Goal: Task Accomplishment & Management: Manage account settings

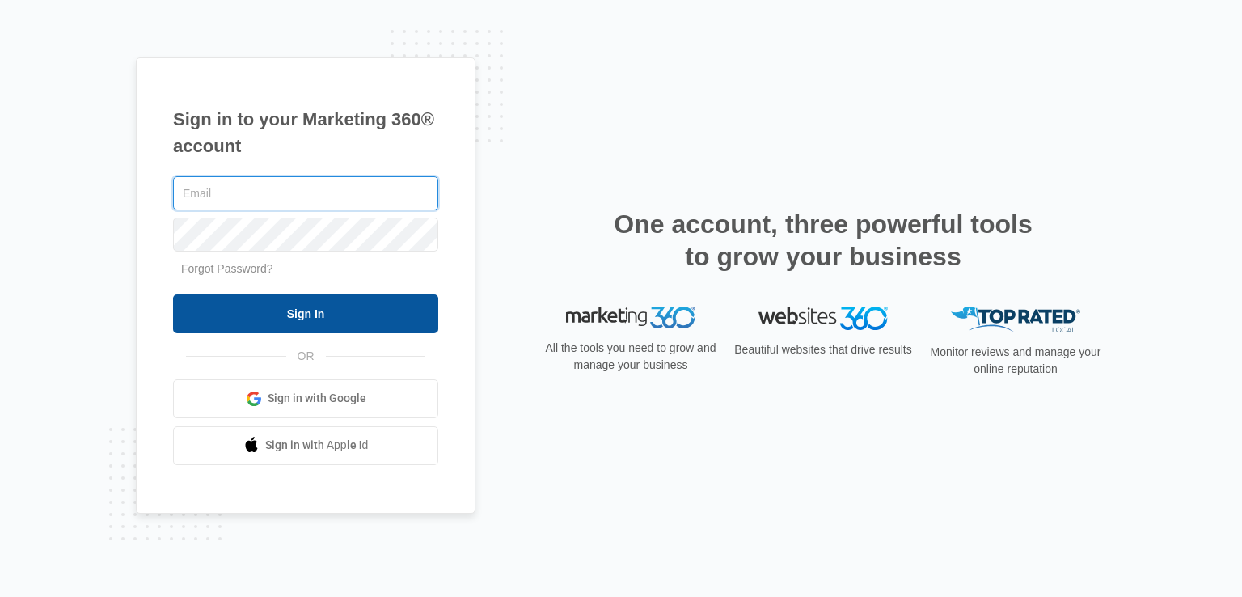
type input "[EMAIL_ADDRESS][DOMAIN_NAME]"
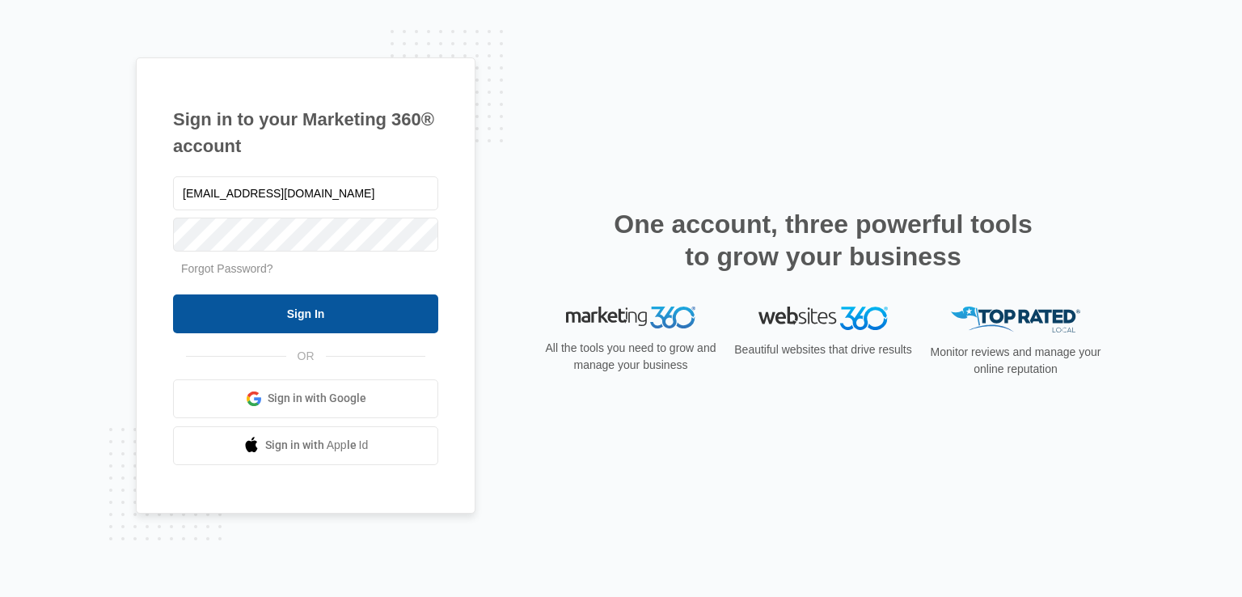
click at [353, 306] on input "Sign In" at bounding box center [305, 313] width 265 height 39
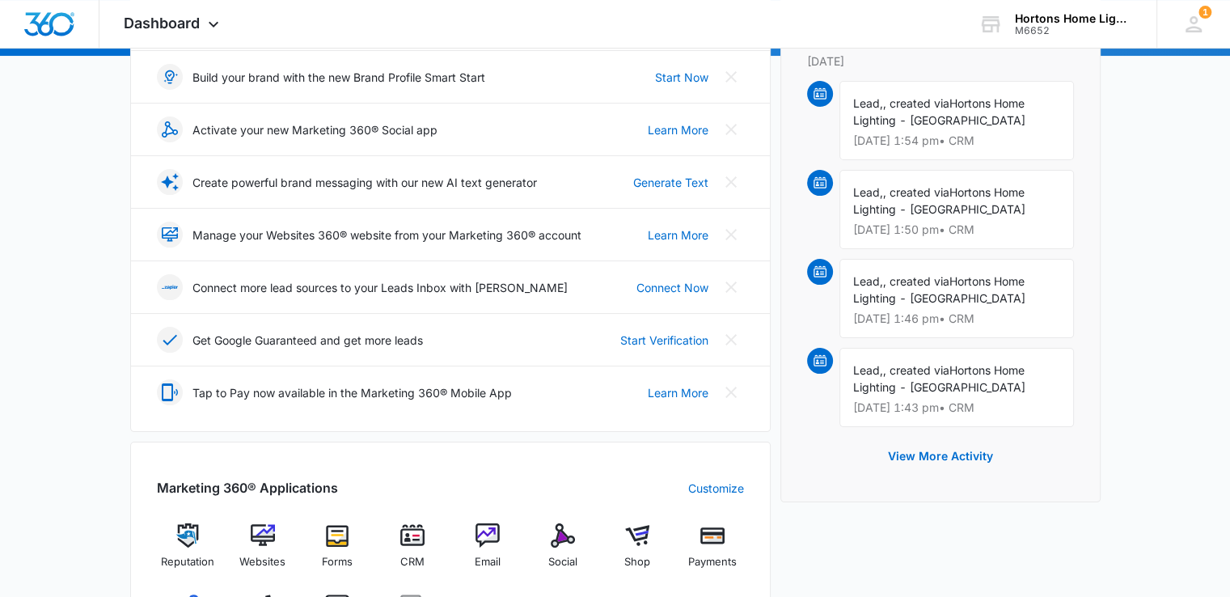
scroll to position [647, 0]
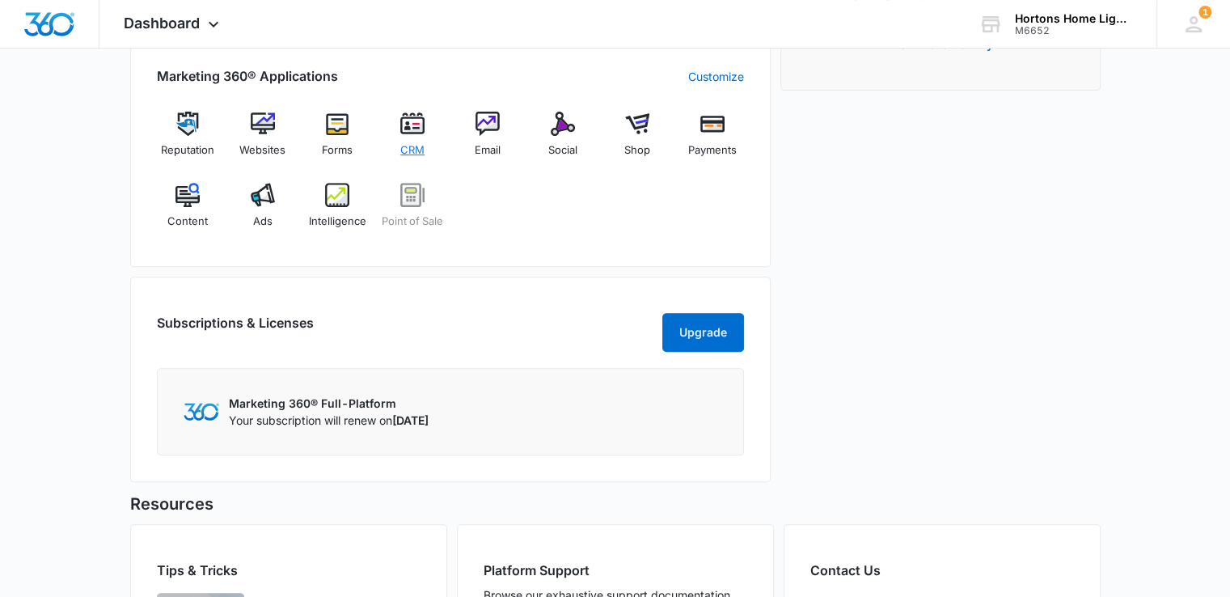
click at [407, 129] on img at bounding box center [412, 124] width 24 height 24
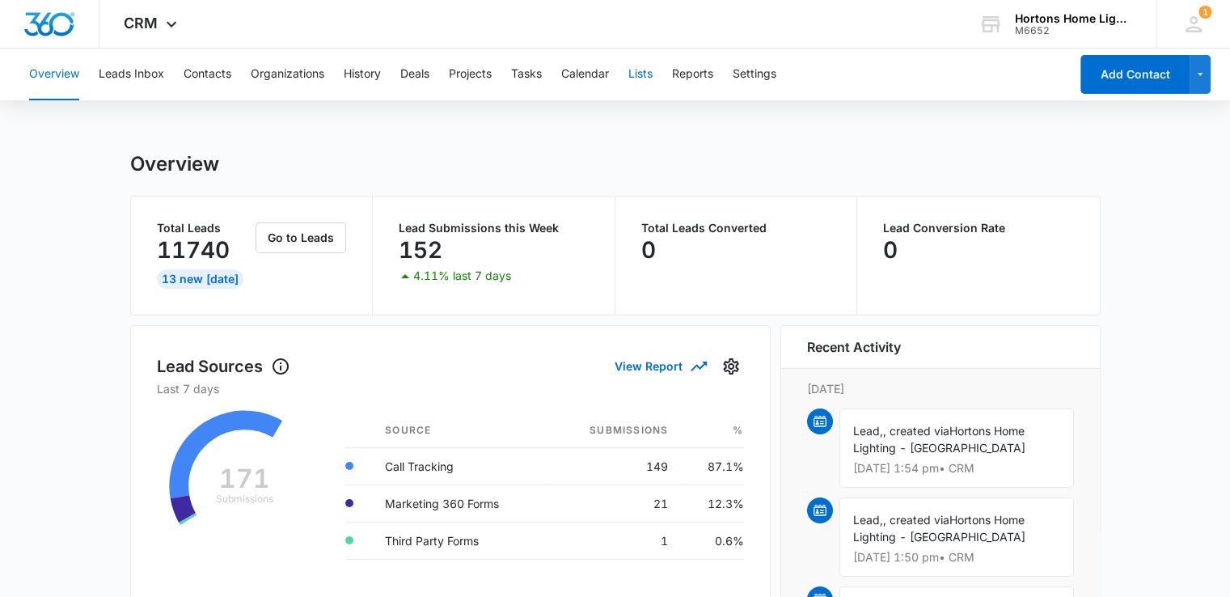
click at [644, 72] on button "Lists" at bounding box center [640, 75] width 24 height 52
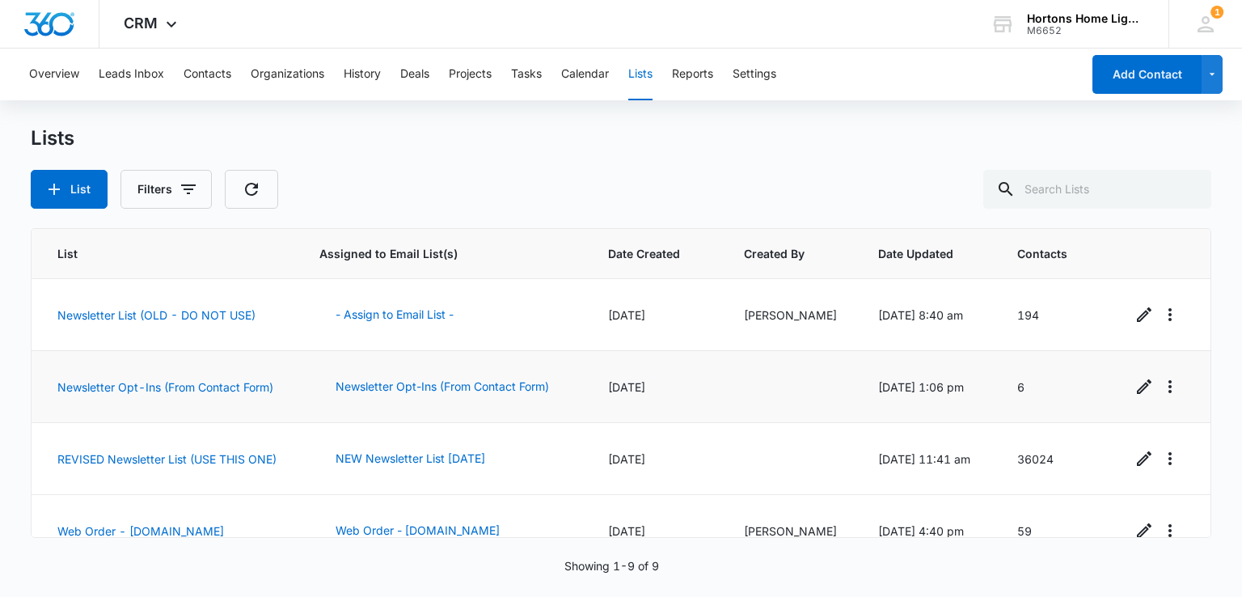
scroll to position [81, 0]
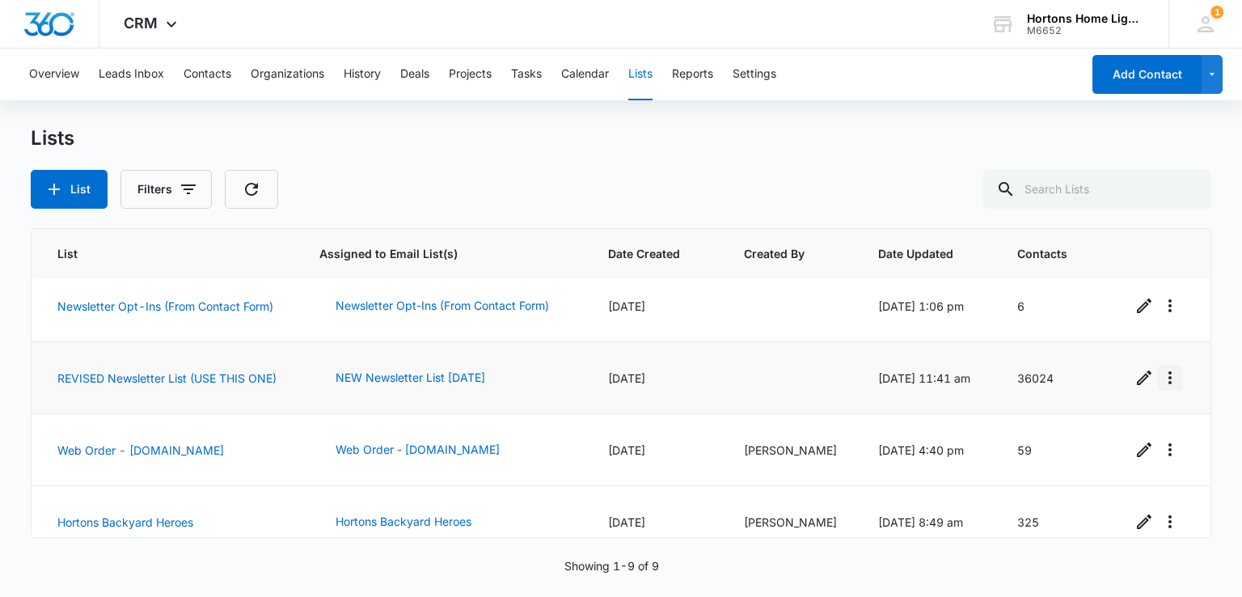
click at [1161, 375] on icon "Overflow Menu" at bounding box center [1169, 377] width 19 height 19
click at [154, 371] on link "REVISED Newsletter List (USE THIS ONE)" at bounding box center [166, 378] width 219 height 14
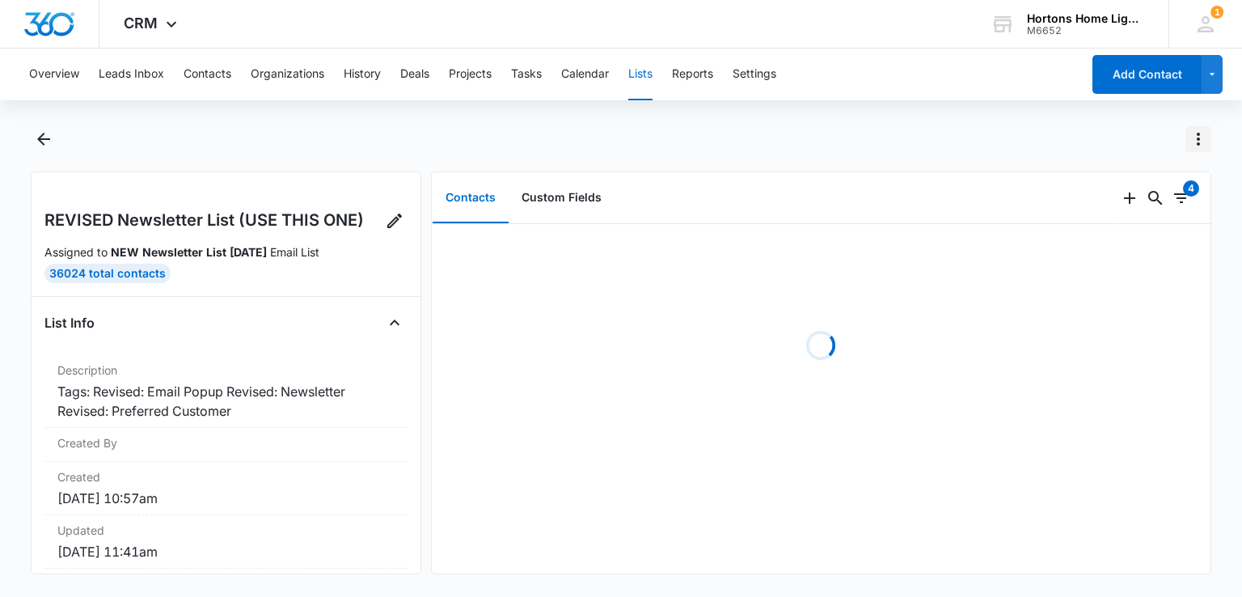
click at [1198, 134] on icon "Actions" at bounding box center [1198, 139] width 3 height 13
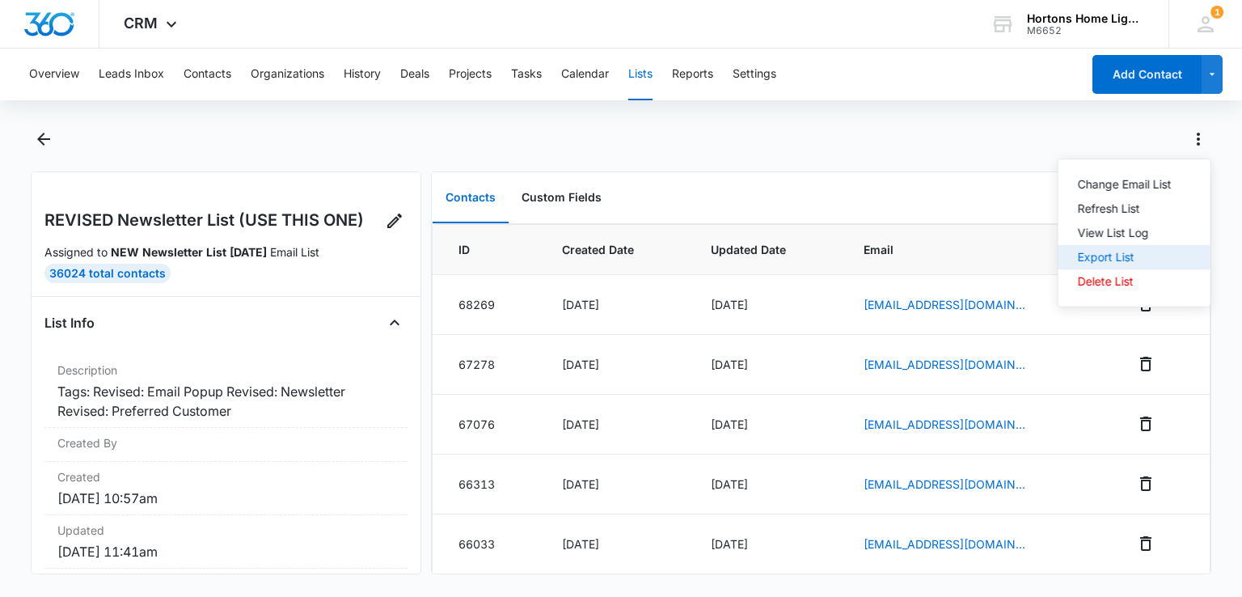
click at [1125, 262] on div "Export List" at bounding box center [1125, 256] width 94 height 11
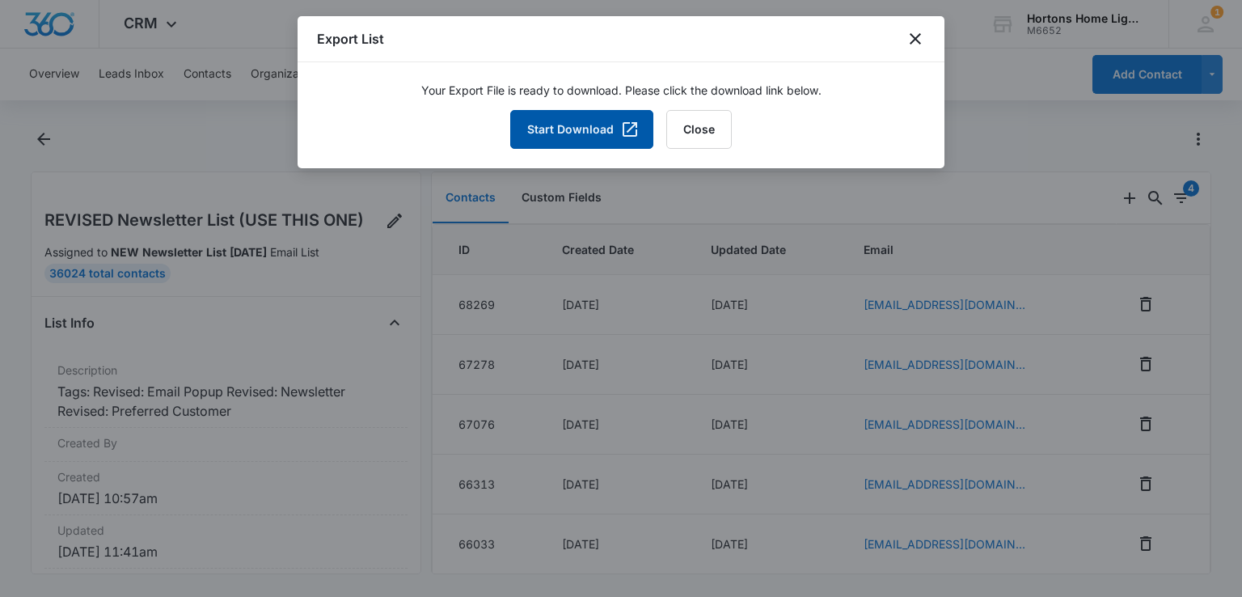
click at [601, 132] on button "Start Download" at bounding box center [581, 129] width 143 height 39
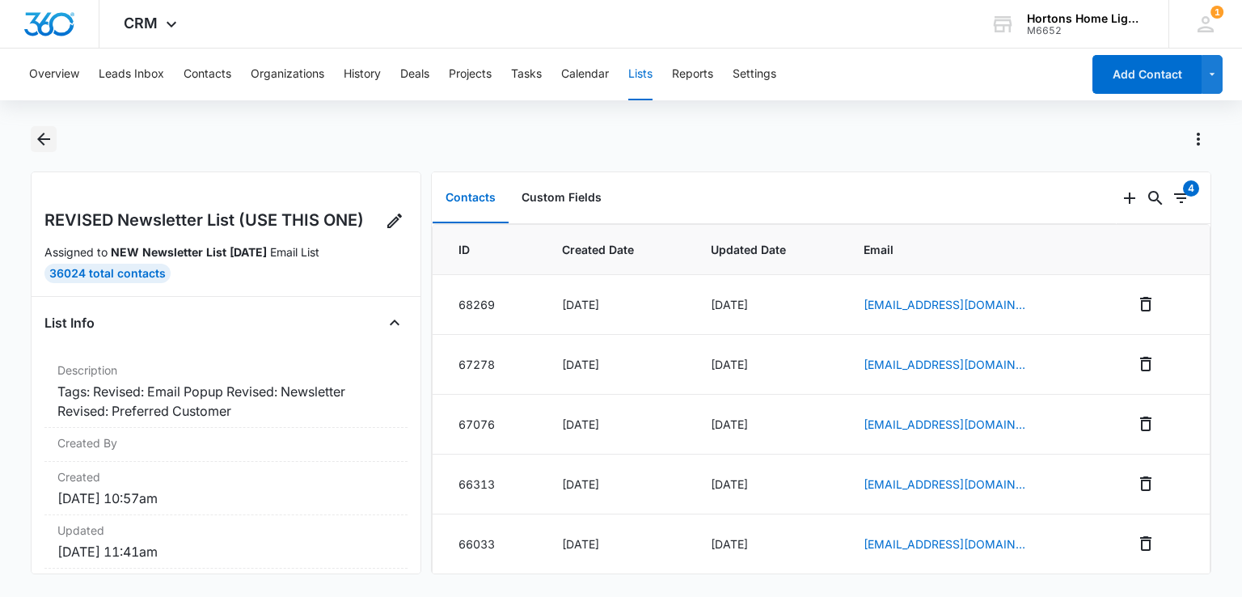
click at [49, 139] on icon "Back" at bounding box center [43, 139] width 13 height 13
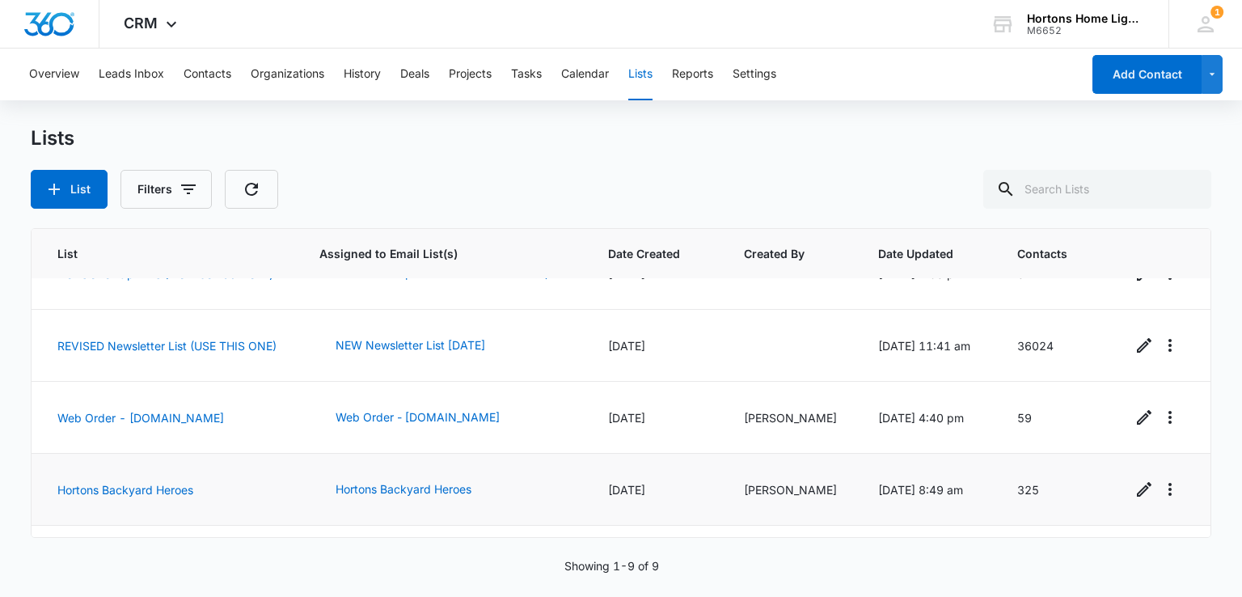
scroll to position [162, 0]
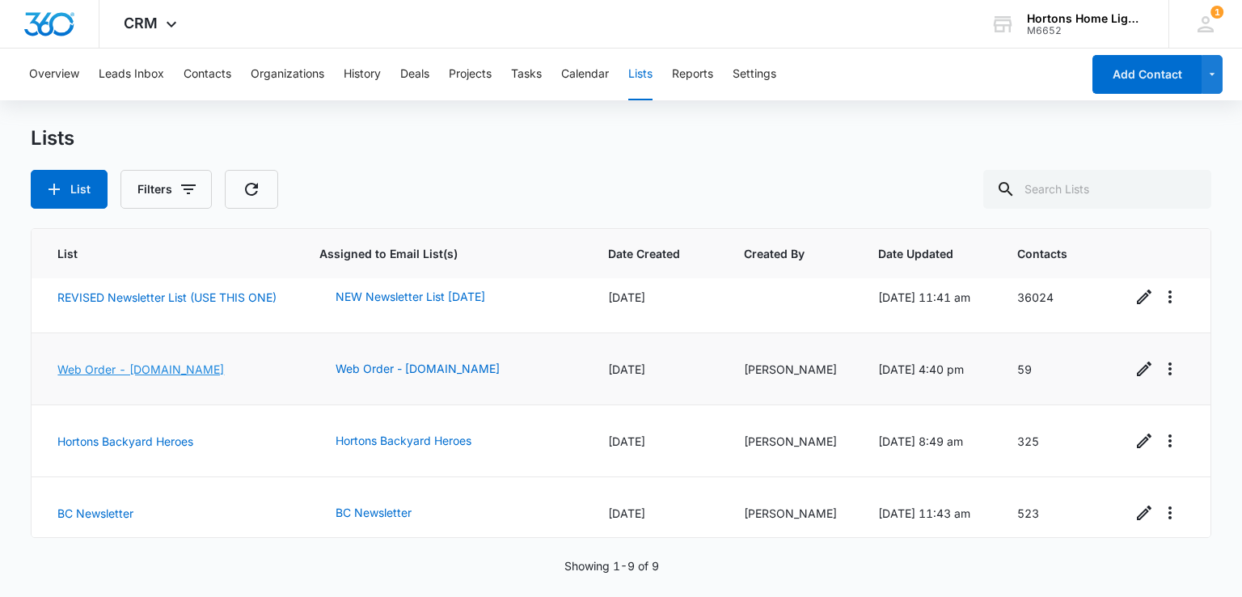
click at [159, 369] on link "Web Order - [DOMAIN_NAME]" at bounding box center [140, 369] width 167 height 14
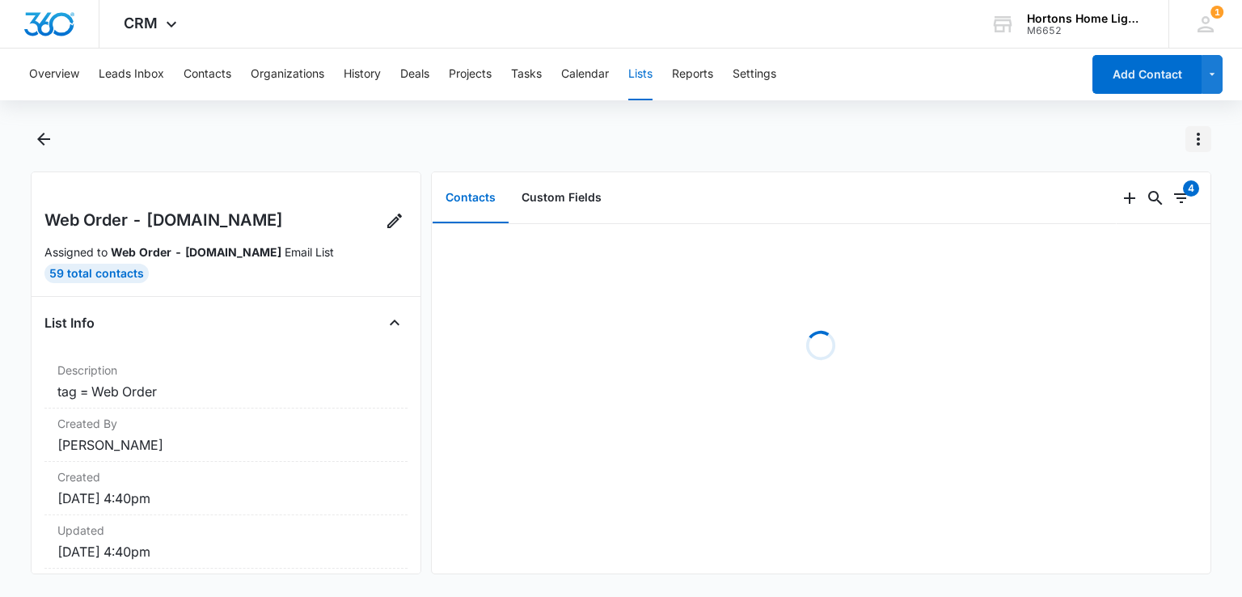
click at [1199, 143] on icon "Actions" at bounding box center [1198, 139] width 3 height 13
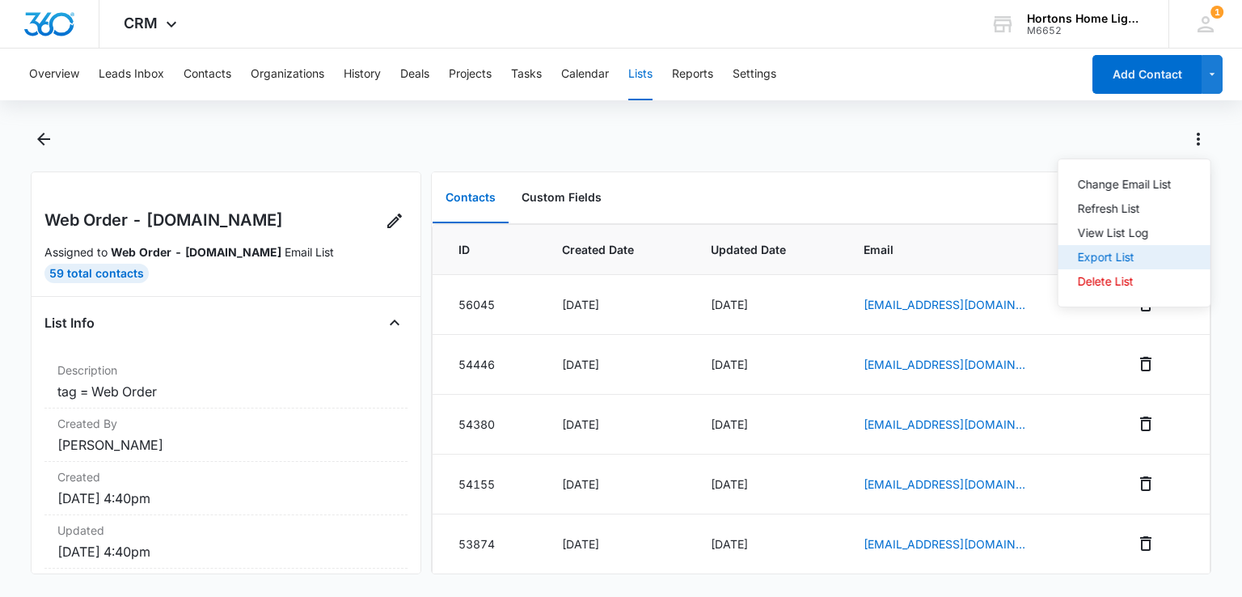
click at [1111, 255] on div "Export List" at bounding box center [1125, 256] width 94 height 11
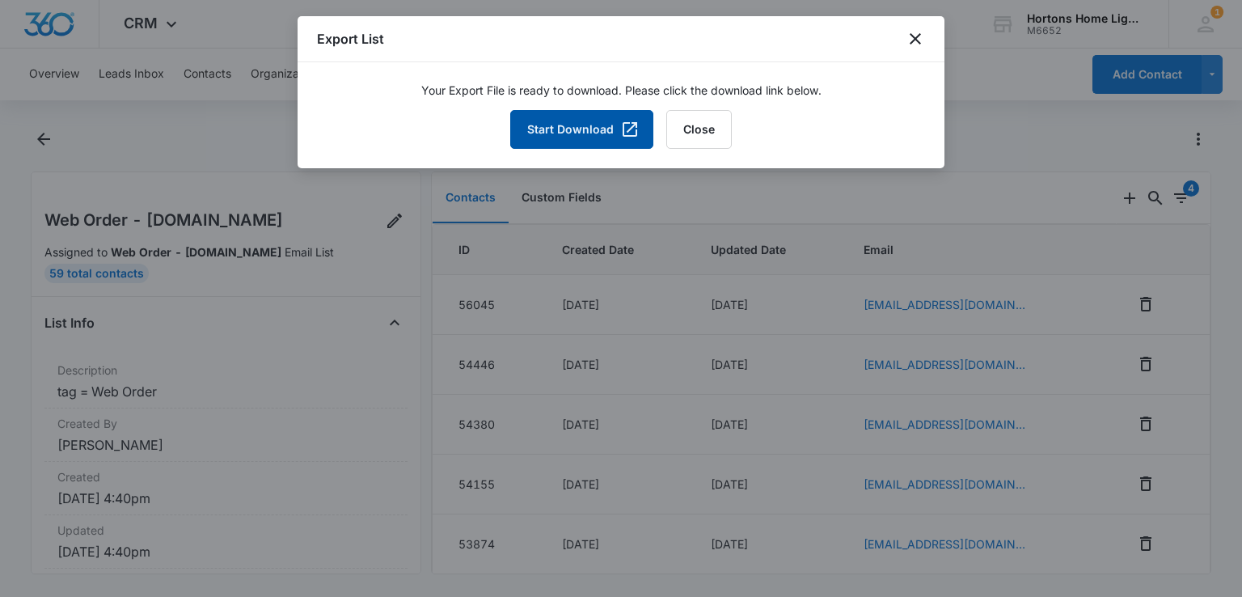
click at [548, 140] on button "Start Download" at bounding box center [581, 129] width 143 height 39
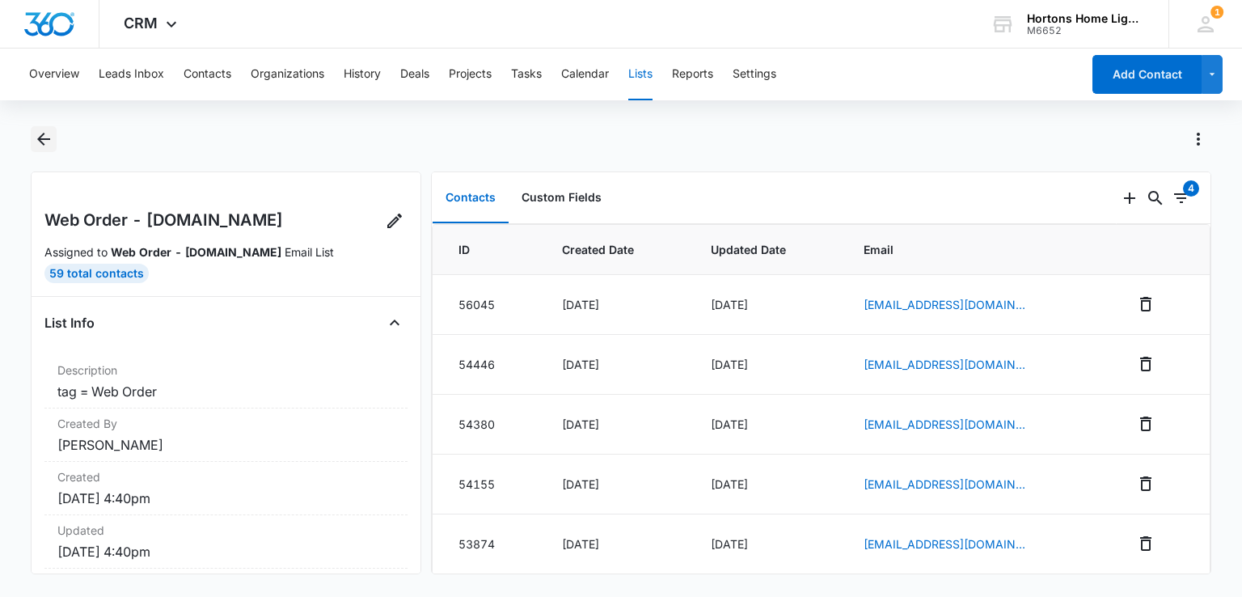
click at [40, 137] on icon "Back" at bounding box center [43, 139] width 13 height 13
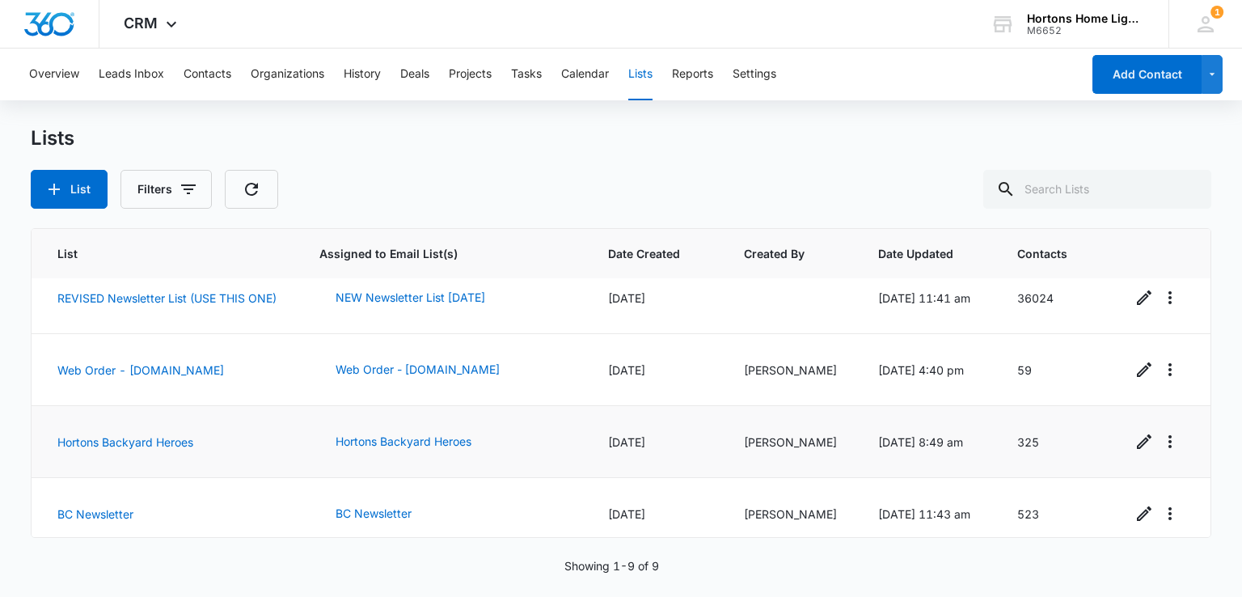
scroll to position [162, 0]
click at [146, 438] on link "Hortons Backyard Heroes" at bounding box center [125, 441] width 136 height 14
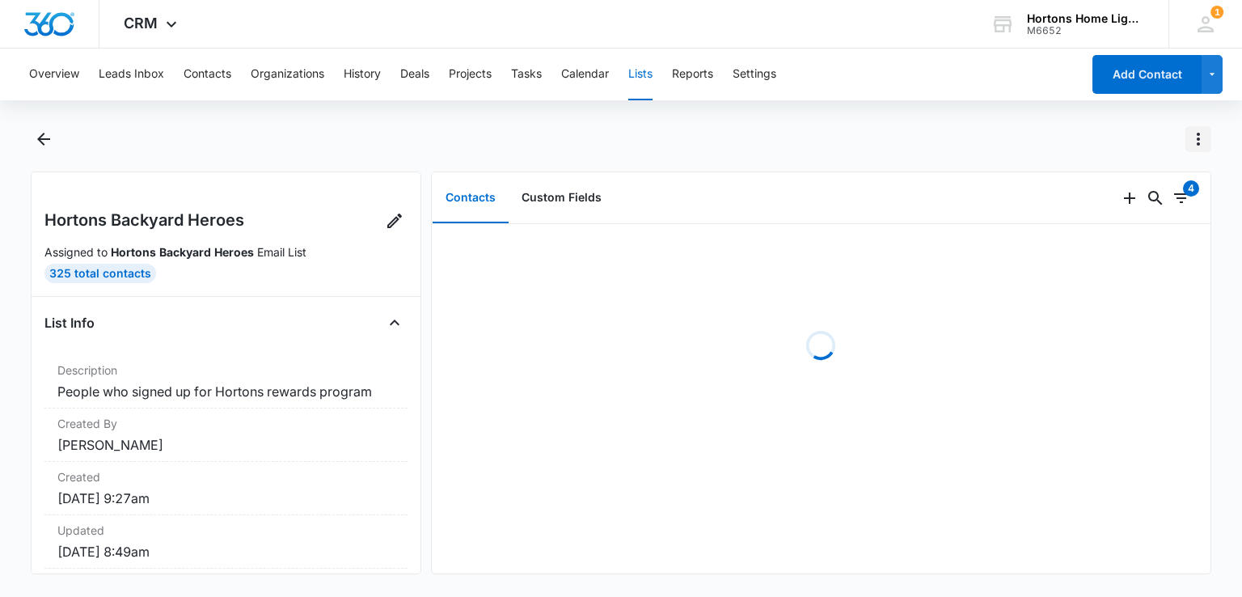
click at [1203, 141] on icon "Actions" at bounding box center [1197, 138] width 19 height 19
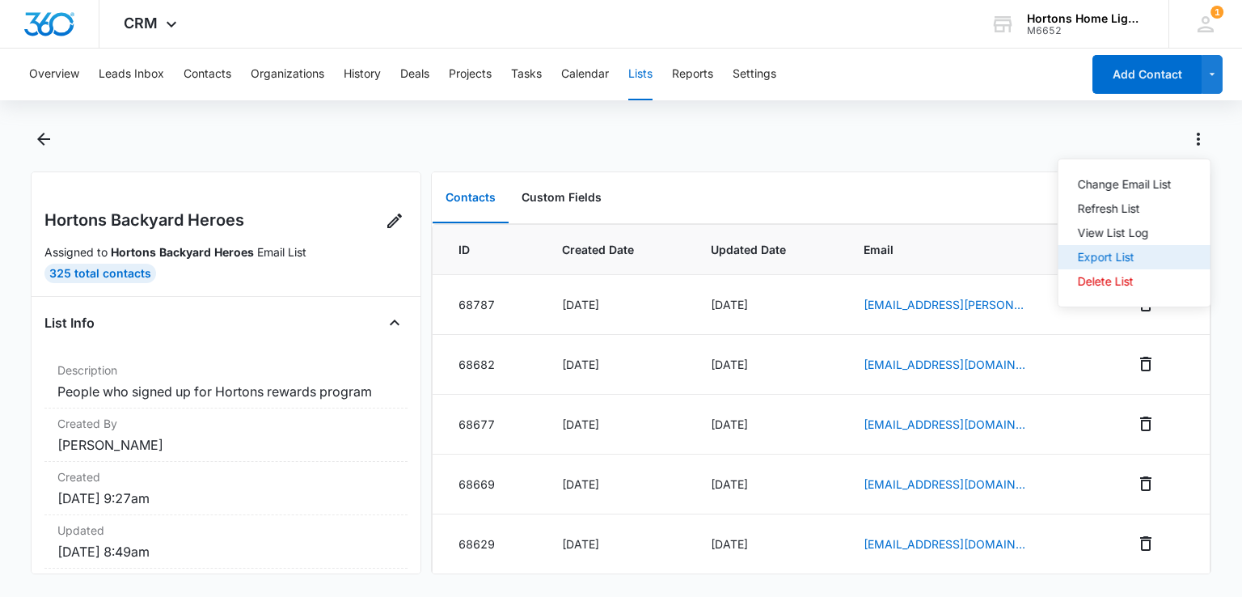
click at [1126, 255] on div "Export List" at bounding box center [1125, 256] width 94 height 11
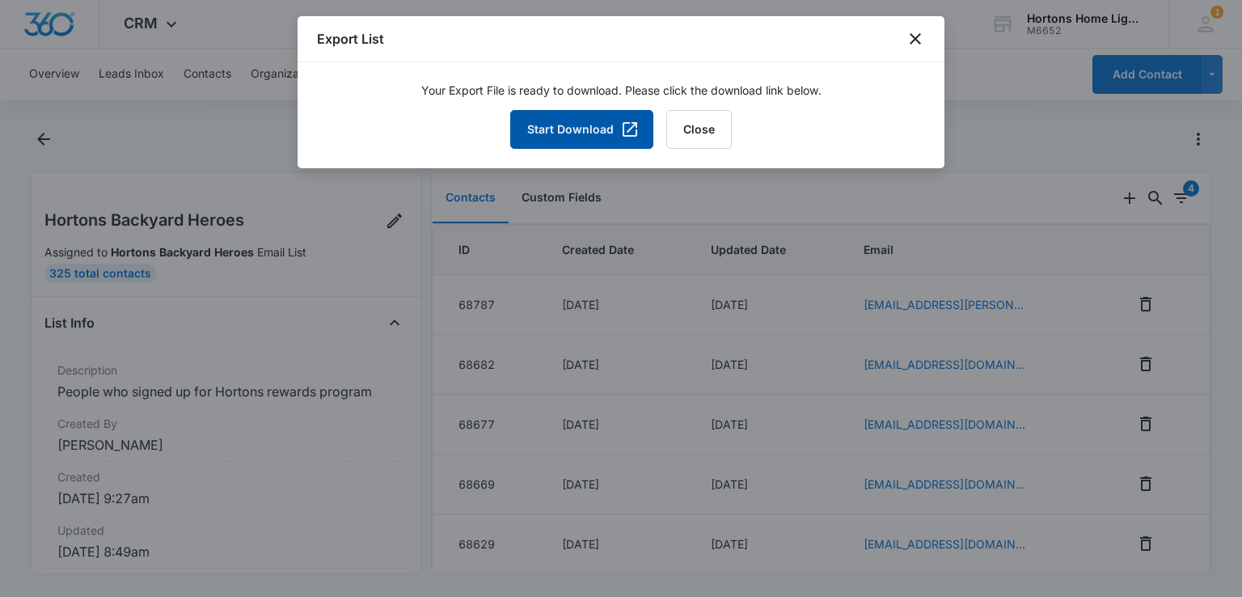
click at [581, 137] on button "Start Download" at bounding box center [581, 129] width 143 height 39
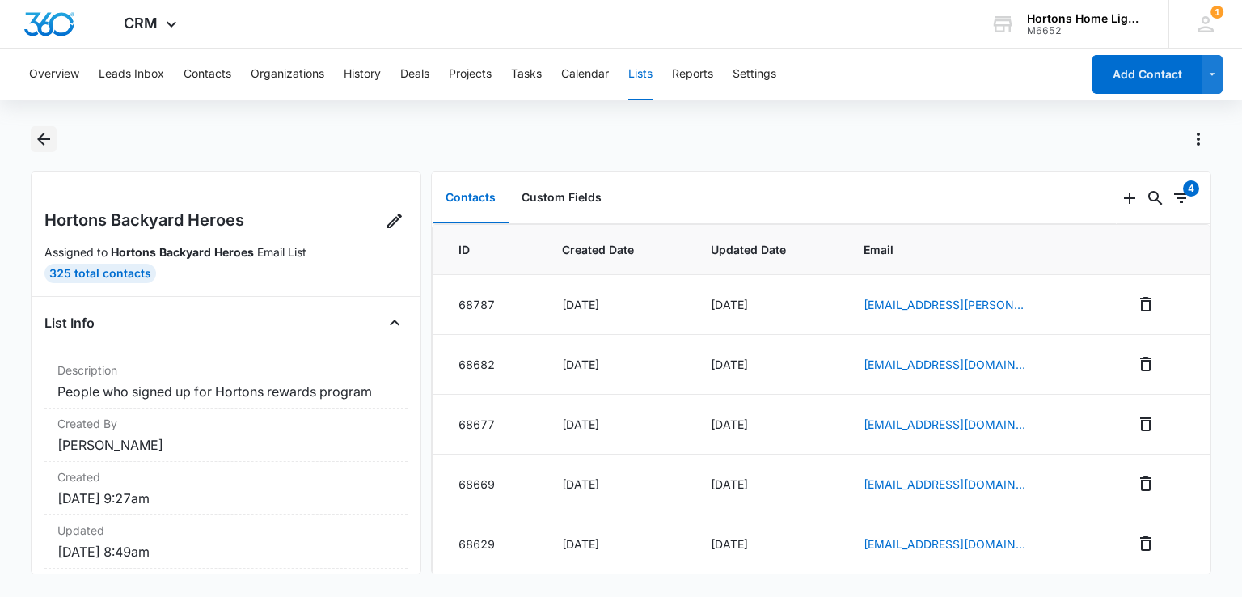
click at [50, 141] on icon "Back" at bounding box center [43, 138] width 19 height 19
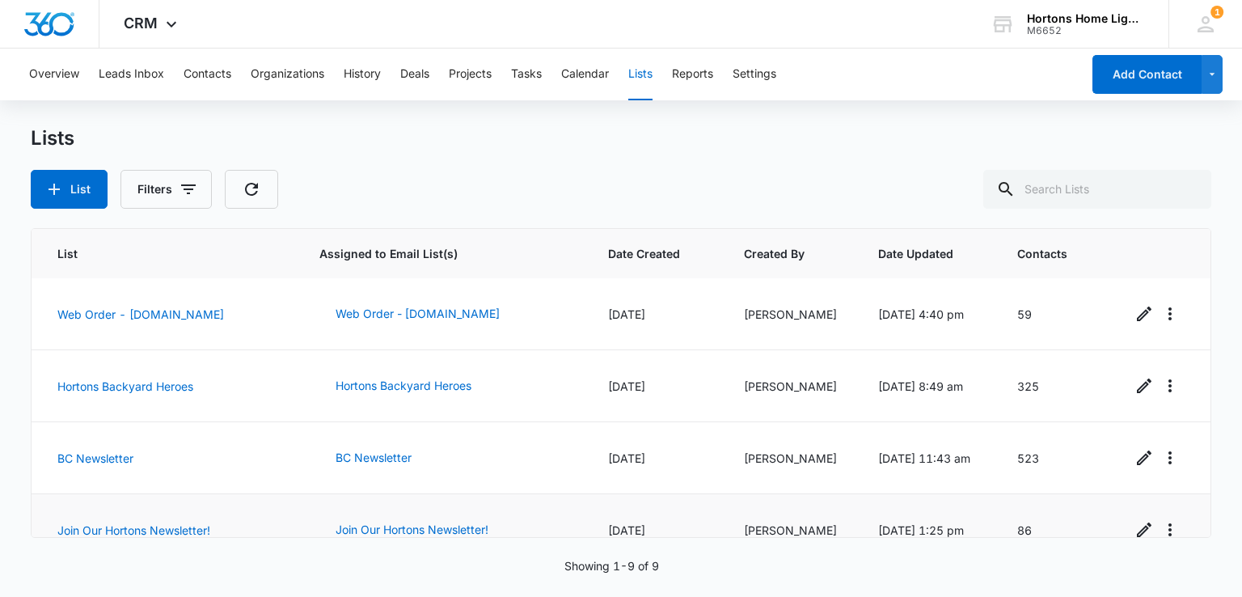
scroll to position [243, 0]
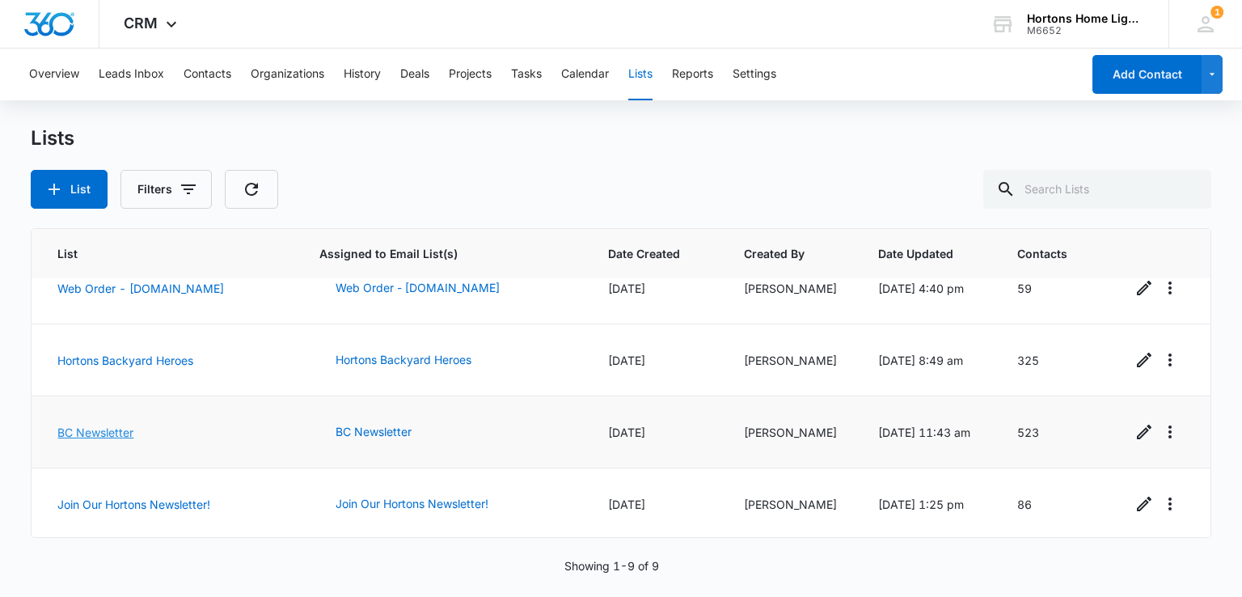
click at [129, 433] on link "BC Newsletter" at bounding box center [95, 432] width 76 height 14
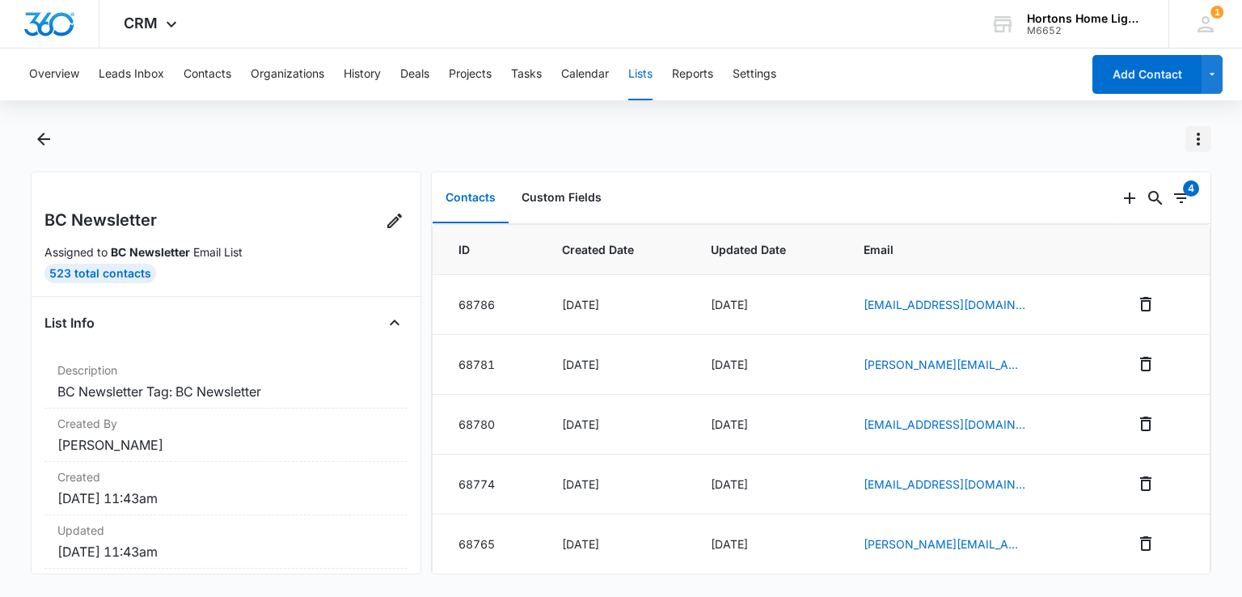
click at [1194, 133] on icon "Actions" at bounding box center [1197, 138] width 19 height 19
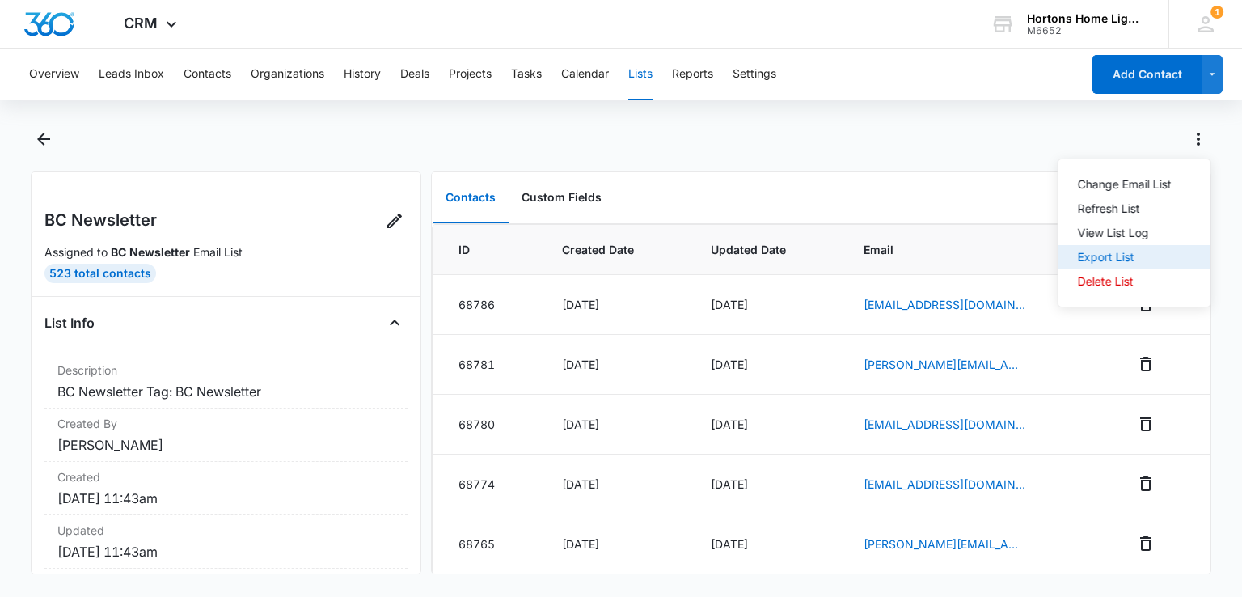
click at [1128, 257] on div "Export List" at bounding box center [1125, 256] width 94 height 11
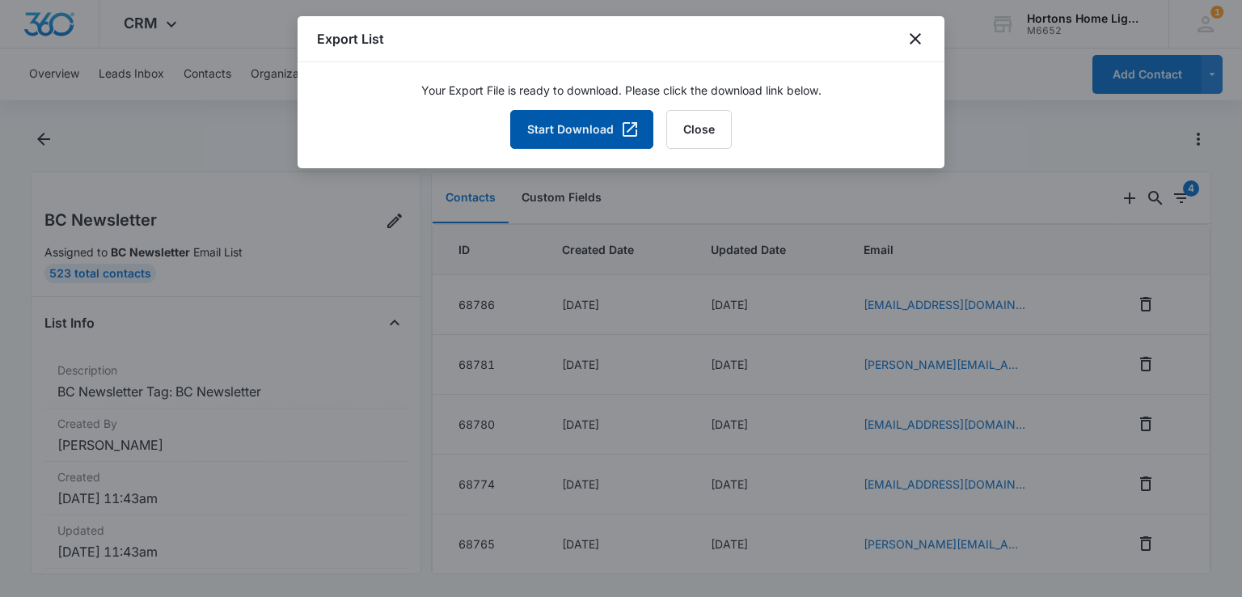
click at [585, 121] on button "Start Download" at bounding box center [581, 129] width 143 height 39
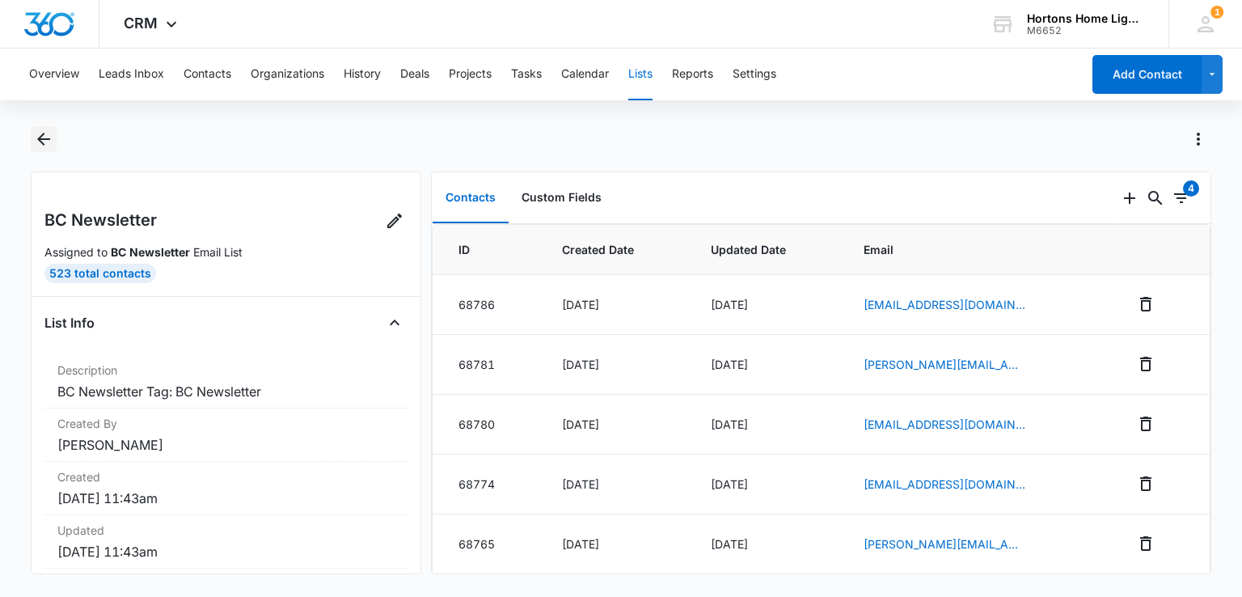
click at [45, 147] on icon "Back" at bounding box center [43, 138] width 19 height 19
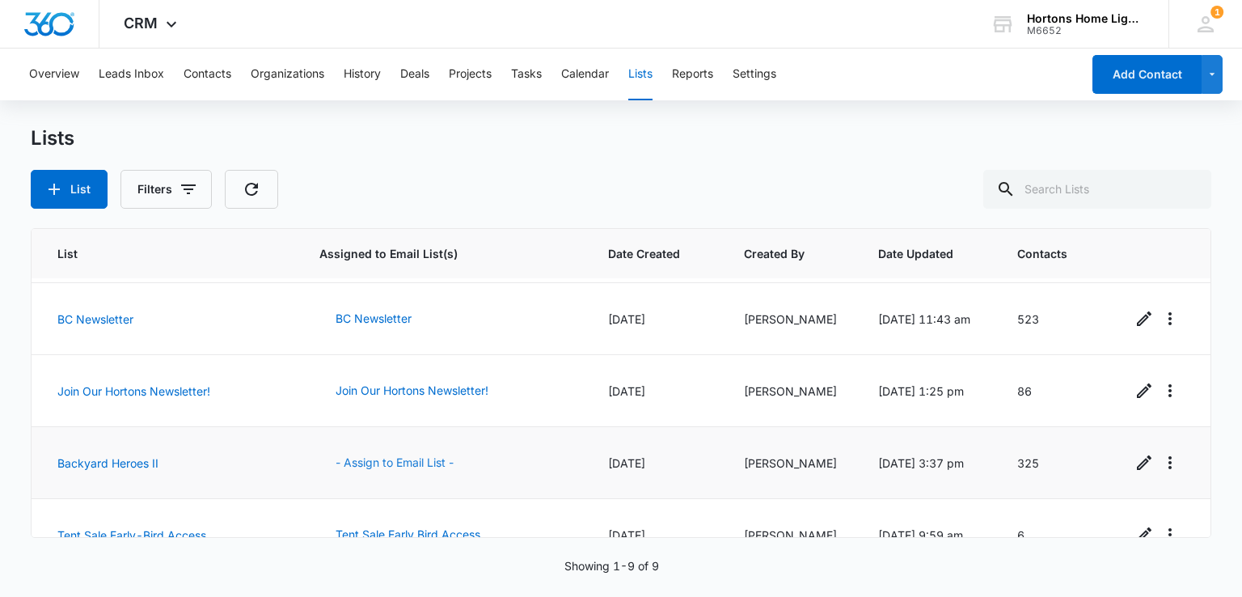
scroll to position [387, 0]
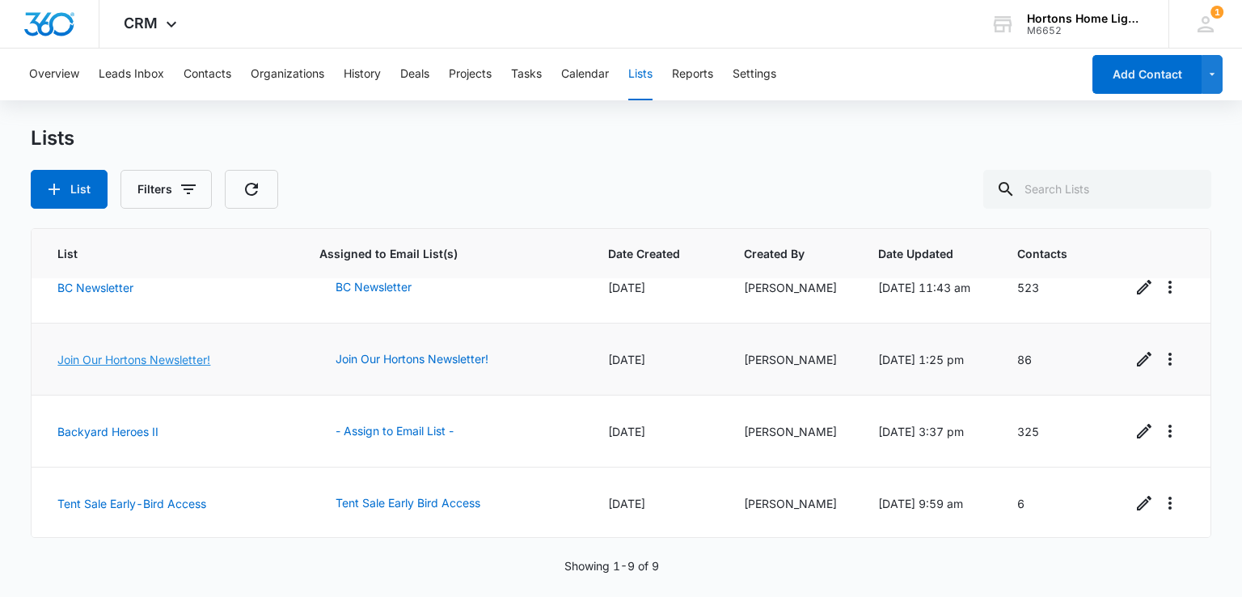
click at [146, 355] on link "Join Our Hortons Newsletter!" at bounding box center [133, 359] width 153 height 14
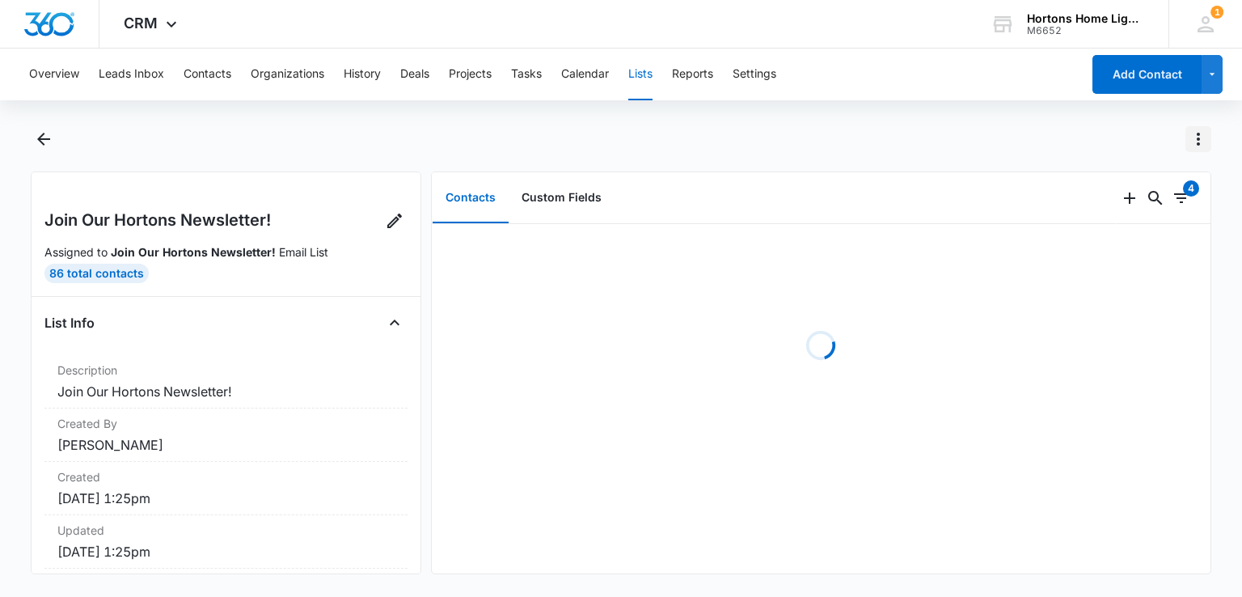
click at [1205, 137] on icon "Actions" at bounding box center [1197, 138] width 19 height 19
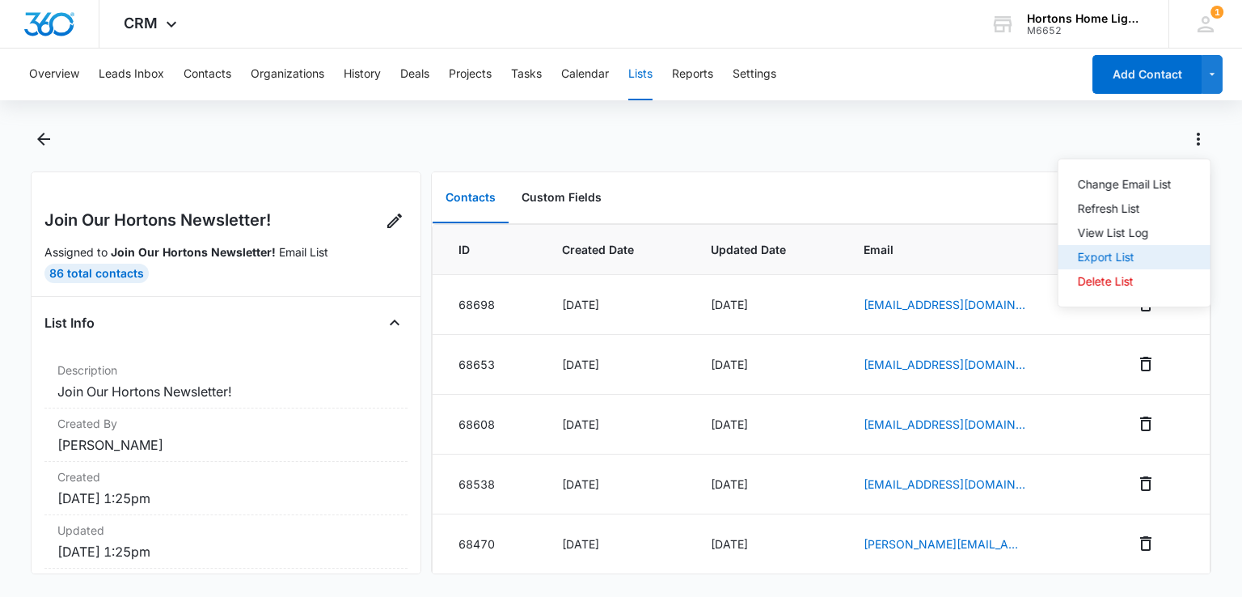
click at [1099, 260] on div "Export List" at bounding box center [1125, 256] width 94 height 11
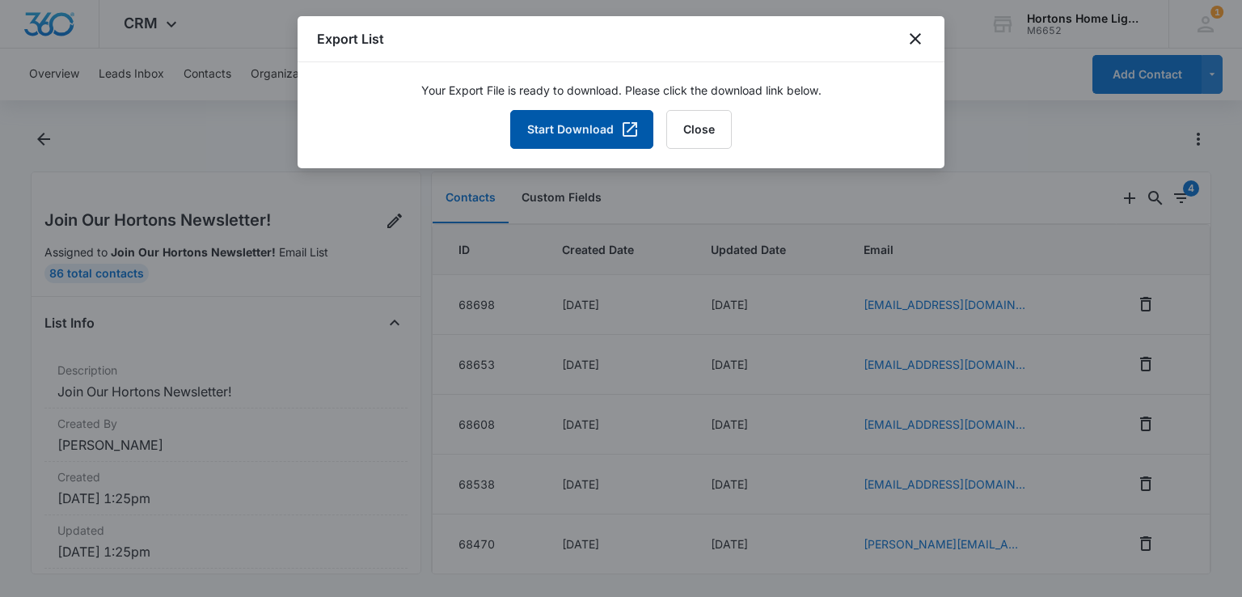
click at [592, 136] on button "Start Download" at bounding box center [581, 129] width 143 height 39
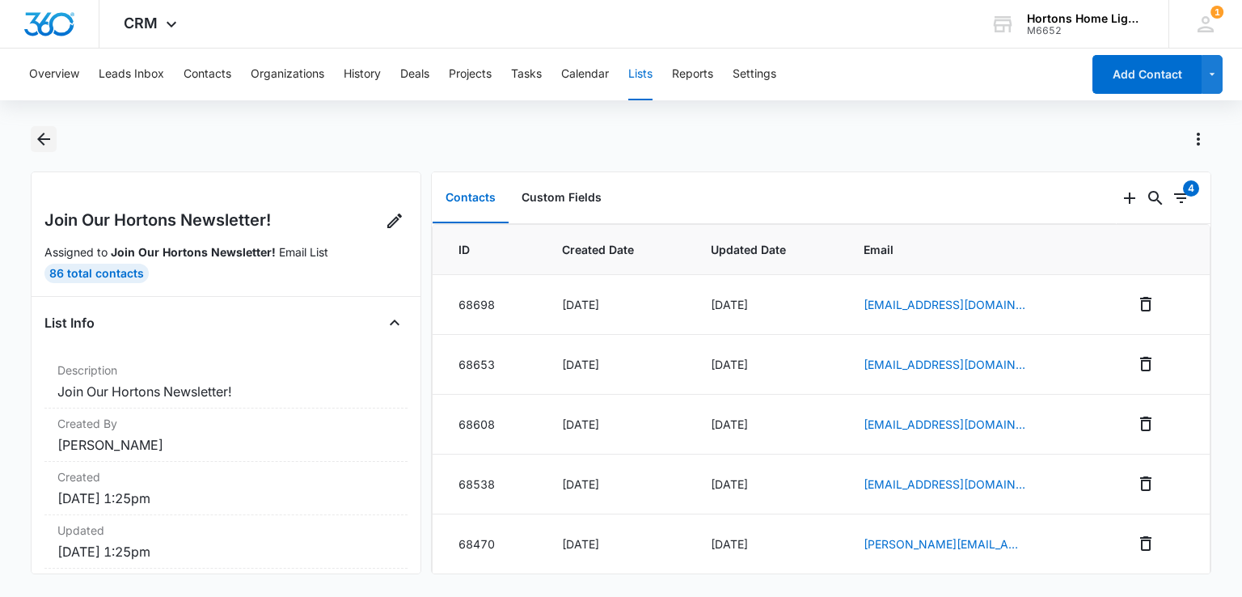
click at [40, 137] on icon "Back" at bounding box center [43, 139] width 13 height 13
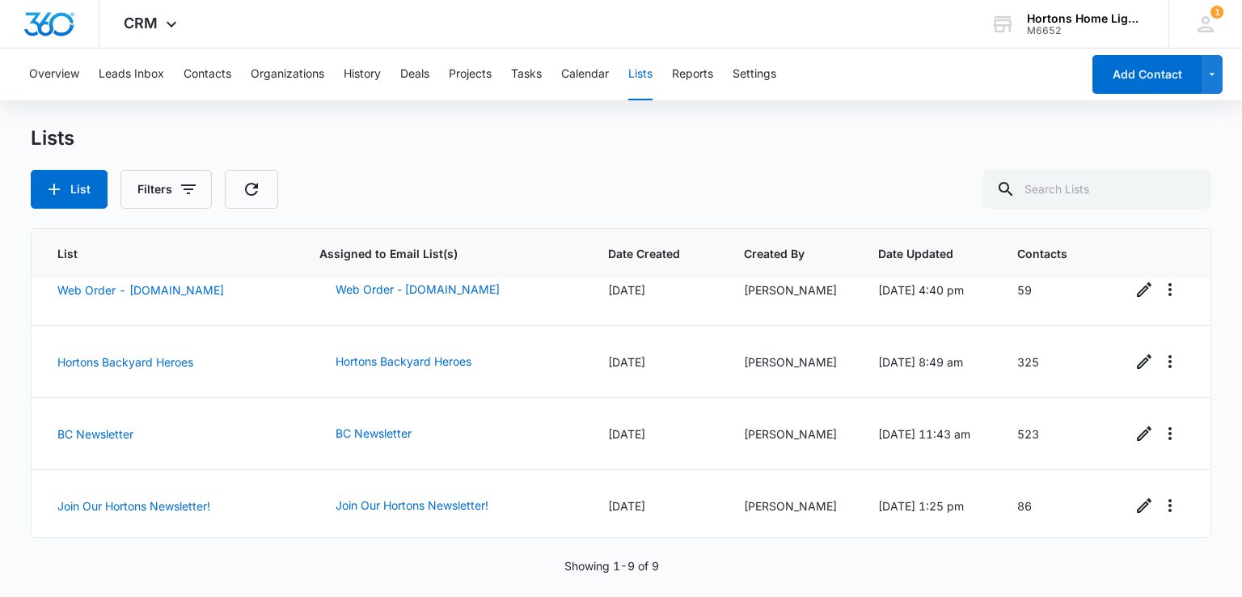
scroll to position [387, 0]
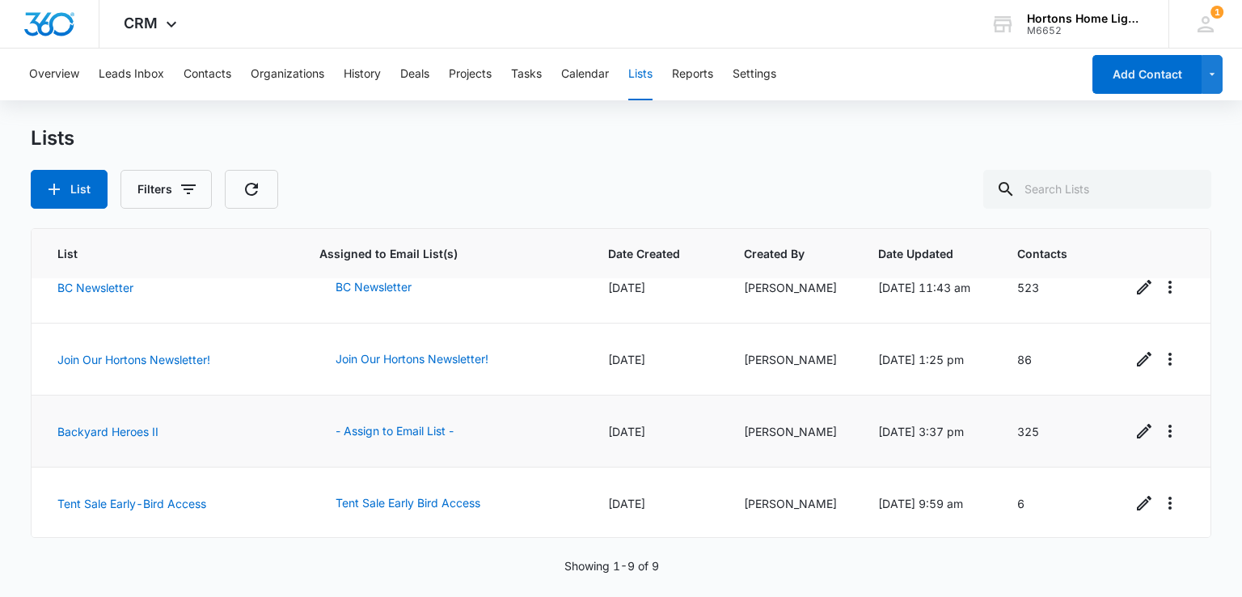
click at [51, 427] on td "Backyard Heroes II" at bounding box center [166, 431] width 268 height 72
click at [73, 426] on link "Backyard Heroes II" at bounding box center [107, 431] width 101 height 14
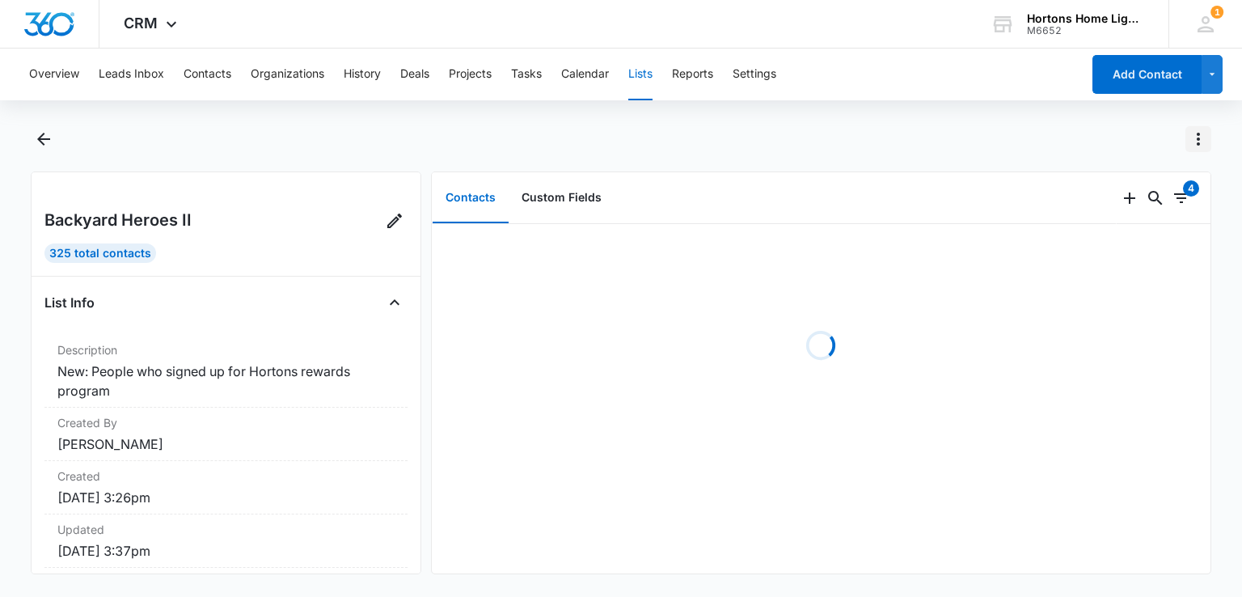
click at [1195, 138] on icon "Actions" at bounding box center [1197, 138] width 19 height 19
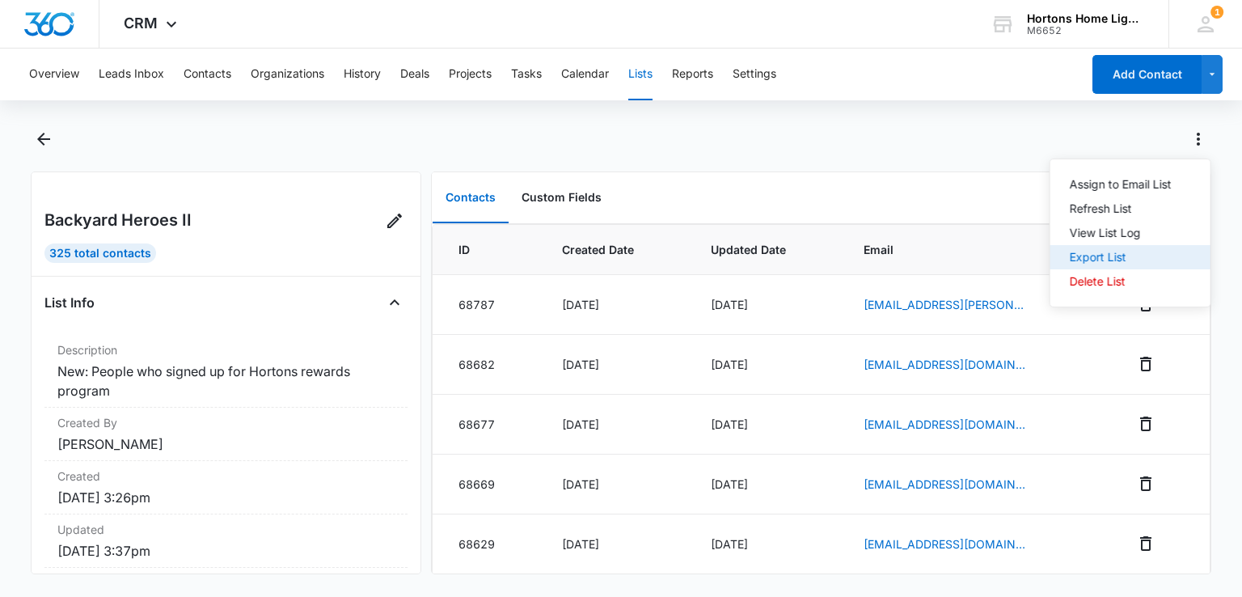
click at [1096, 260] on div "Export List" at bounding box center [1121, 256] width 102 height 11
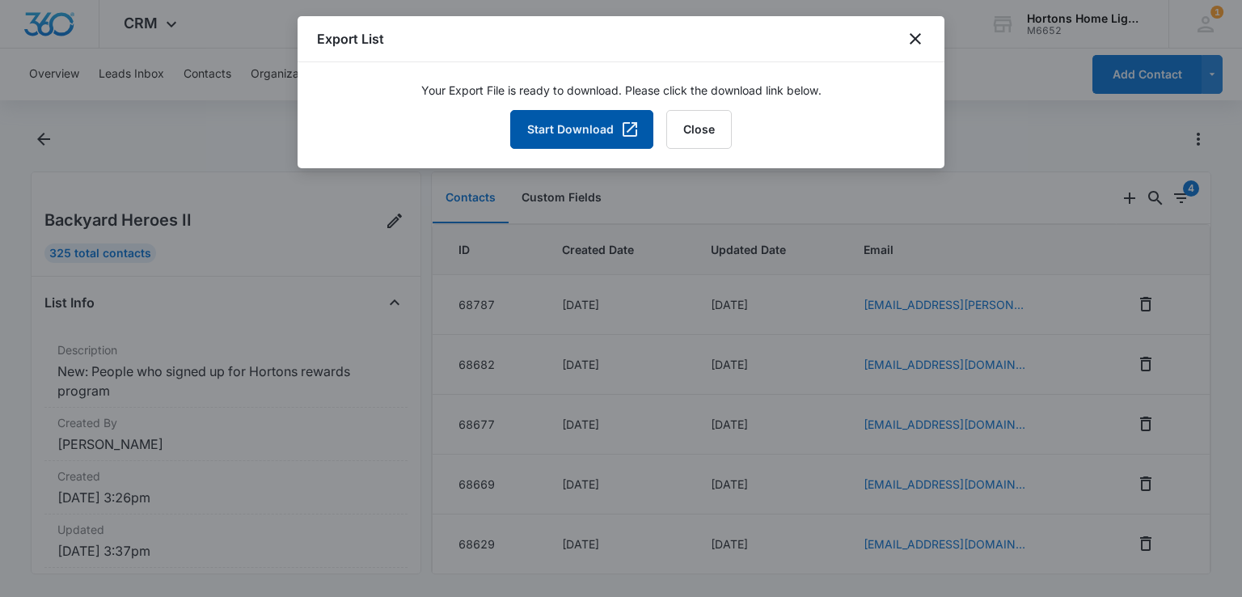
click at [547, 127] on button "Start Download" at bounding box center [581, 129] width 143 height 39
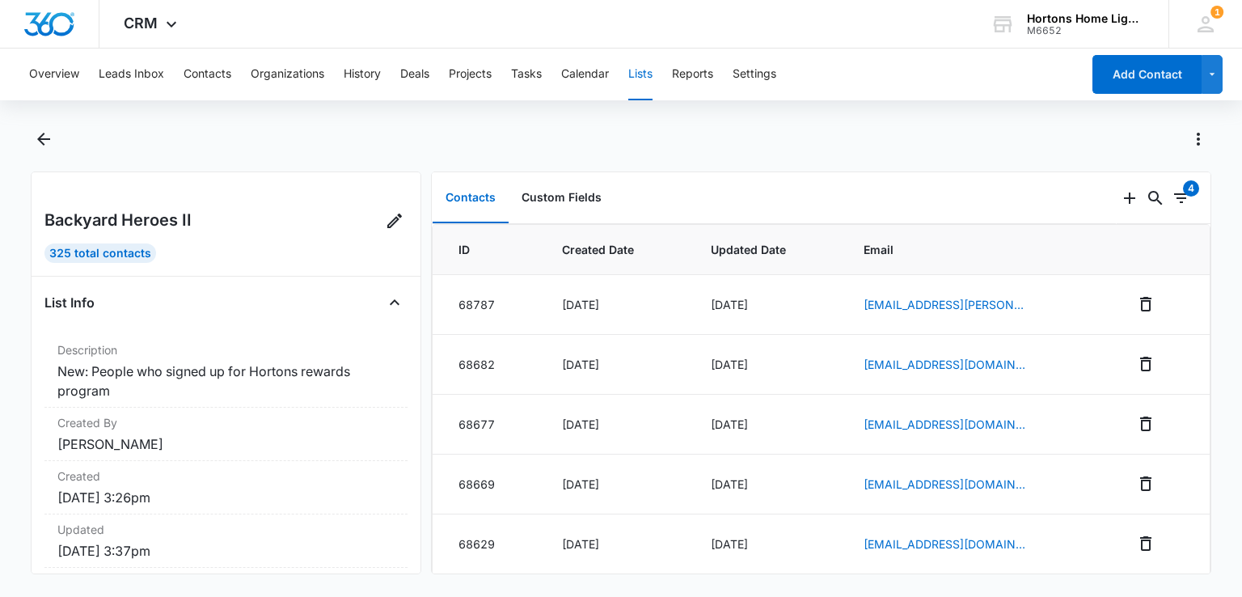
click at [26, 140] on main "Backyard Heroes II 325 Total Contacts List Info Description New: People who sig…" at bounding box center [621, 359] width 1242 height 467
click at [40, 137] on icon "Back" at bounding box center [43, 139] width 13 height 13
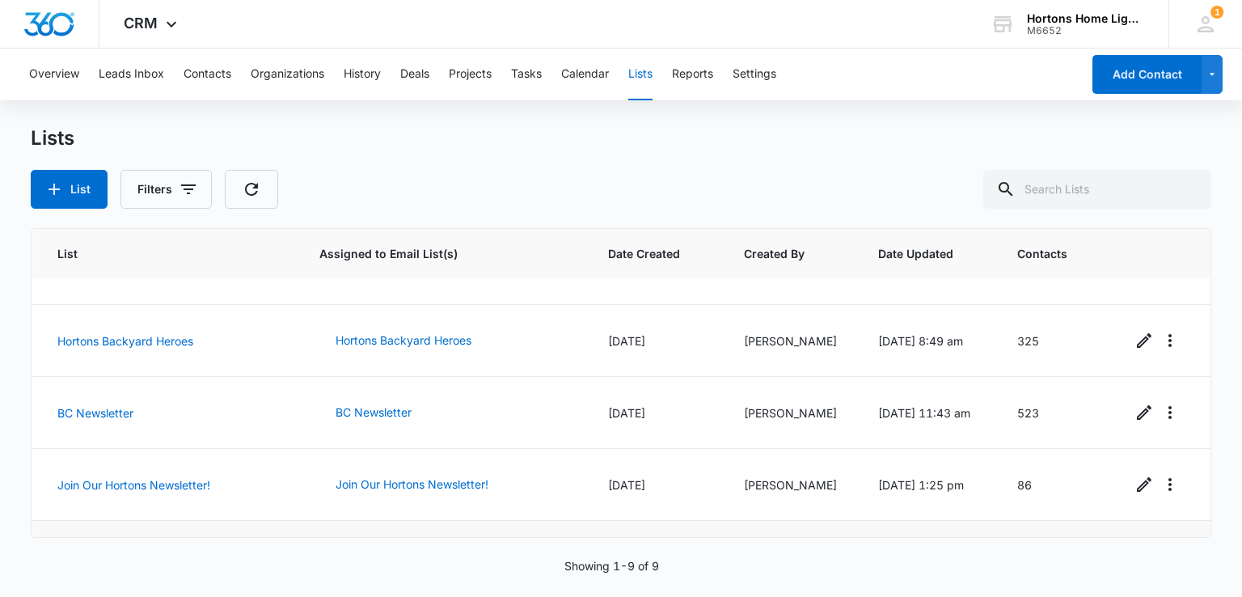
scroll to position [387, 0]
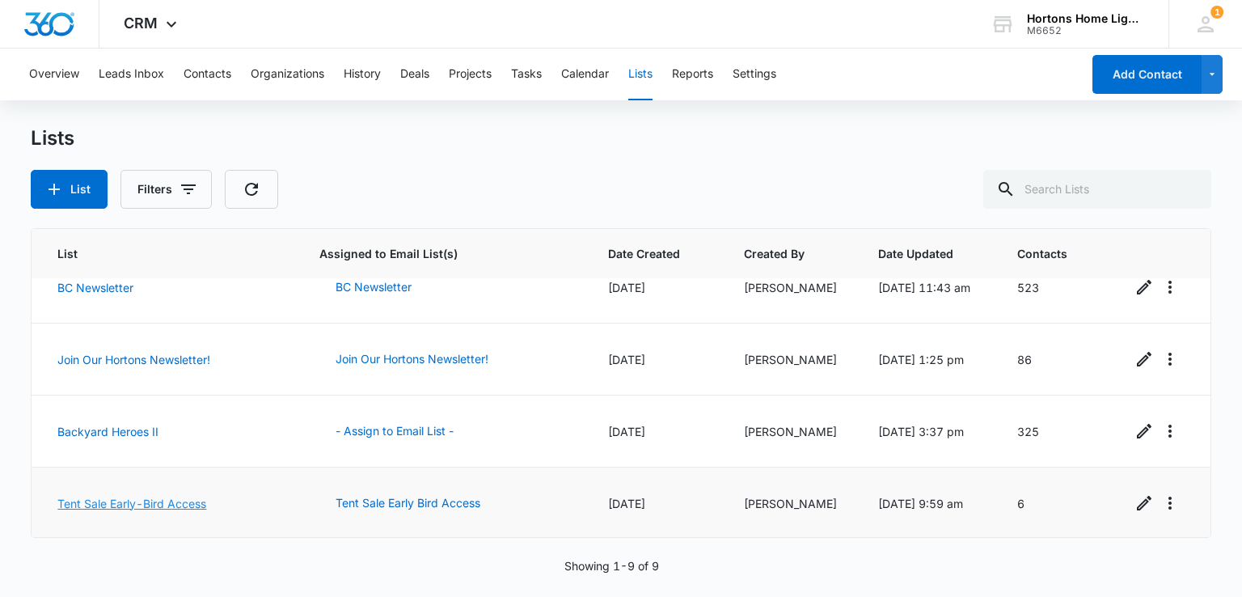
click at [168, 496] on link "Tent Sale Early-Bird Access" at bounding box center [131, 503] width 149 height 14
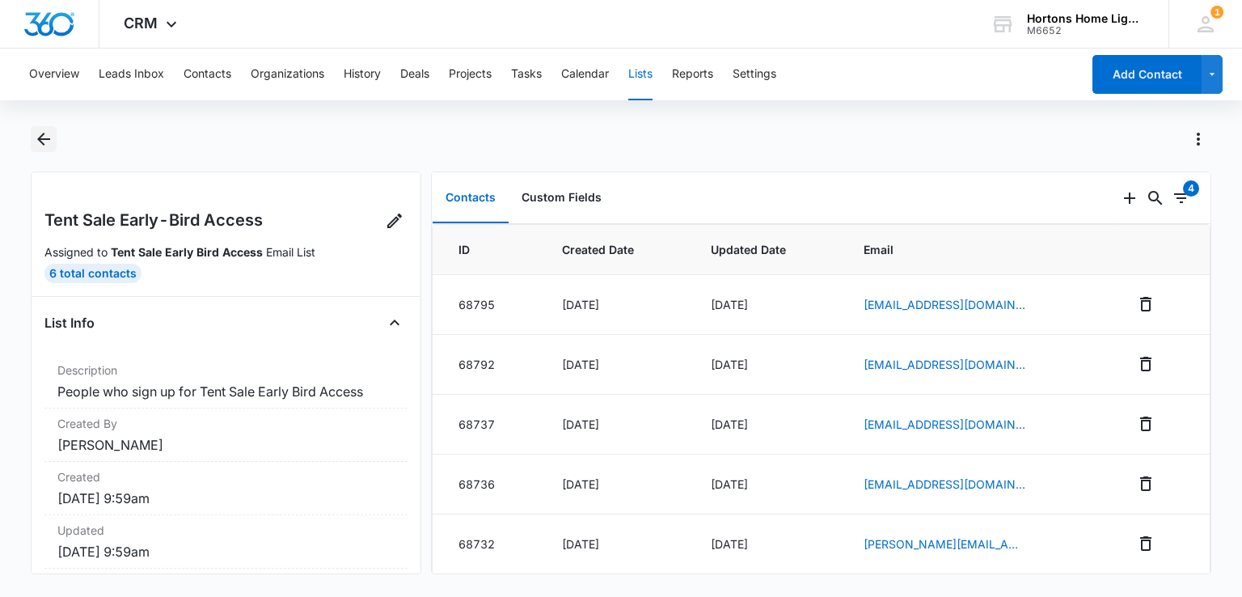
click at [48, 137] on icon "Back" at bounding box center [43, 138] width 19 height 19
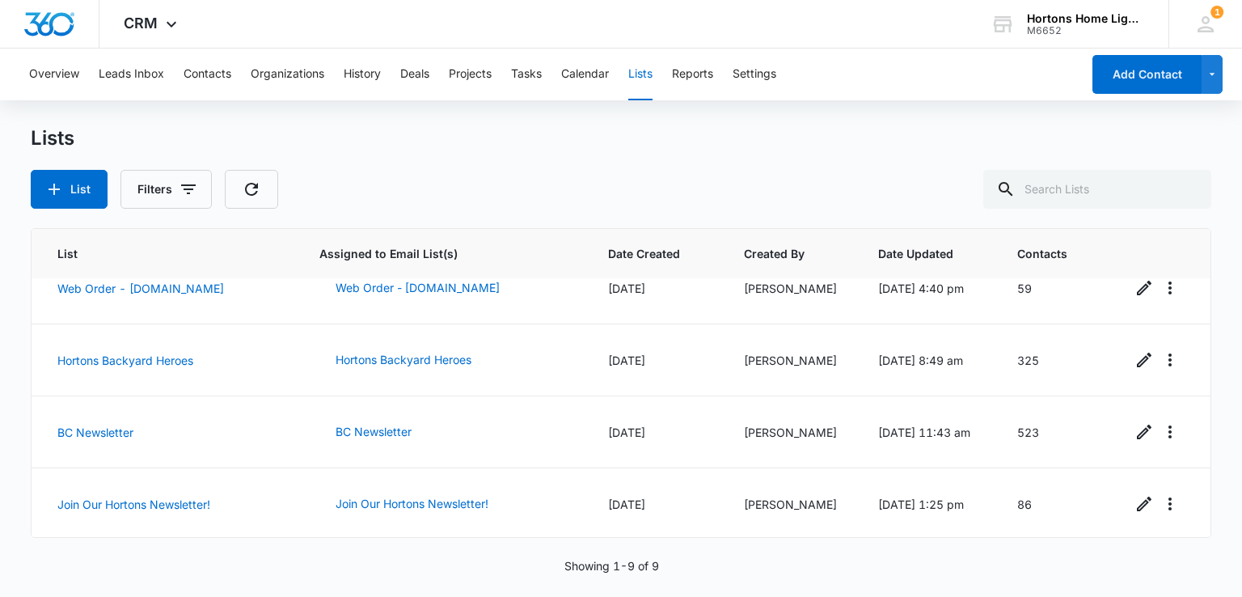
scroll to position [387, 0]
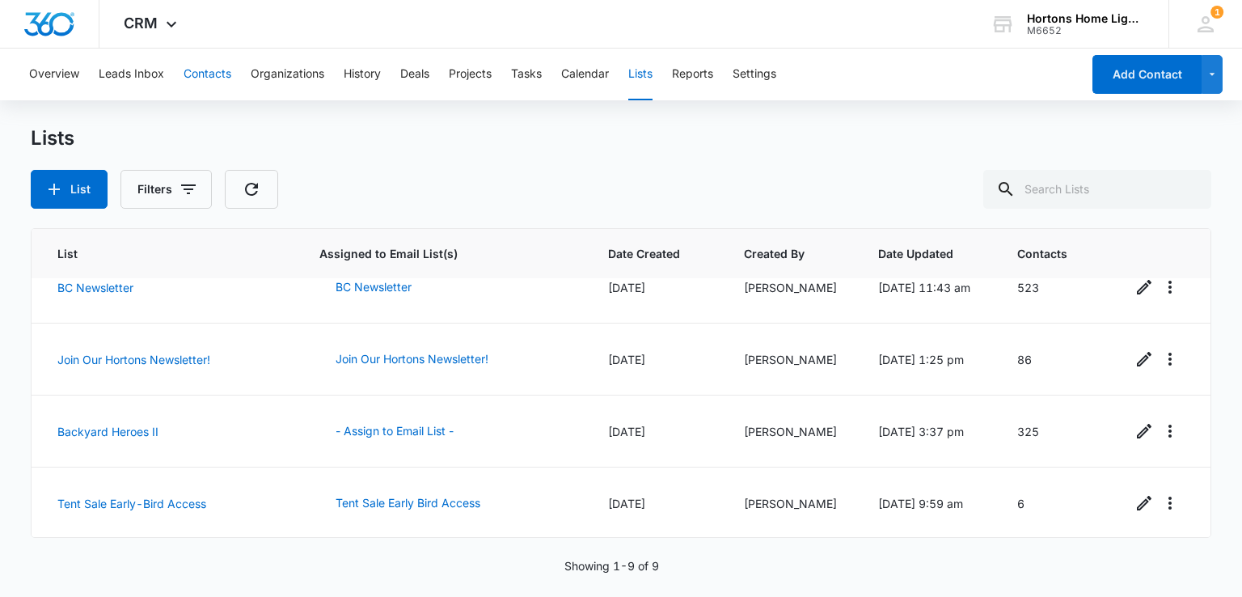
click at [226, 71] on button "Contacts" at bounding box center [208, 75] width 48 height 52
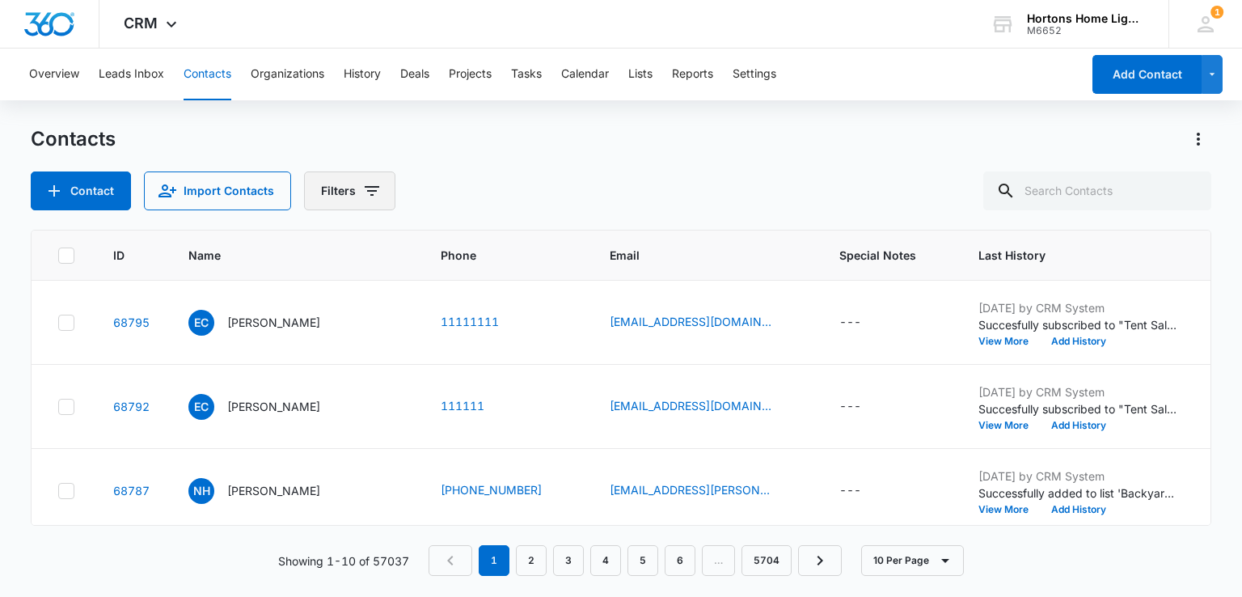
click at [363, 202] on button "Filters" at bounding box center [349, 190] width 91 height 39
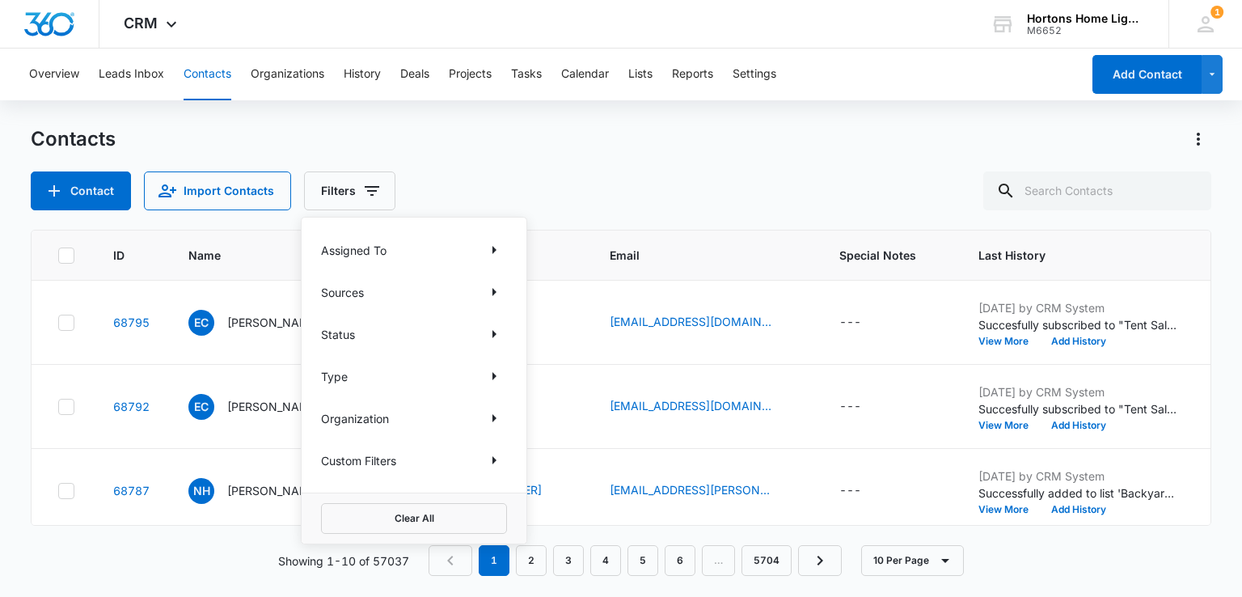
click at [524, 173] on div "Contact Import Contacts Filters Assigned To Sources Status Type Organization Cu…" at bounding box center [621, 190] width 1180 height 39
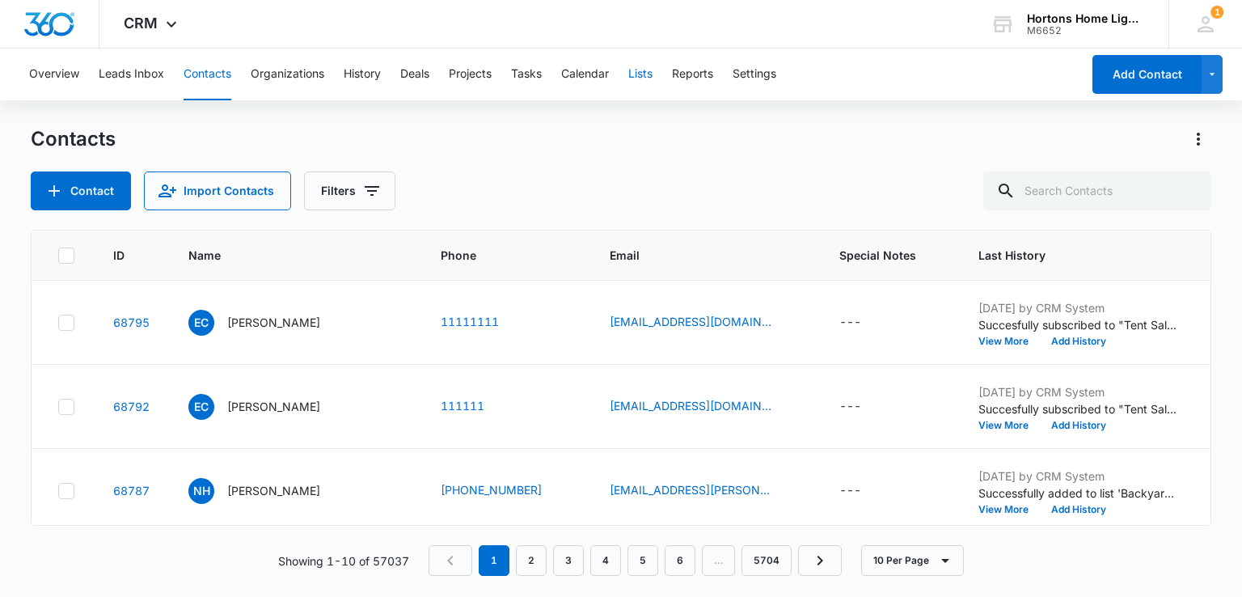
click at [648, 73] on button "Lists" at bounding box center [640, 75] width 24 height 52
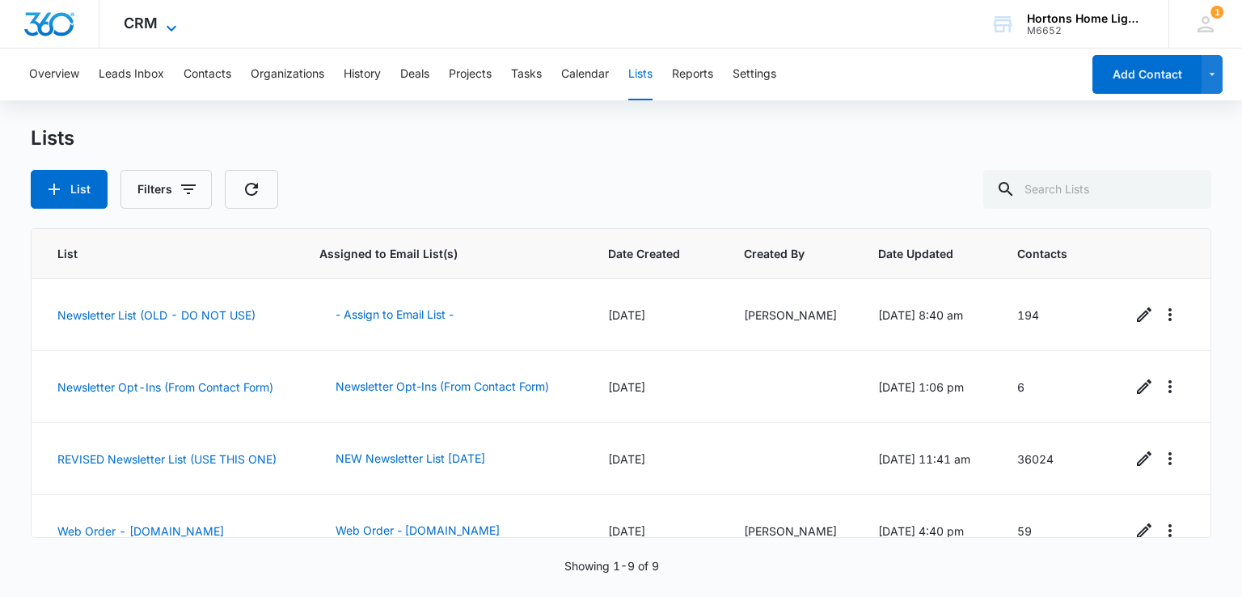
click at [139, 18] on span "CRM" at bounding box center [141, 23] width 34 height 17
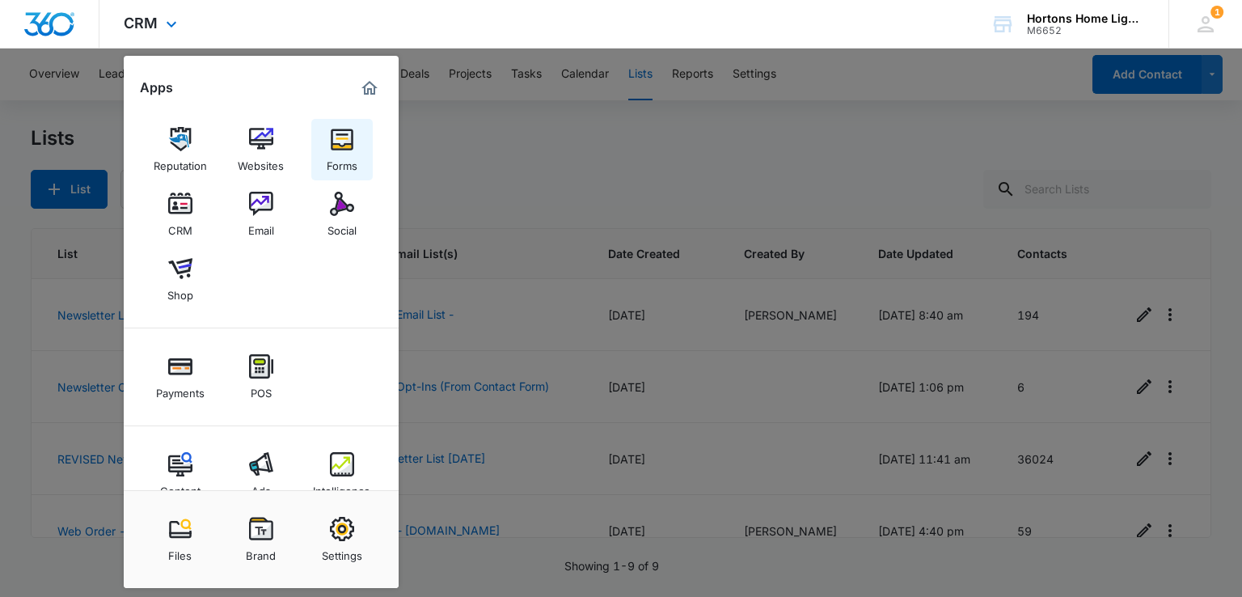
click at [352, 148] on img at bounding box center [342, 139] width 24 height 24
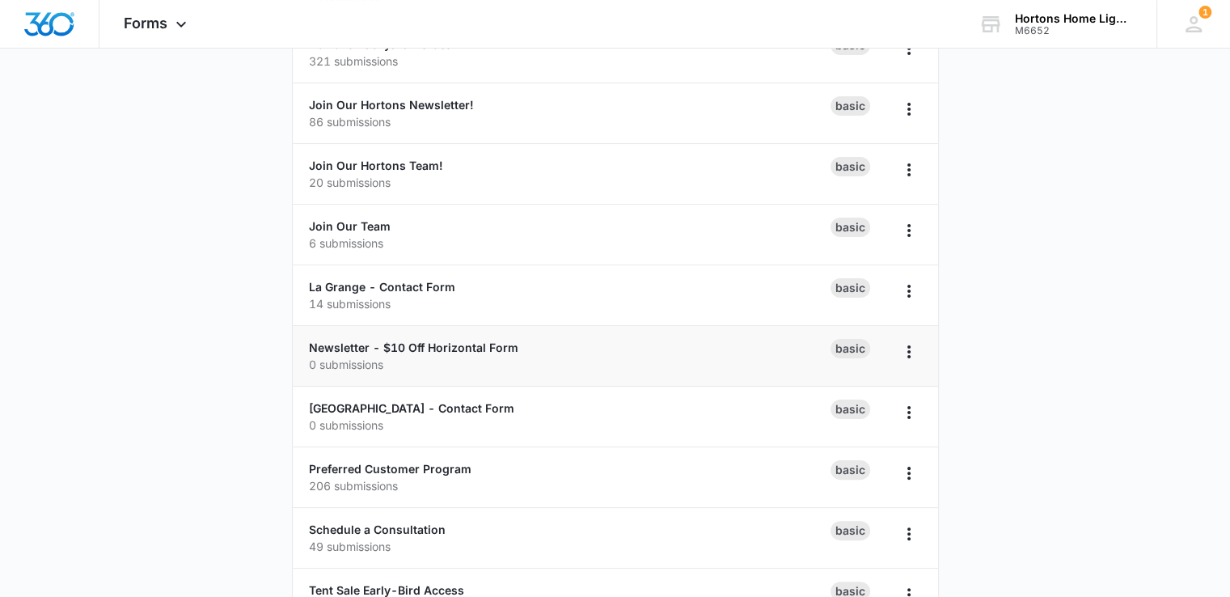
scroll to position [352, 0]
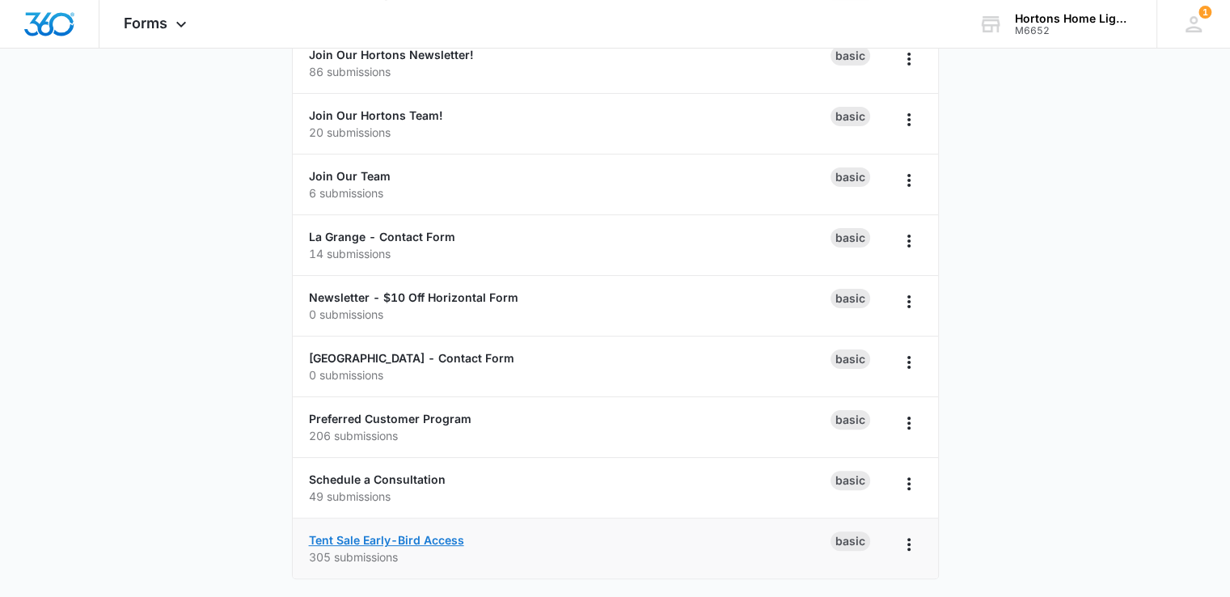
click at [406, 534] on link "Tent Sale Early-Bird Access" at bounding box center [386, 540] width 155 height 14
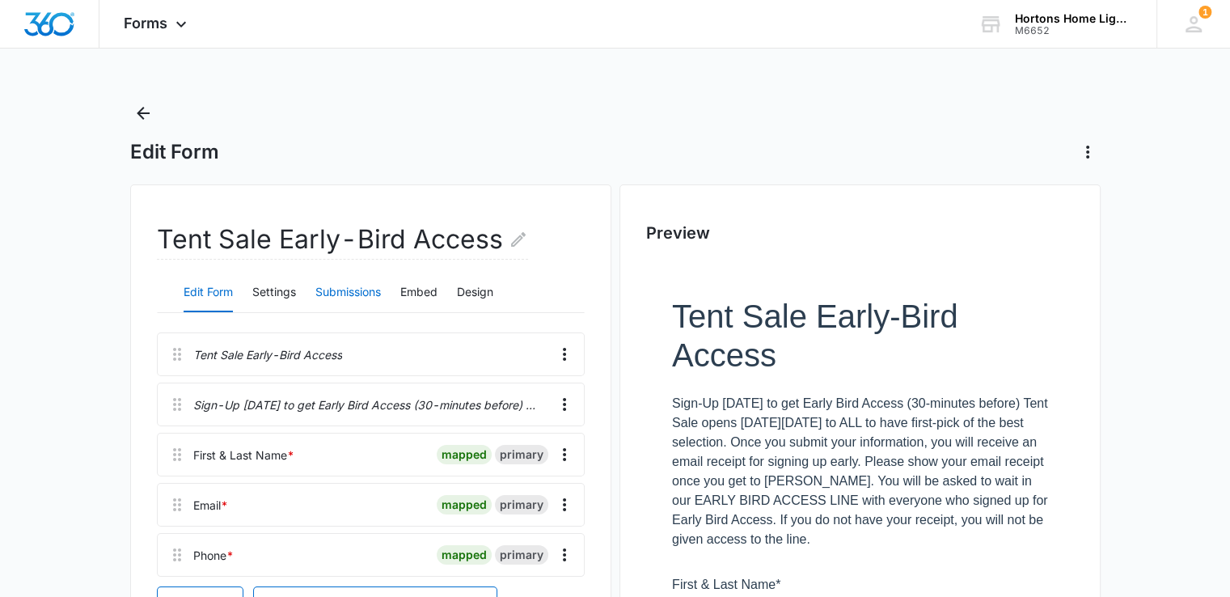
click at [330, 291] on button "Submissions" at bounding box center [347, 292] width 65 height 39
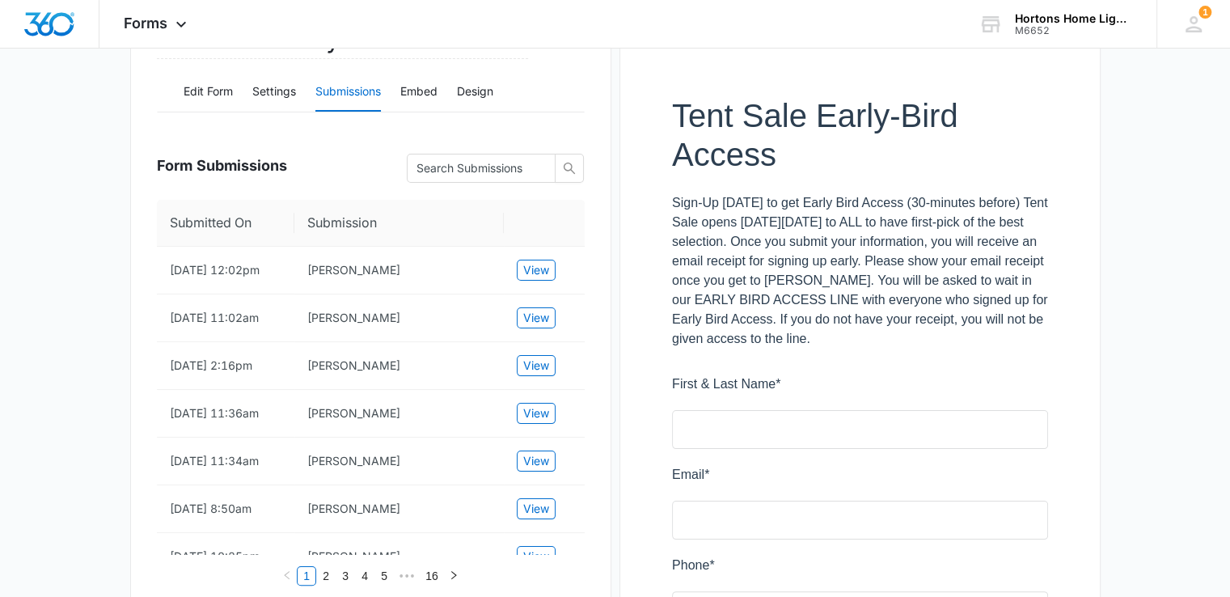
scroll to position [81, 0]
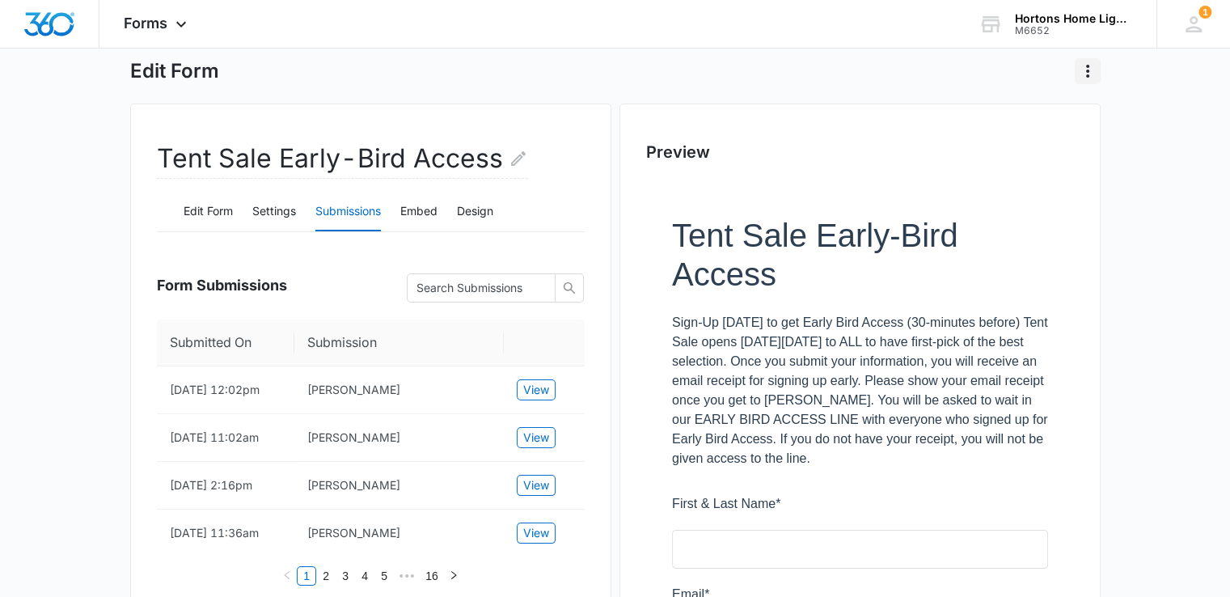
click at [1087, 66] on icon "Actions" at bounding box center [1087, 71] width 3 height 13
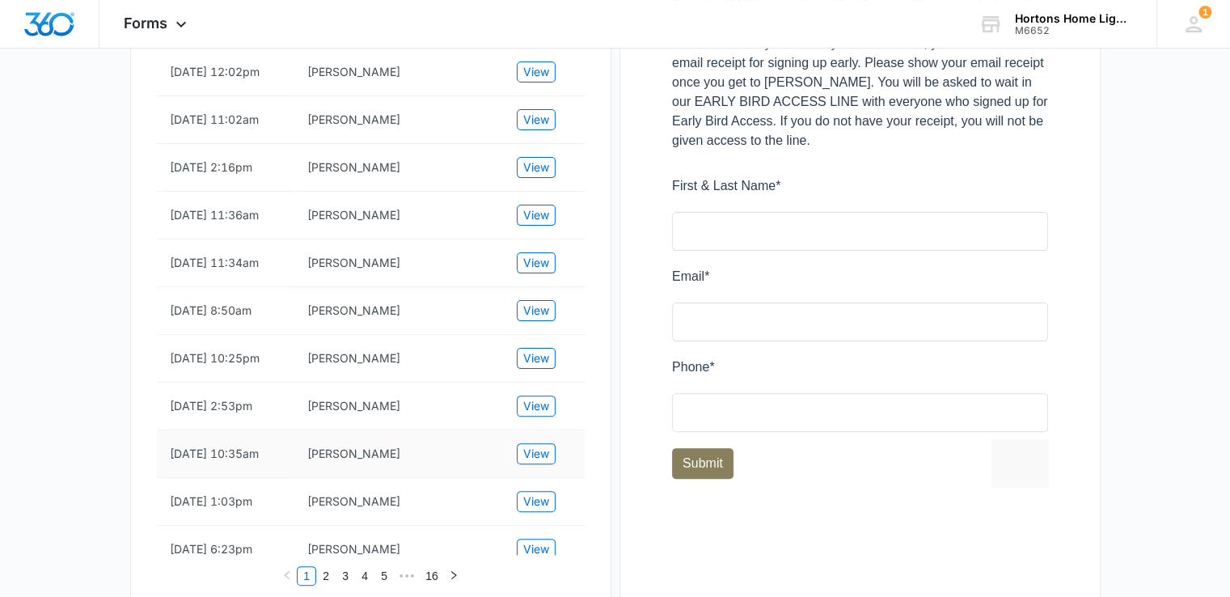
scroll to position [703, 0]
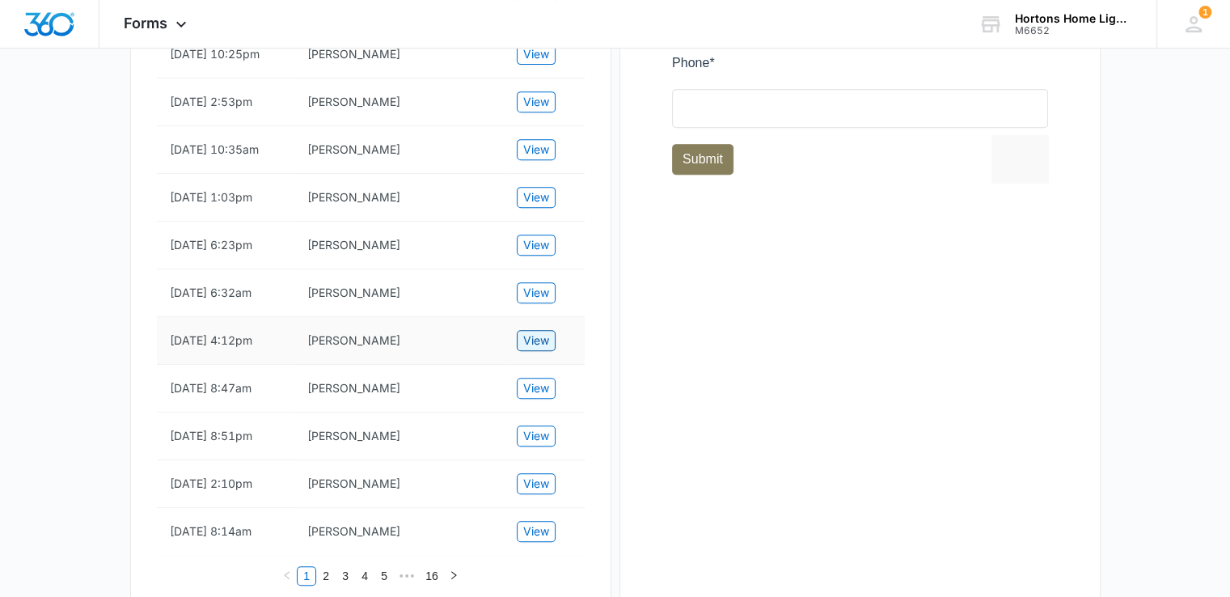
click at [527, 349] on span "View" at bounding box center [536, 340] width 26 height 18
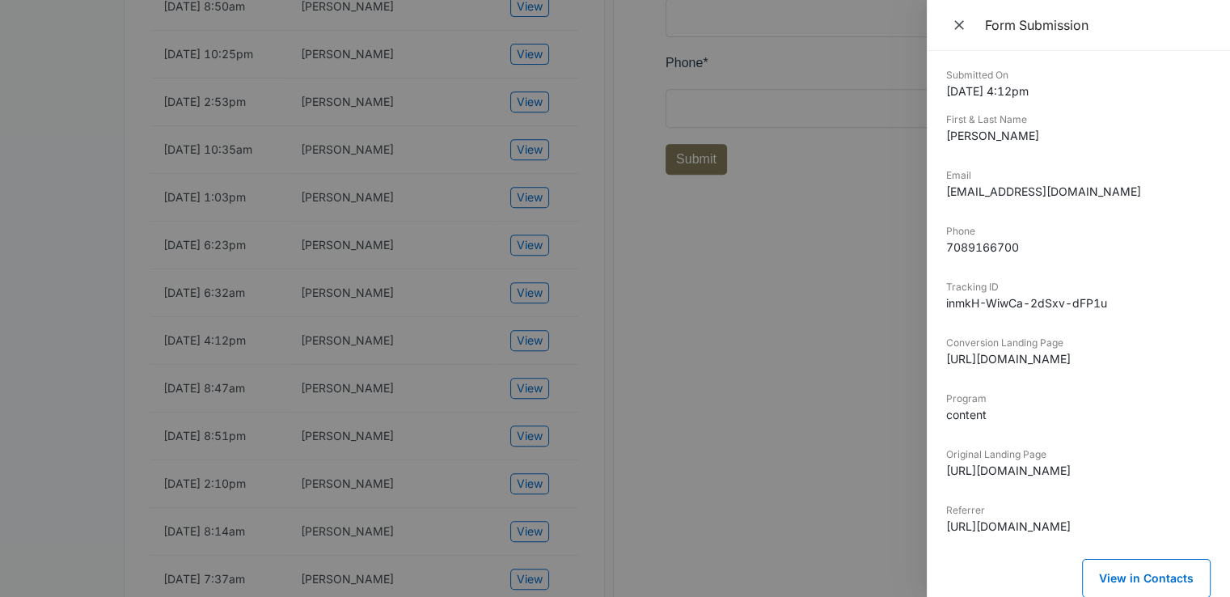
scroll to position [3, 0]
click at [951, 18] on icon "Close" at bounding box center [959, 25] width 16 height 16
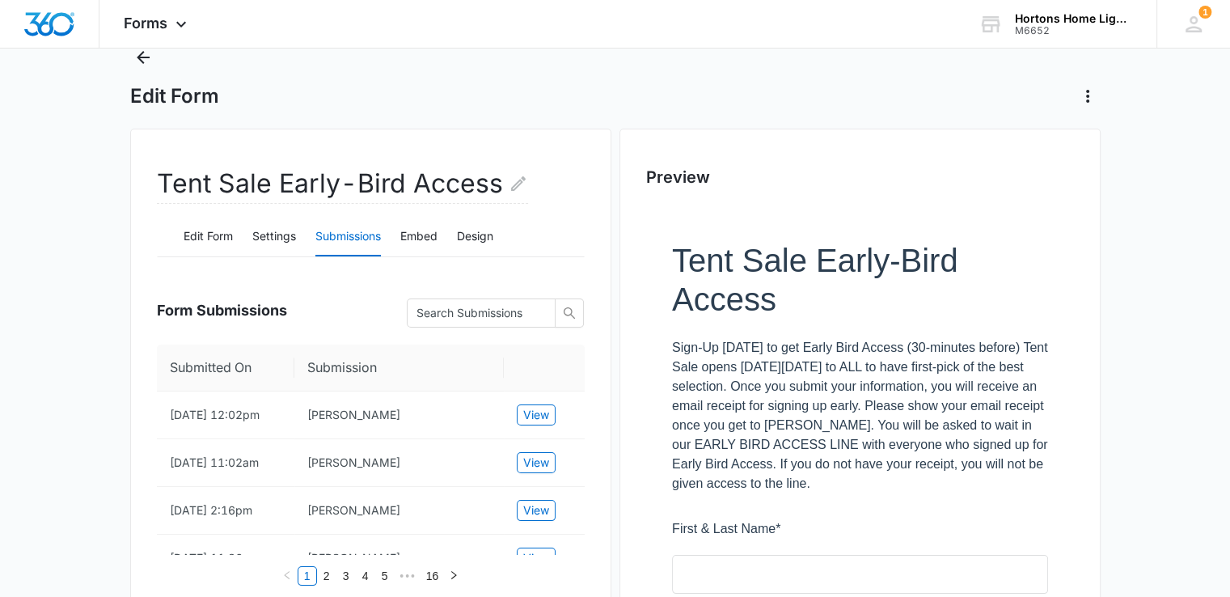
scroll to position [0, 0]
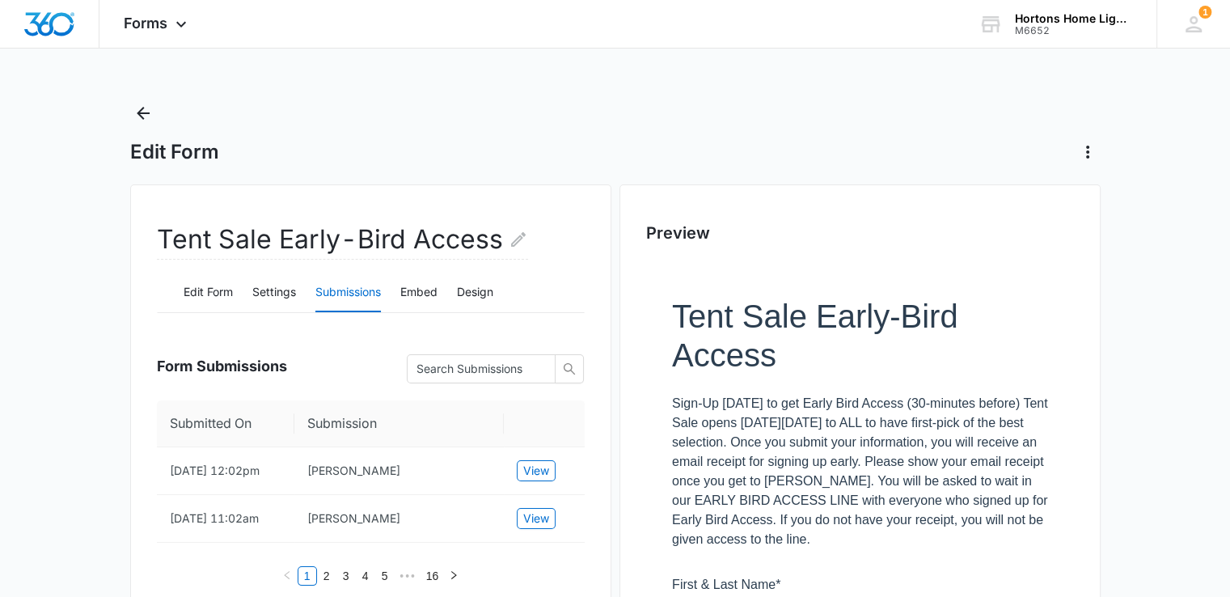
click at [145, 108] on icon "Back" at bounding box center [142, 112] width 19 height 19
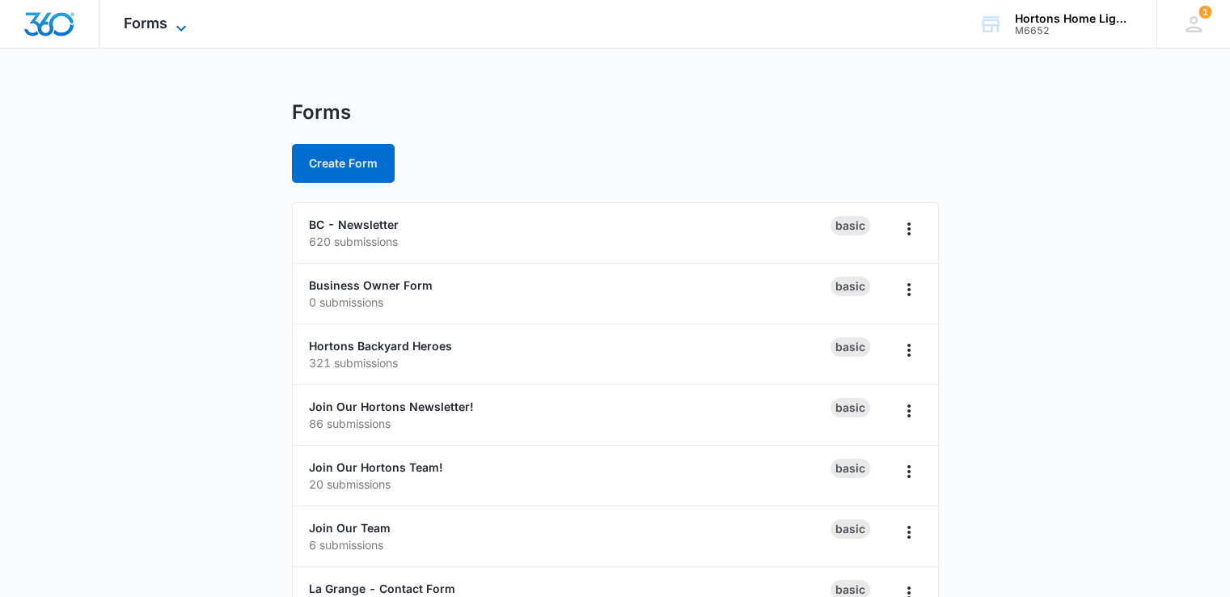
click at [167, 30] on span "Forms" at bounding box center [146, 23] width 44 height 17
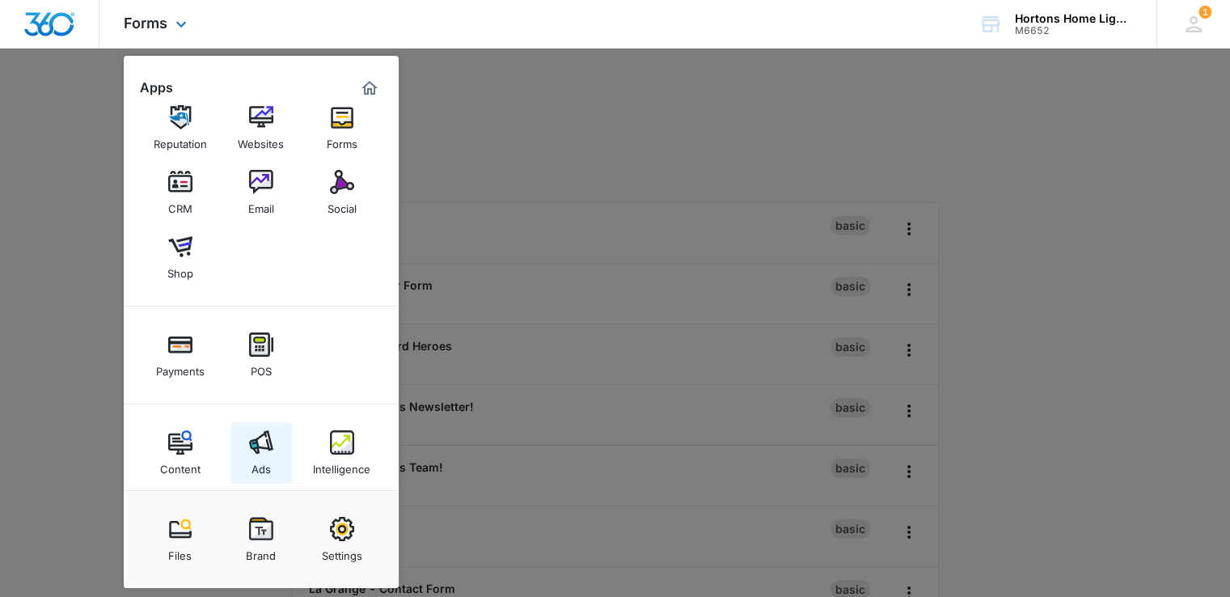
scroll to position [33, 0]
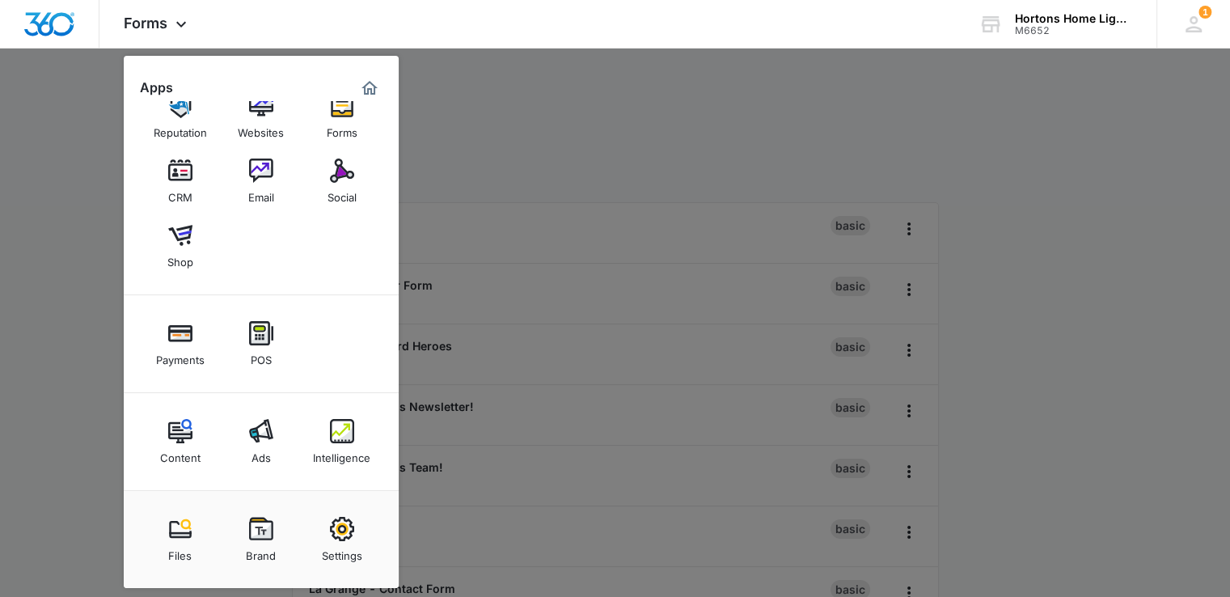
click at [183, 184] on div "CRM" at bounding box center [180, 193] width 24 height 21
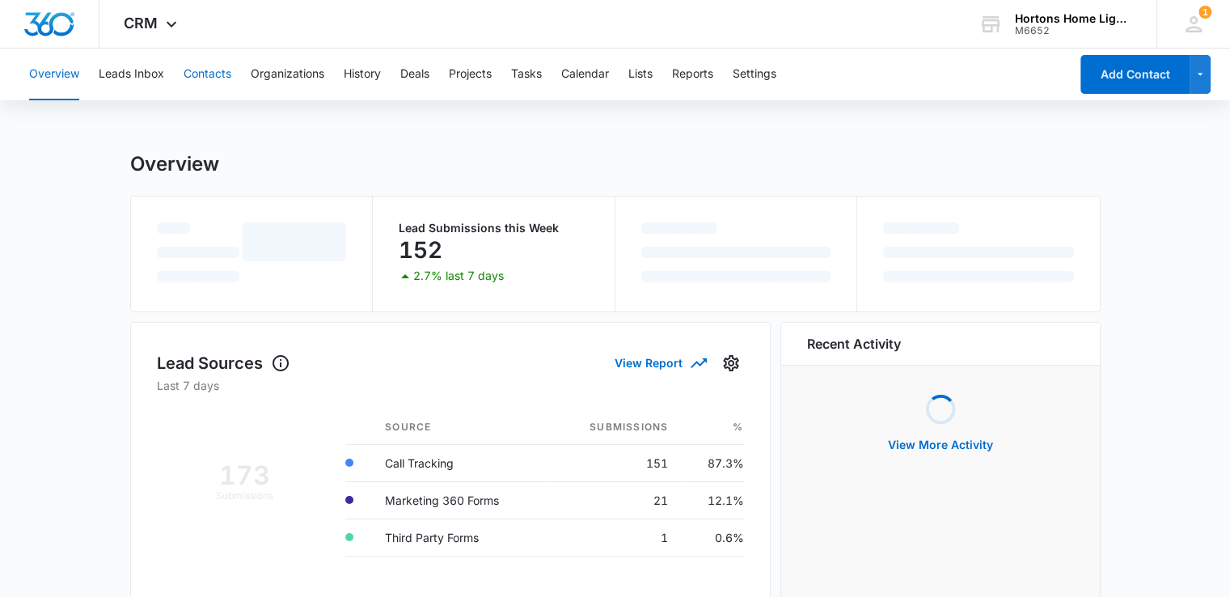
click at [213, 74] on button "Contacts" at bounding box center [208, 75] width 48 height 52
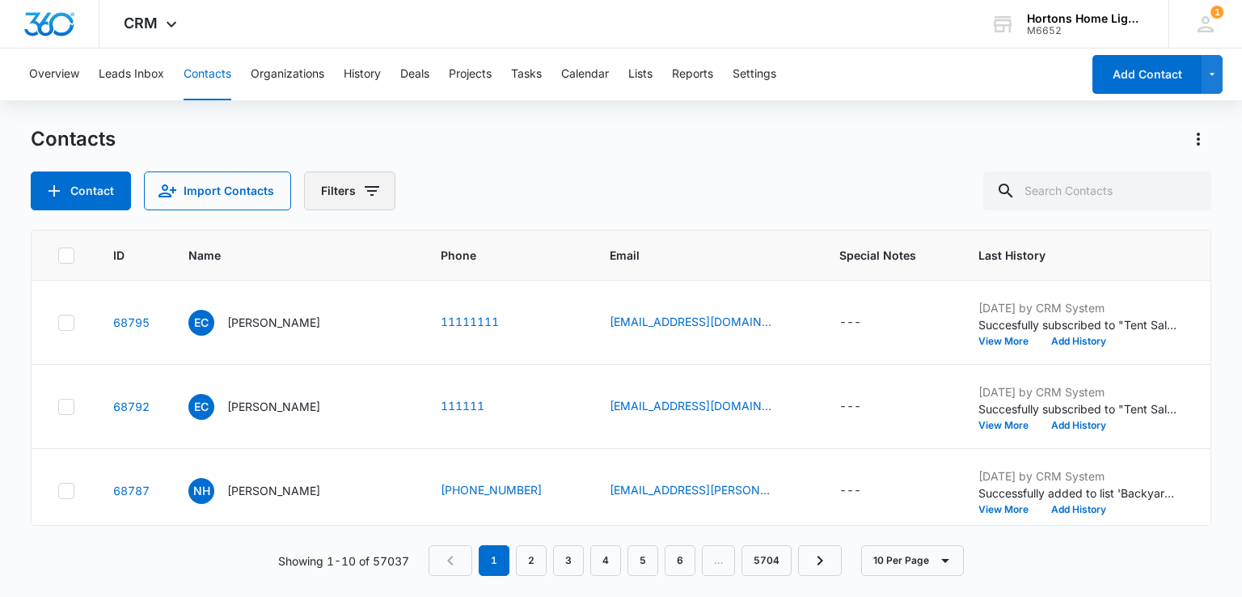
click at [348, 179] on button "Filters" at bounding box center [349, 190] width 91 height 39
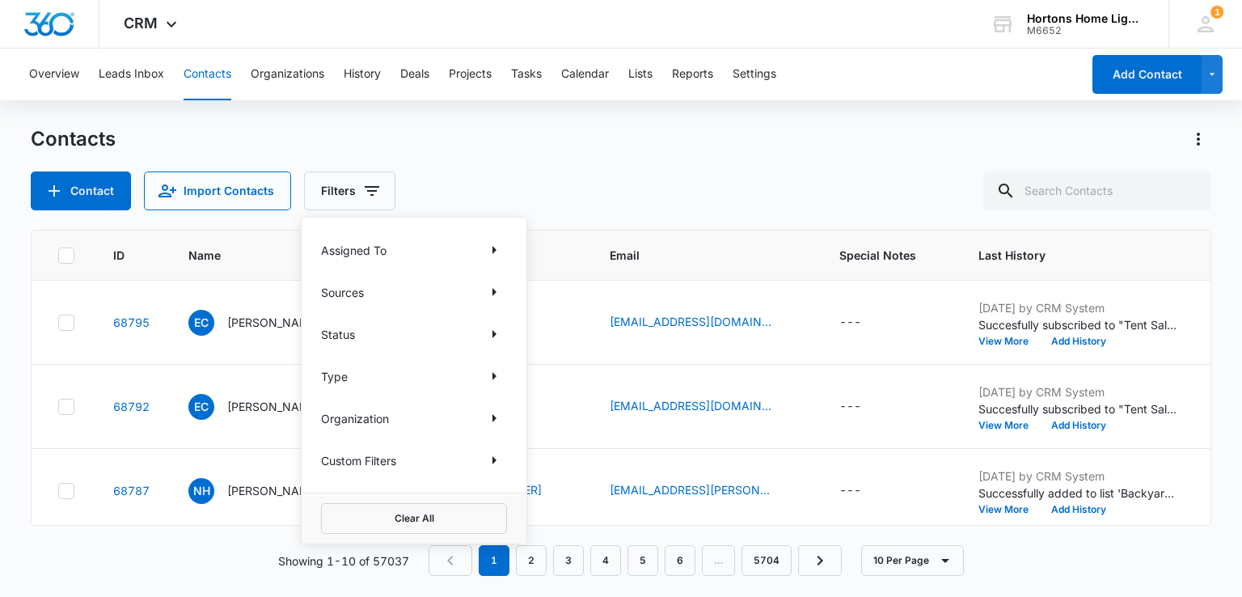
click at [408, 454] on div "Custom Filters" at bounding box center [414, 460] width 186 height 26
click at [490, 455] on icon "Show Custom Filters filters" at bounding box center [493, 459] width 19 height 19
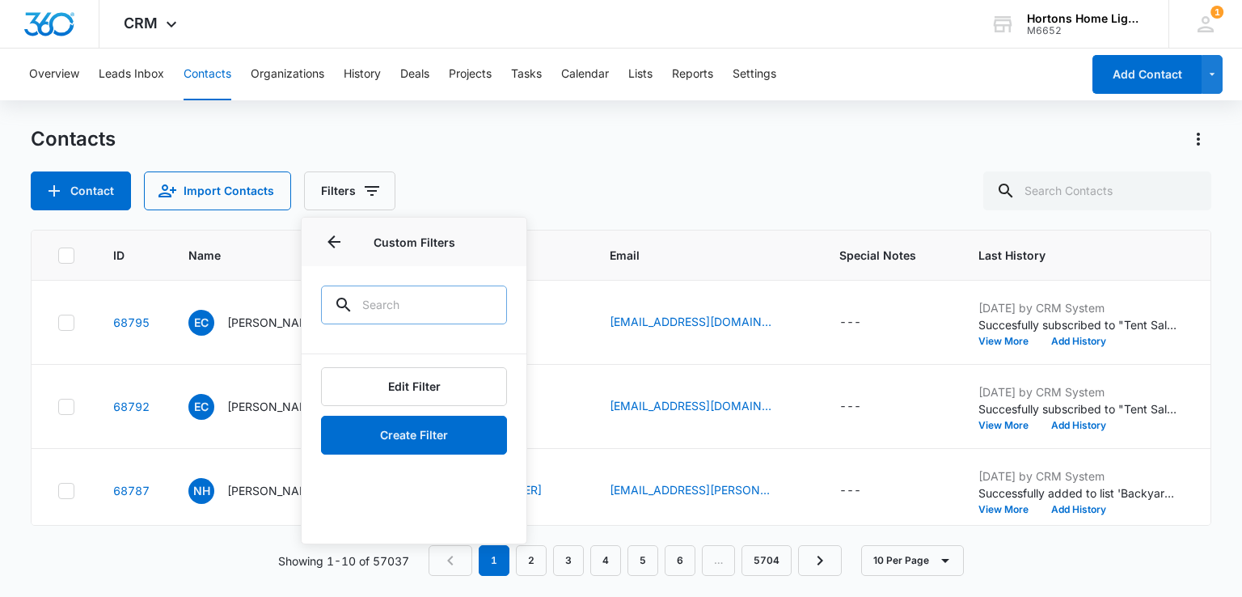
click at [385, 302] on input "text" at bounding box center [414, 304] width 186 height 39
click at [331, 235] on icon "Back" at bounding box center [333, 241] width 19 height 19
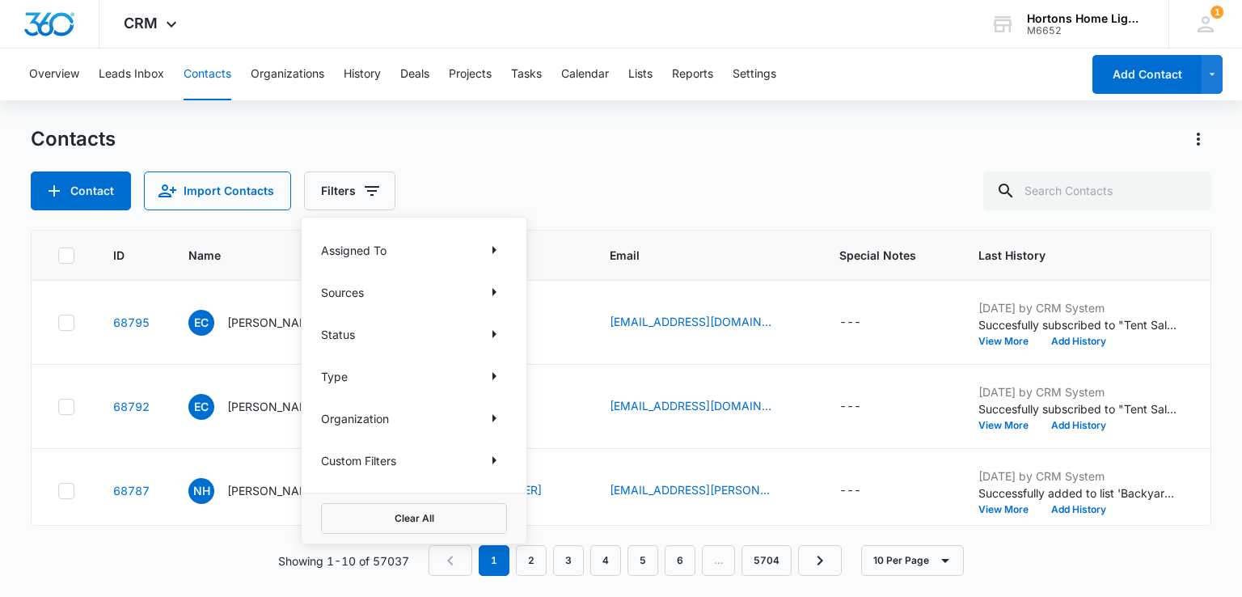
click at [358, 332] on div "Status" at bounding box center [414, 334] width 186 height 26
click at [495, 331] on icon "Show Status filters" at bounding box center [493, 333] width 19 height 19
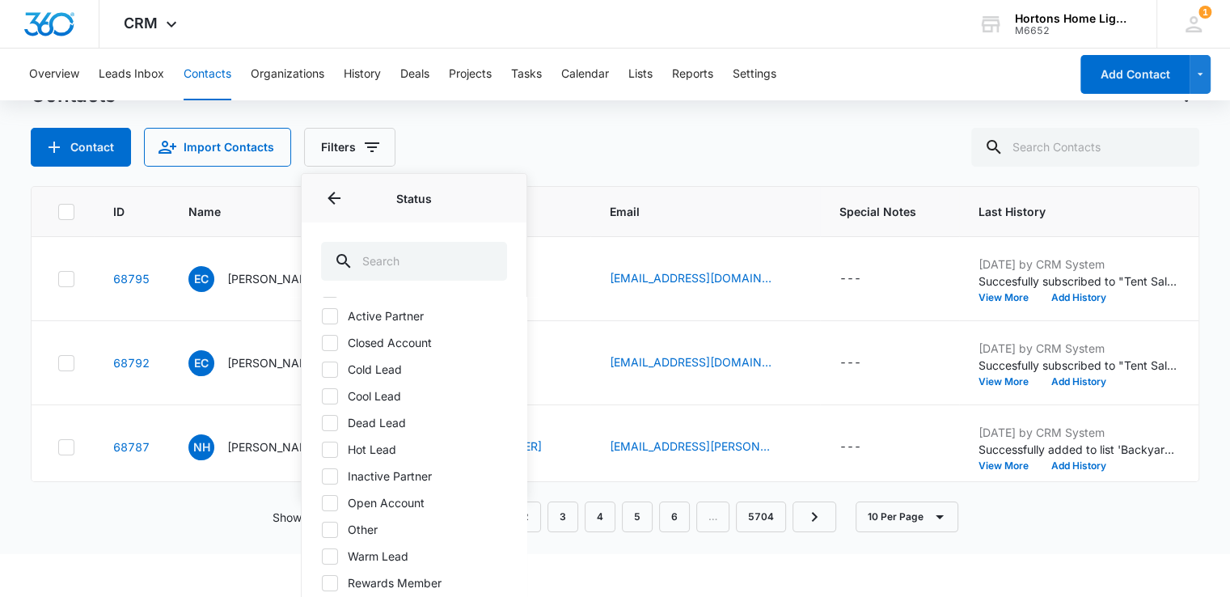
scroll to position [68, 0]
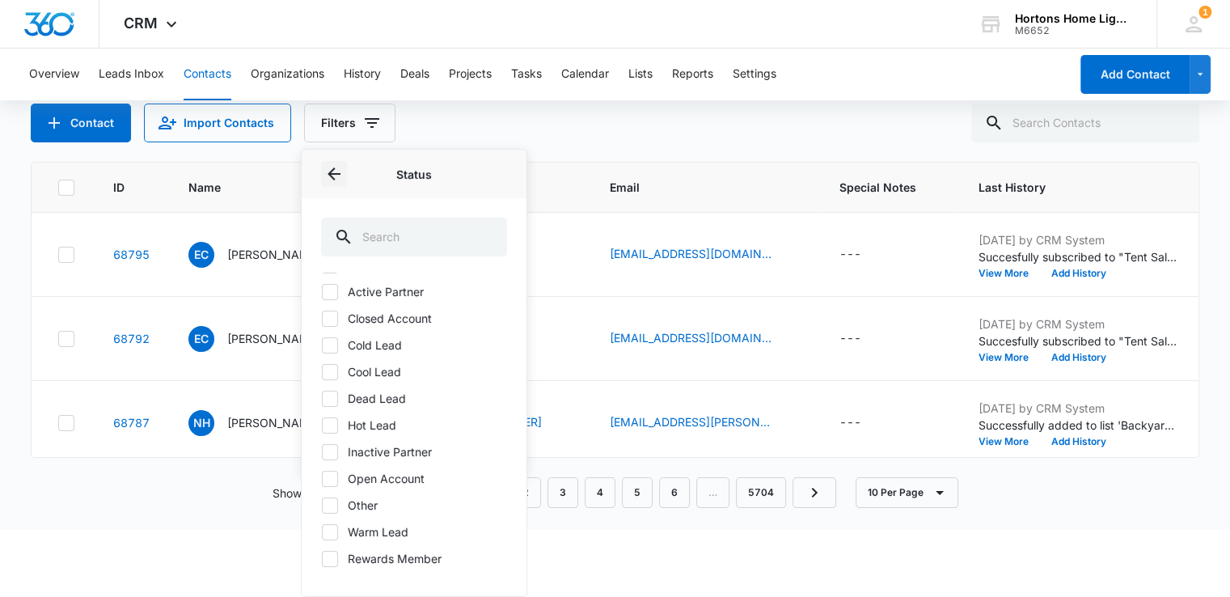
click at [335, 172] on icon "Back" at bounding box center [333, 173] width 19 height 19
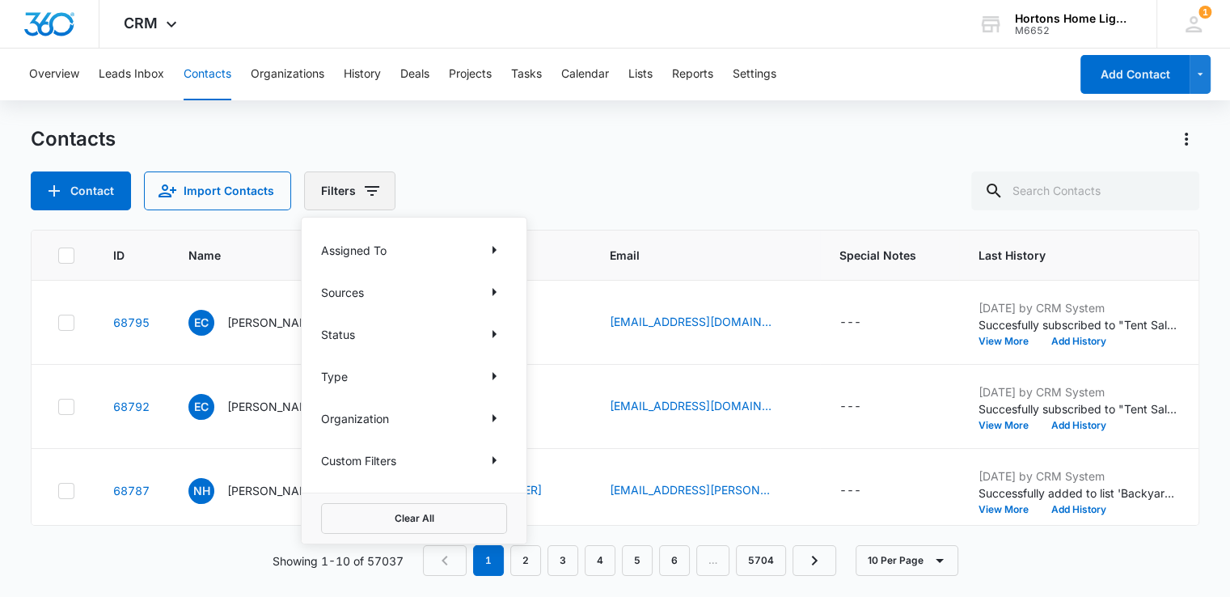
scroll to position [0, 0]
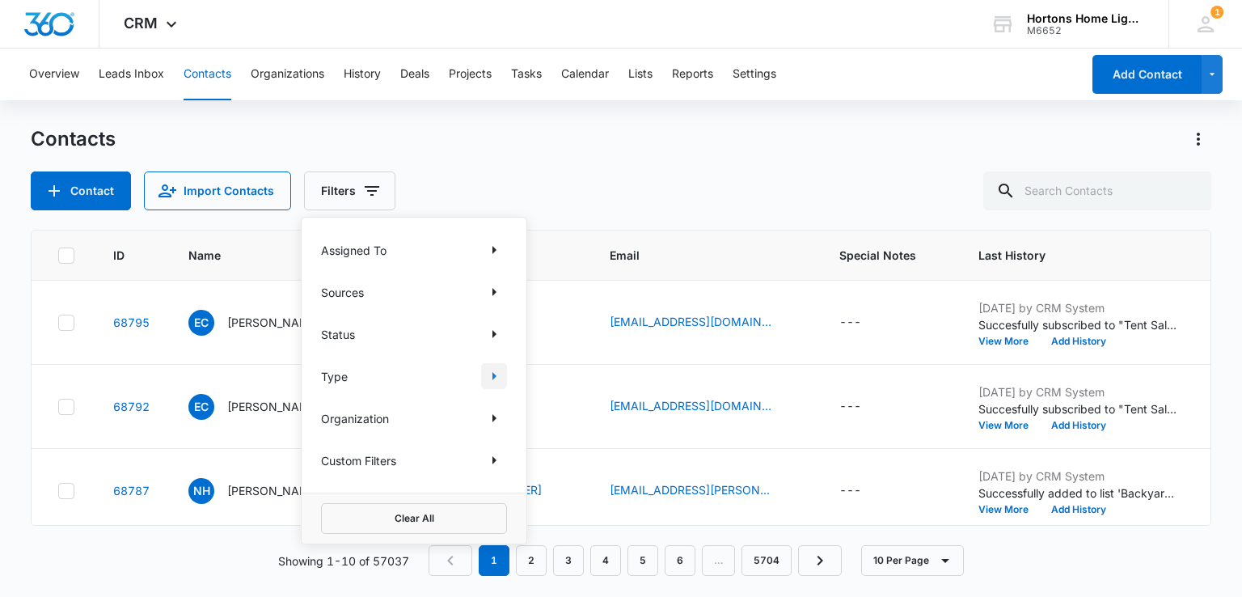
click at [496, 366] on icon "Show Type filters" at bounding box center [493, 375] width 19 height 19
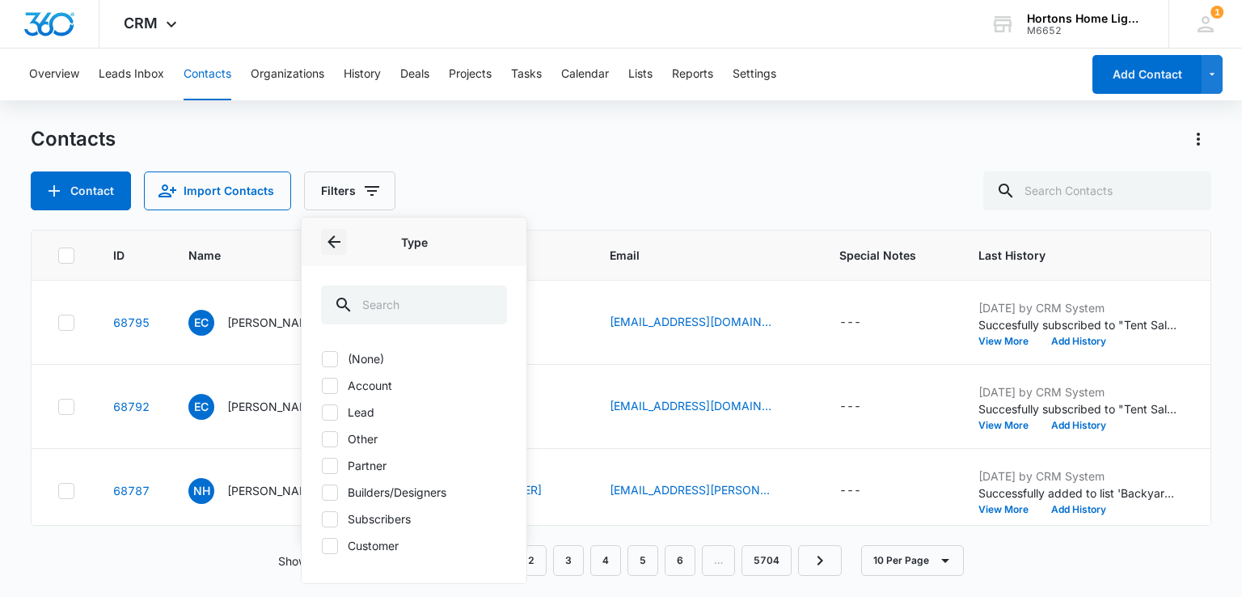
click at [329, 230] on button "Back" at bounding box center [334, 242] width 26 height 26
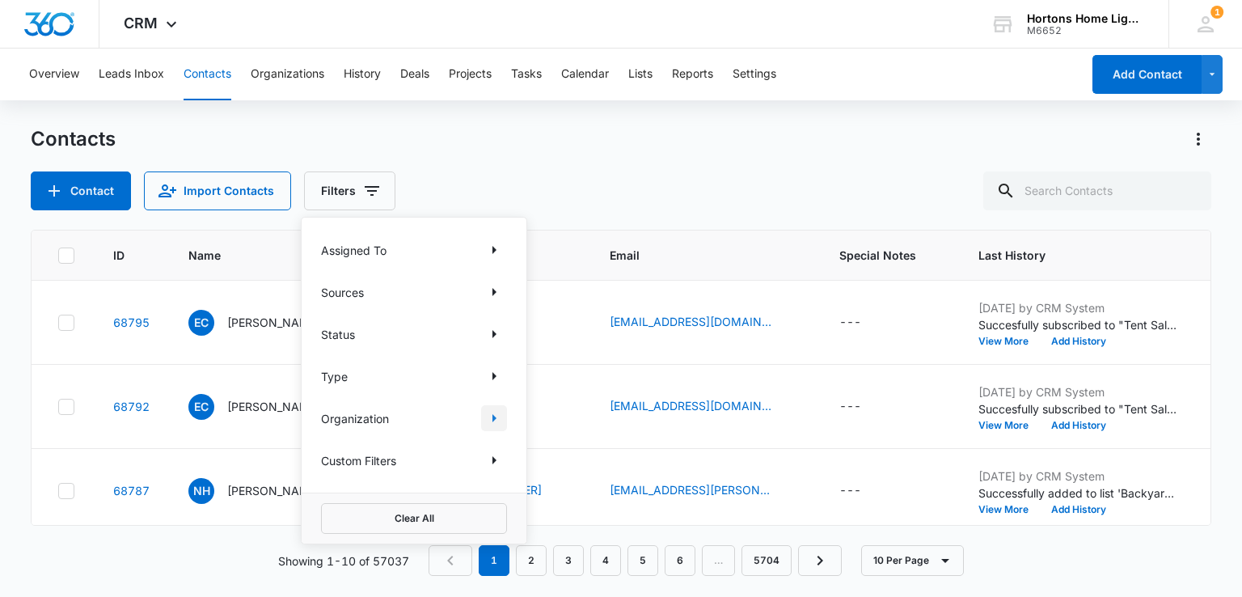
click at [494, 414] on icon "Show Organization filters" at bounding box center [493, 417] width 19 height 19
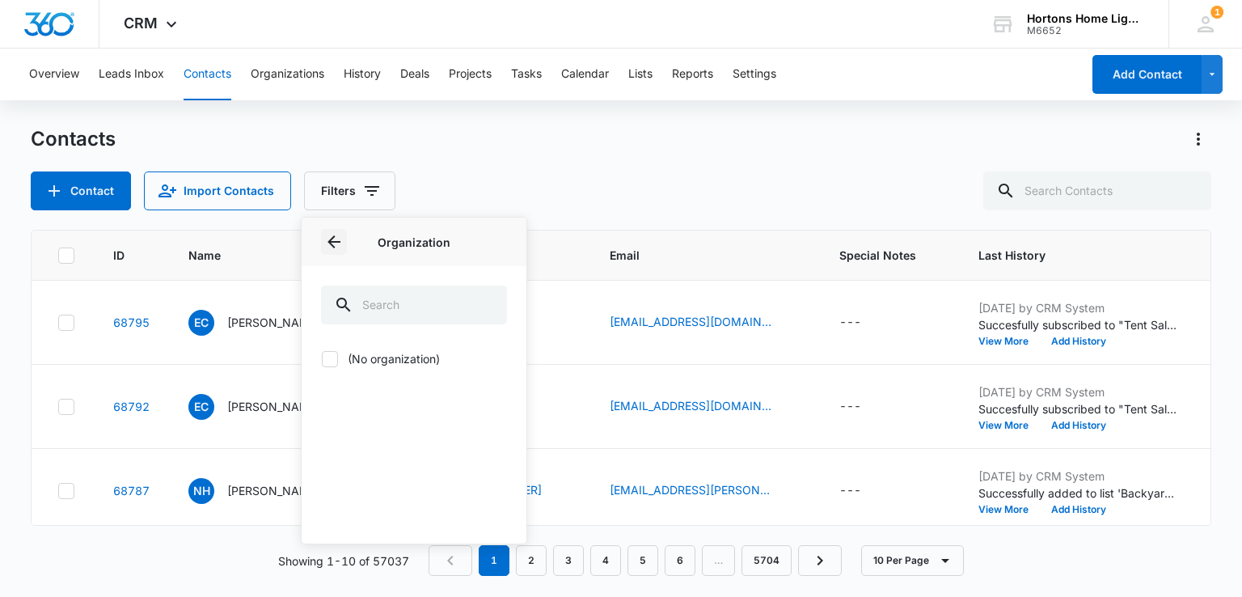
click at [329, 234] on icon "Back" at bounding box center [333, 241] width 19 height 19
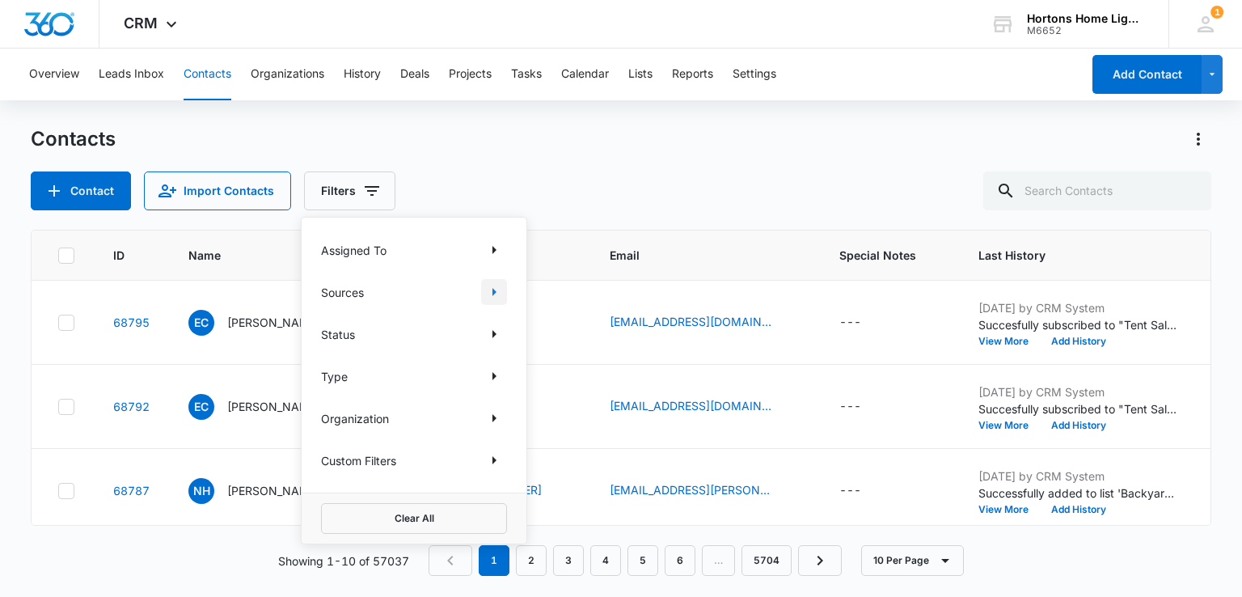
click at [501, 294] on icon "Show Sources filters" at bounding box center [493, 291] width 19 height 19
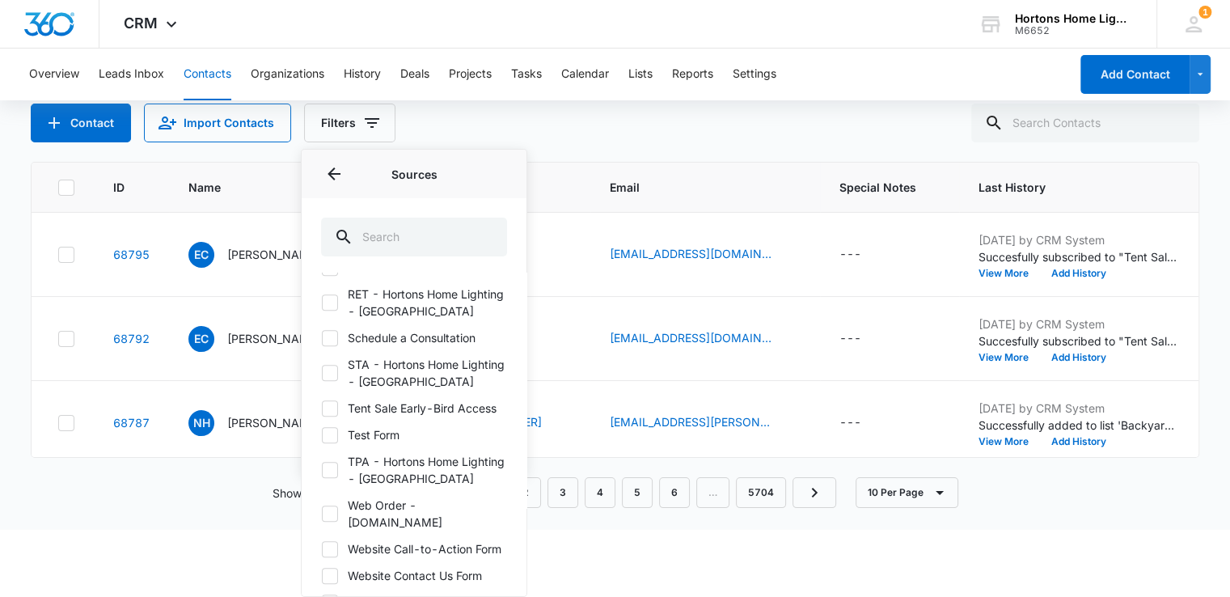
scroll to position [1165, 0]
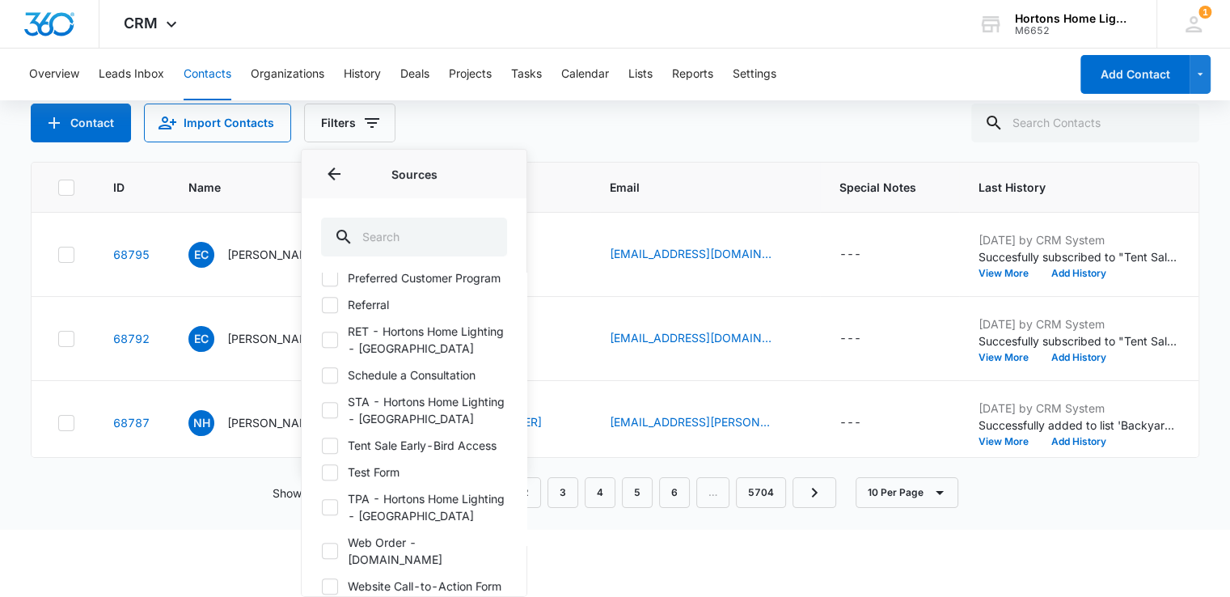
click at [333, 453] on icon at bounding box center [330, 445] width 15 height 15
click at [322, 445] on input "Tent Sale Early-Bird Access" at bounding box center [321, 445] width 1 height 1
checkbox input "true"
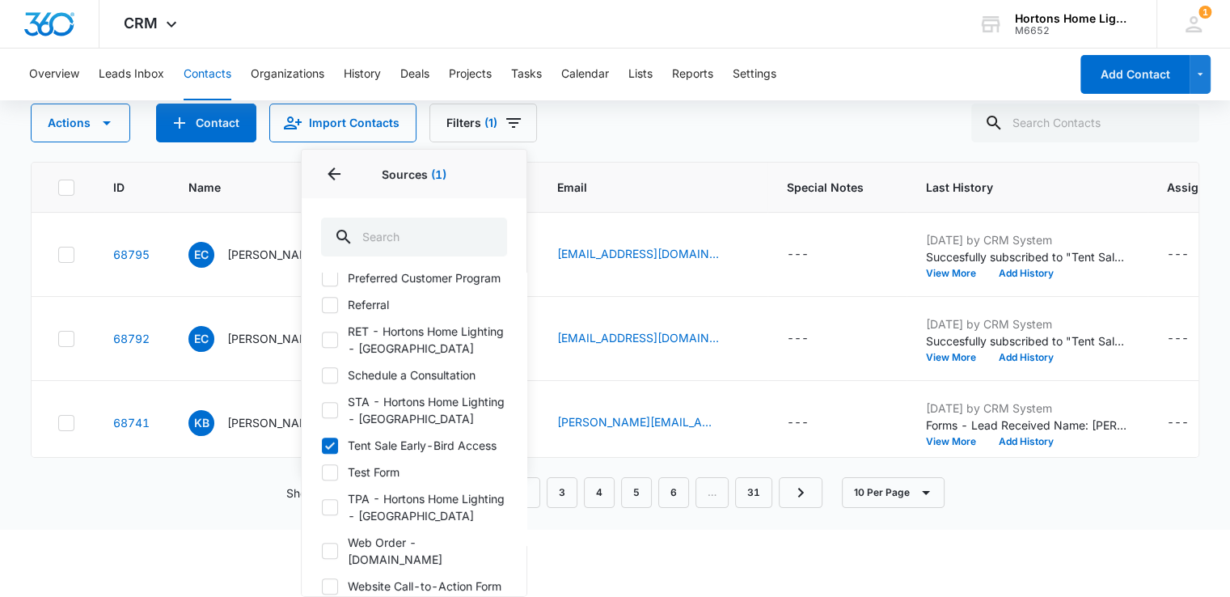
click at [798, 120] on div "Overview Leads Inbox Contacts Organizations History Deals Projects Tasks Calend…" at bounding box center [615, 254] width 1230 height 547
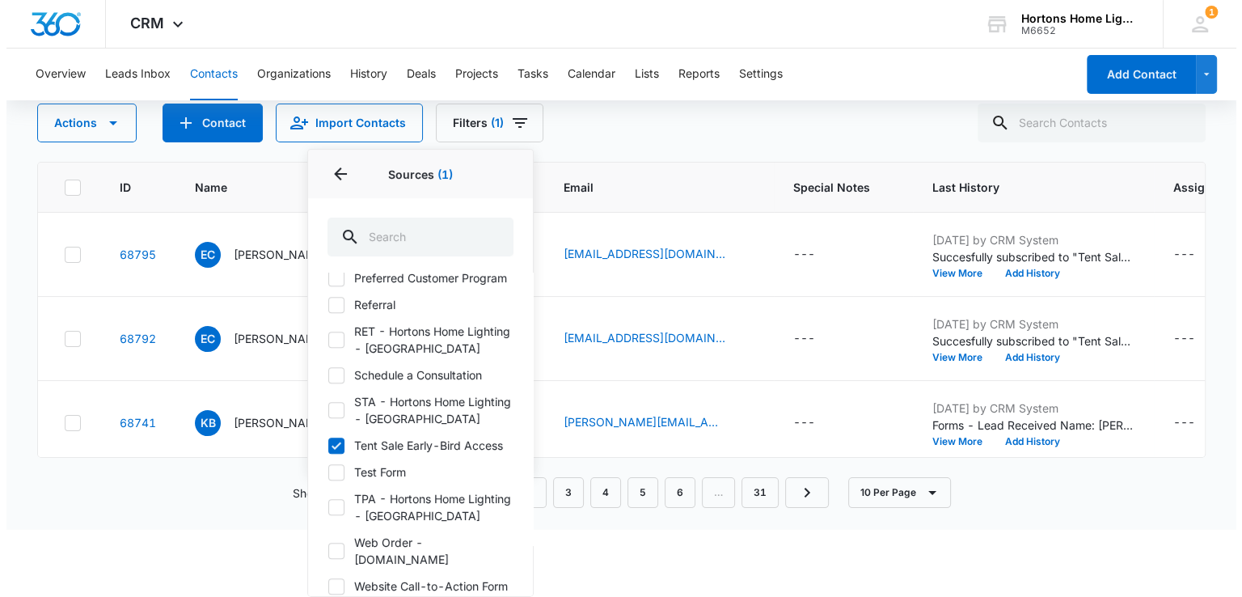
scroll to position [0, 0]
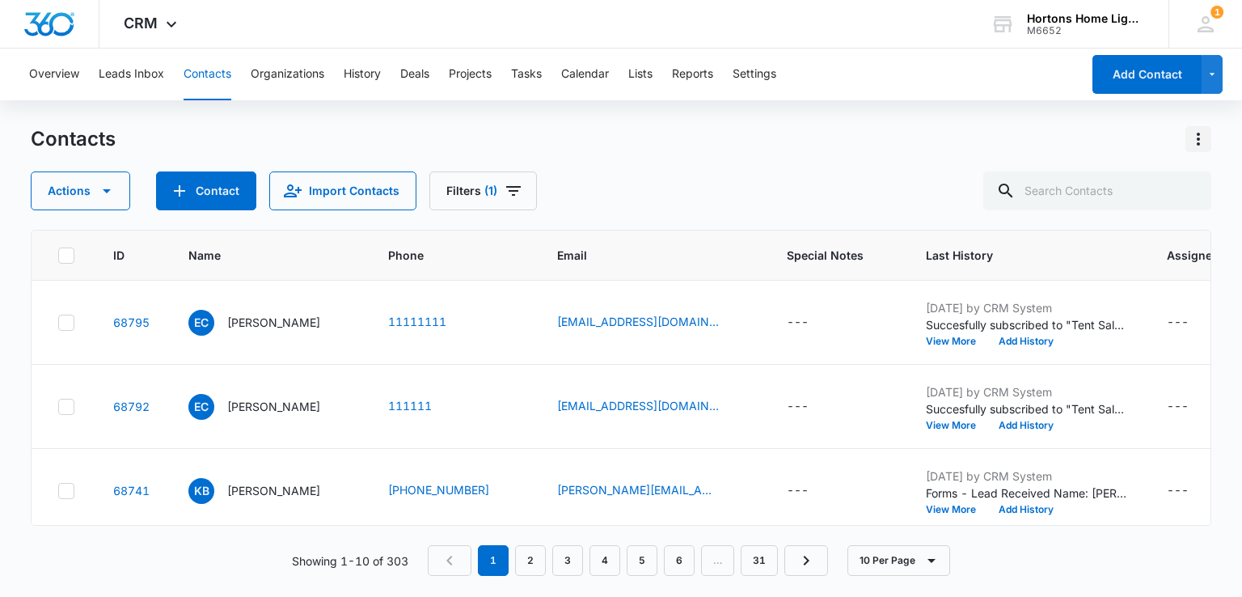
click at [1200, 137] on icon "Actions" at bounding box center [1197, 138] width 19 height 19
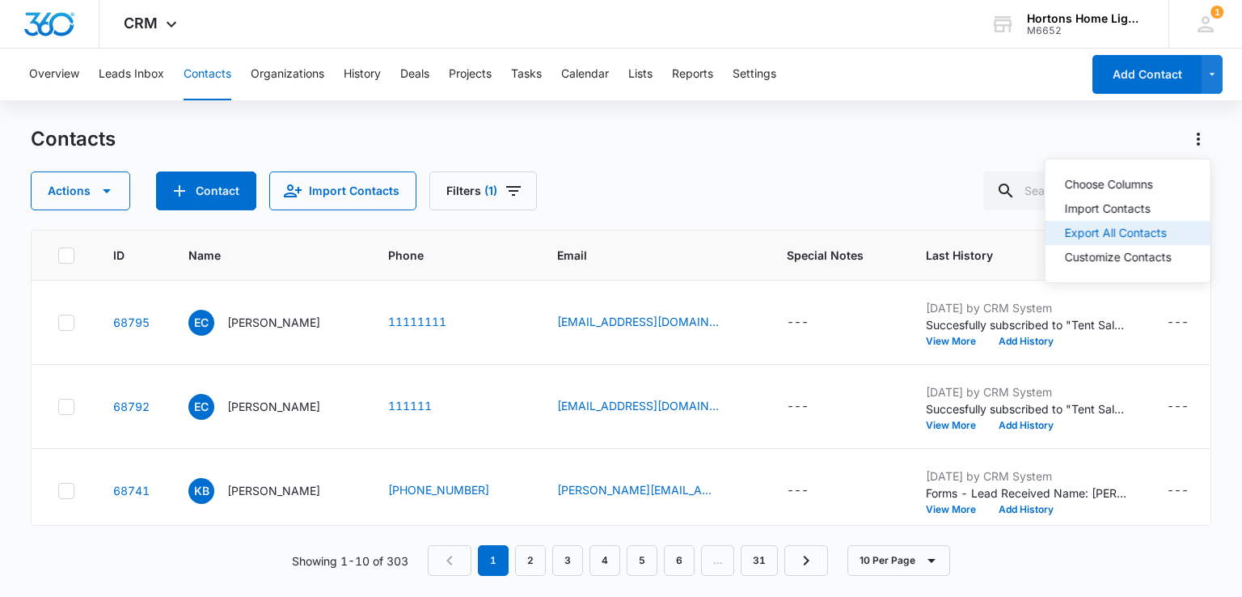
click at [1114, 234] on div "Export All Contacts" at bounding box center [1118, 232] width 107 height 11
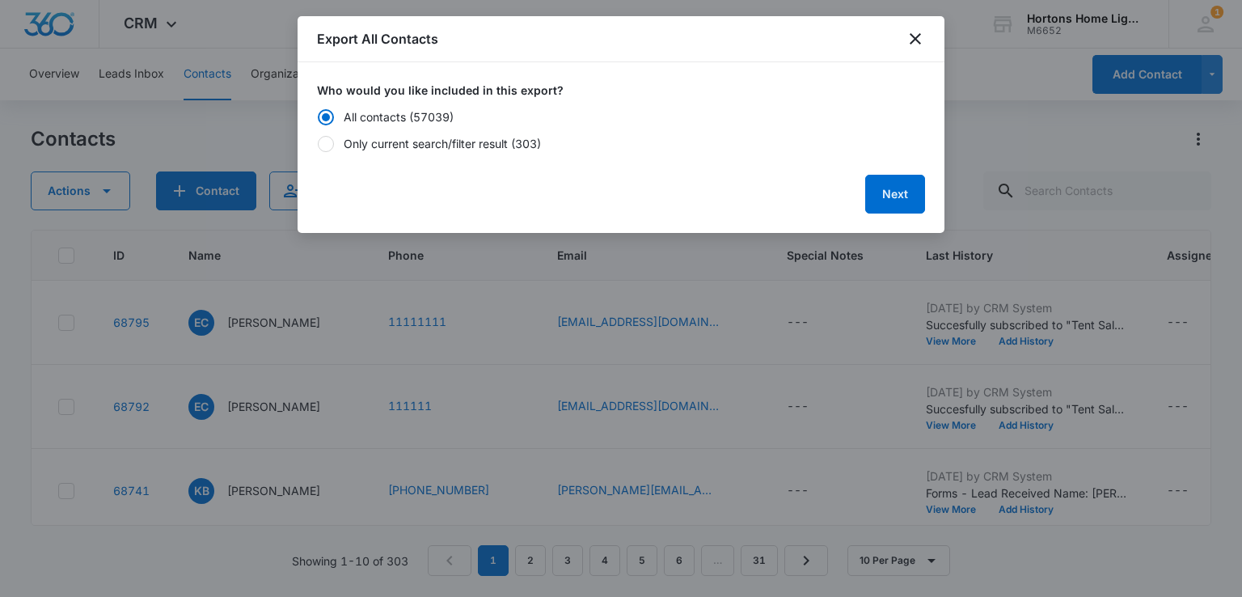
click at [455, 146] on div "Only current search/filter result (303)" at bounding box center [442, 143] width 197 height 17
click at [318, 146] on input "Only current search/filter result (303)" at bounding box center [317, 143] width 1 height 11
radio input "false"
radio input "true"
click at [908, 195] on button "Next" at bounding box center [895, 194] width 60 height 39
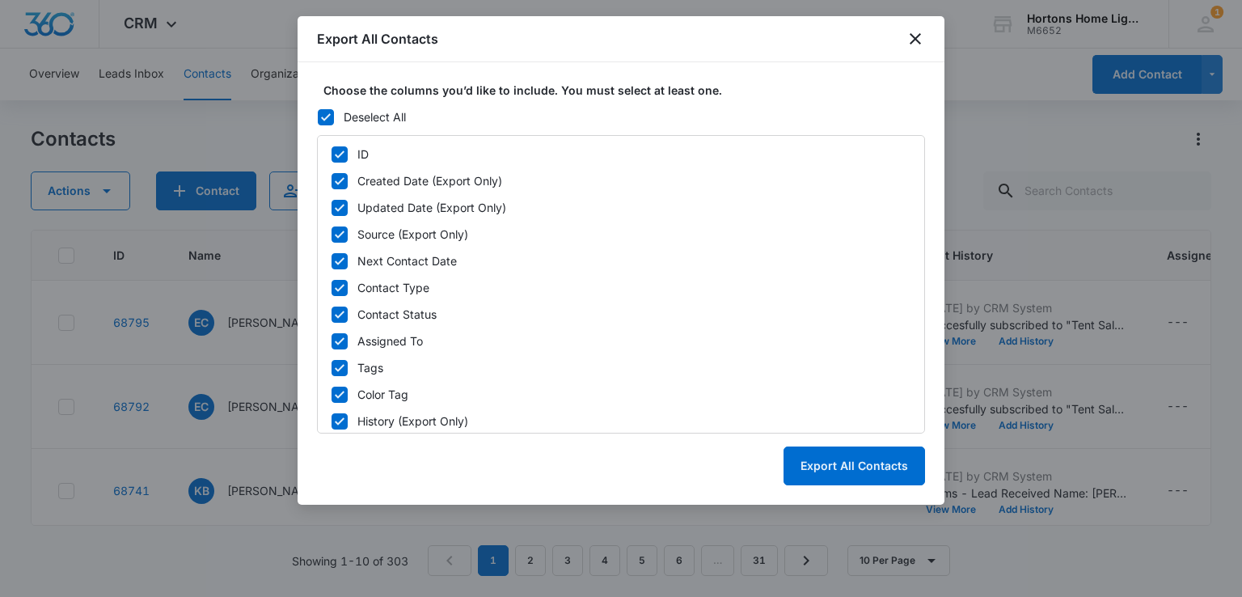
click at [328, 112] on icon at bounding box center [326, 117] width 15 height 15
click at [318, 112] on input "Deselect All" at bounding box center [317, 117] width 1 height 11
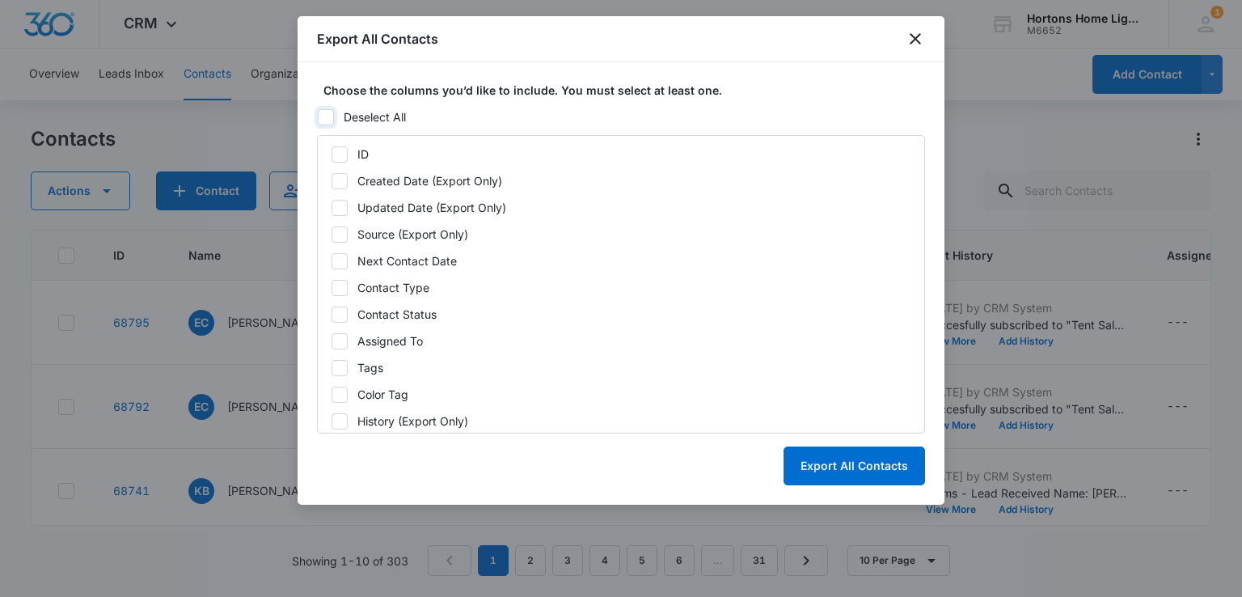
checkbox input "false"
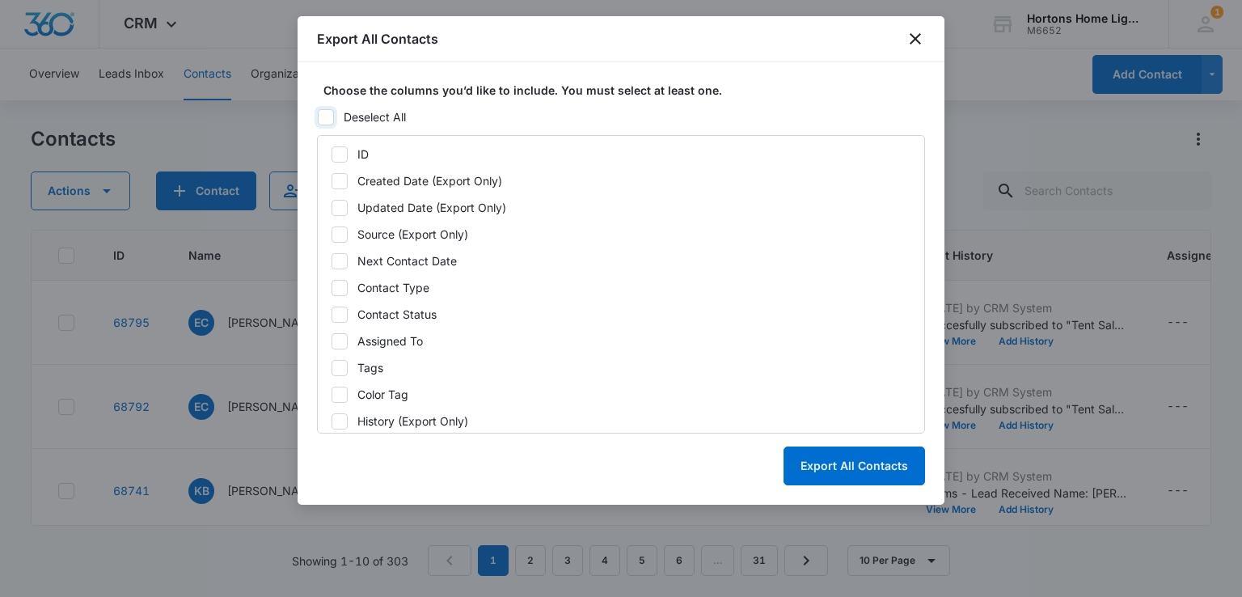
checkbox input "false"
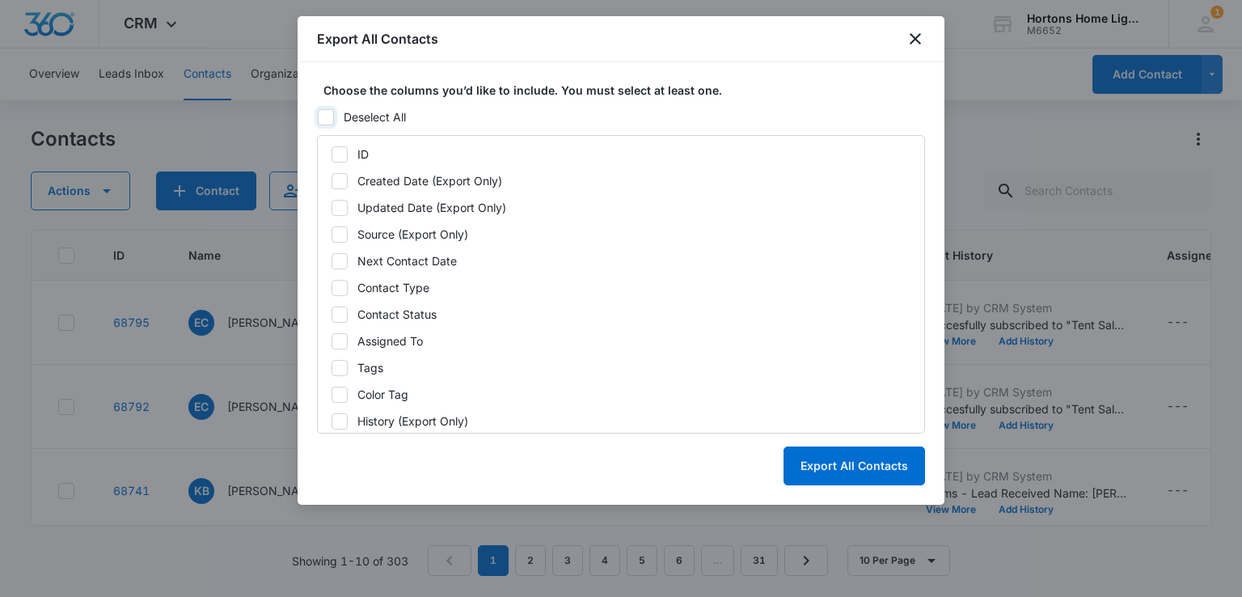
checkbox input "false"
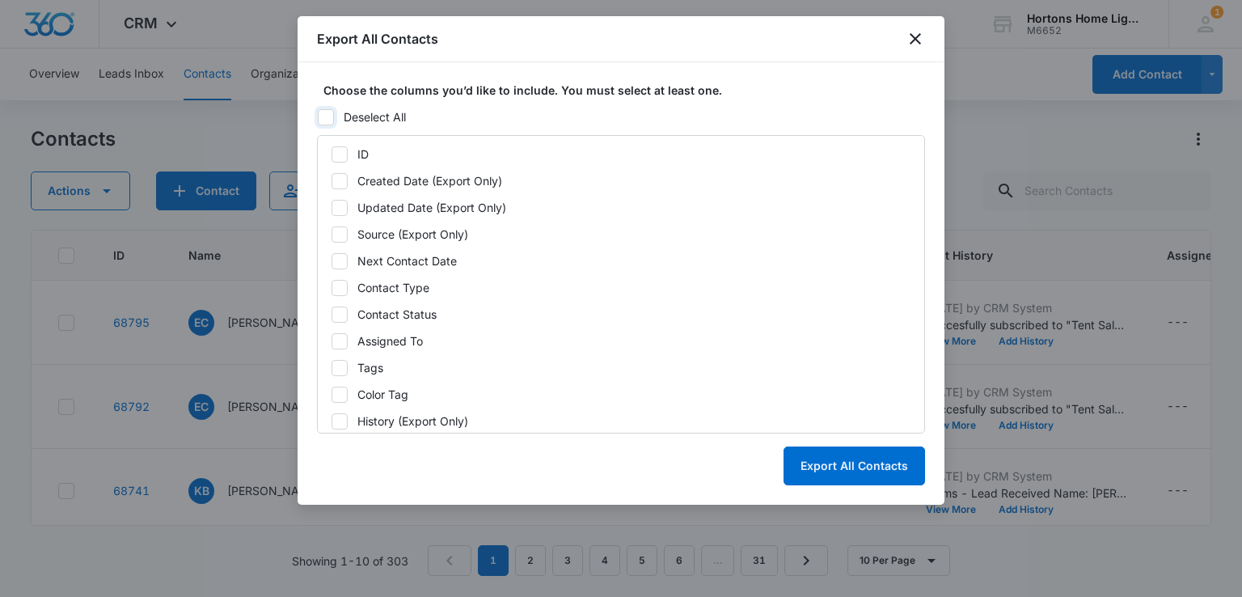
checkbox input "false"
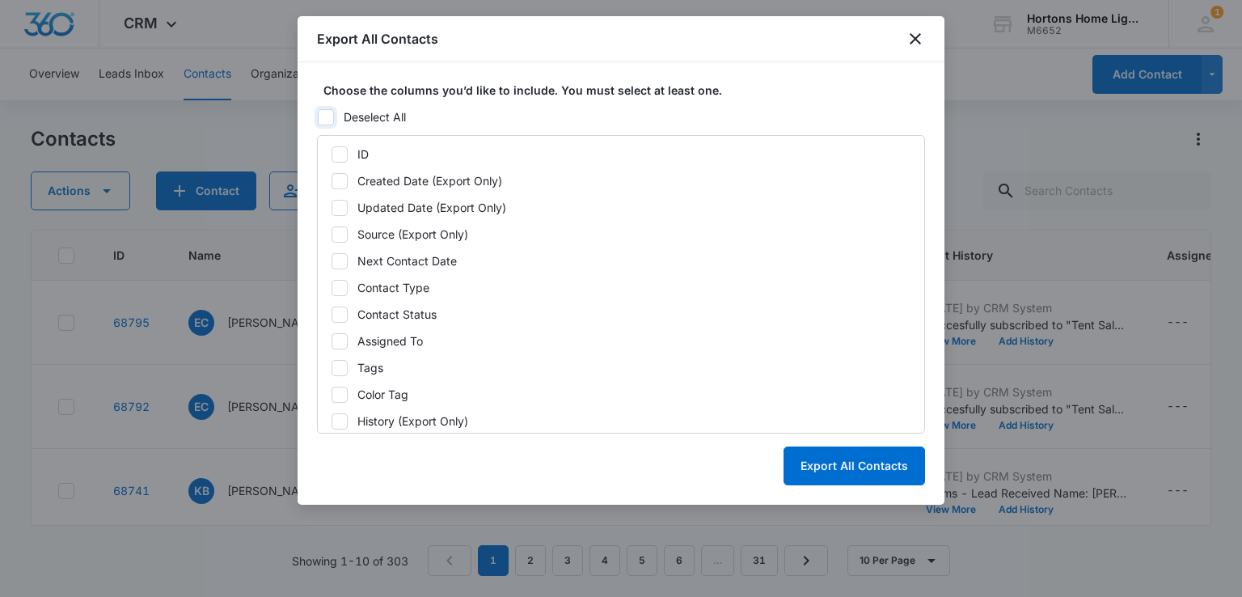
checkbox input "false"
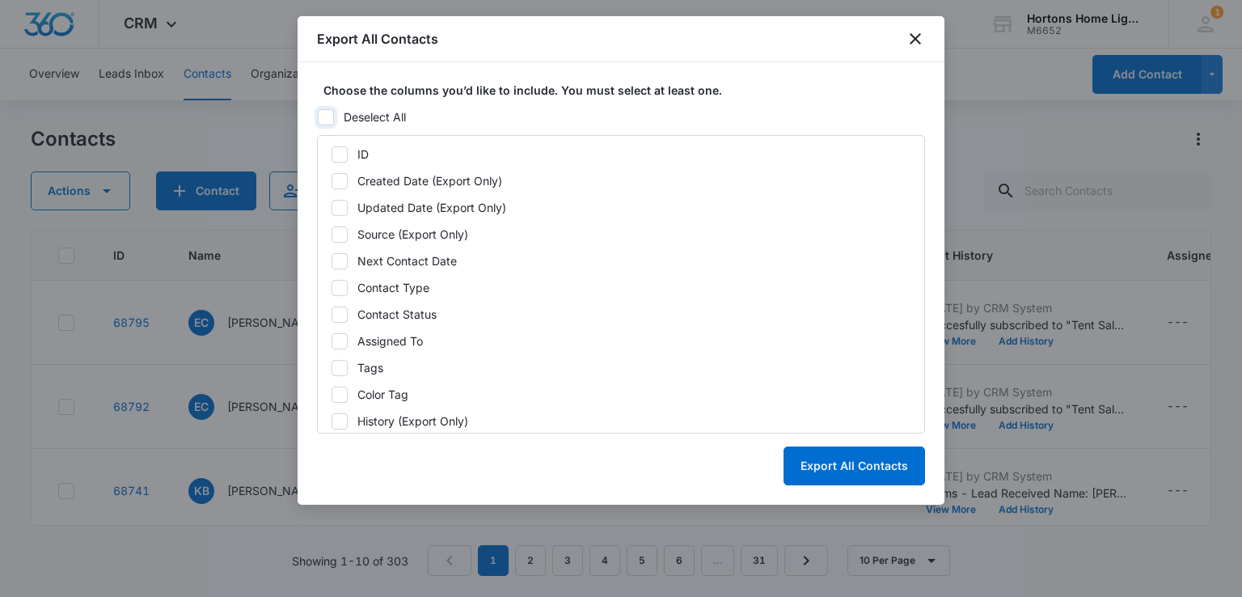
checkbox input "false"
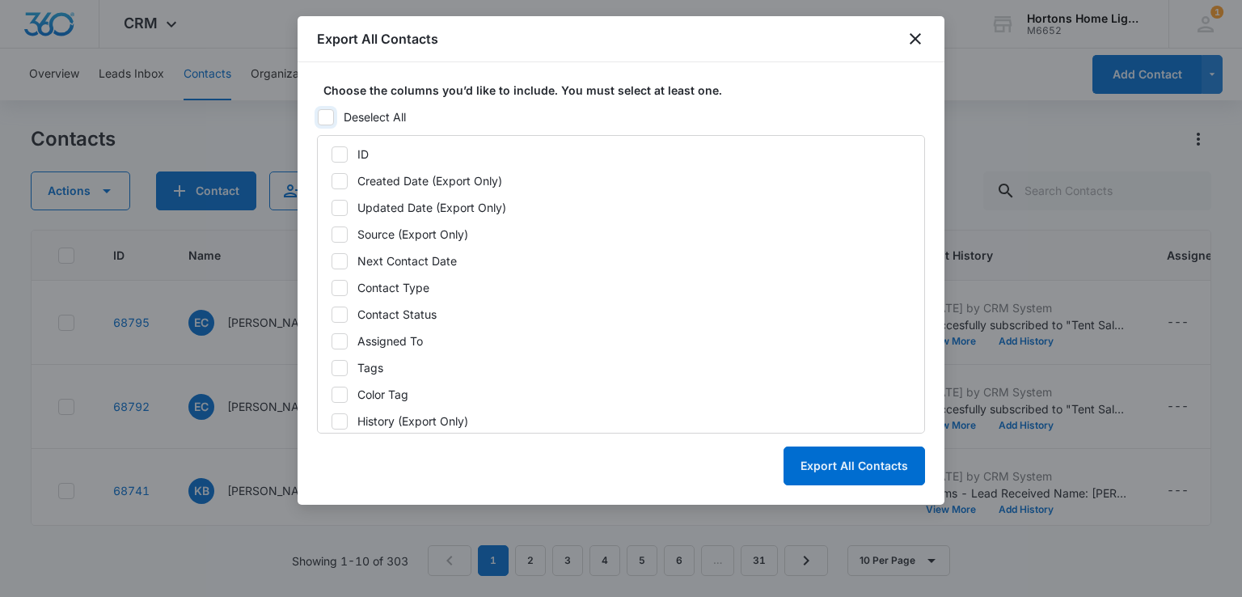
checkbox input "false"
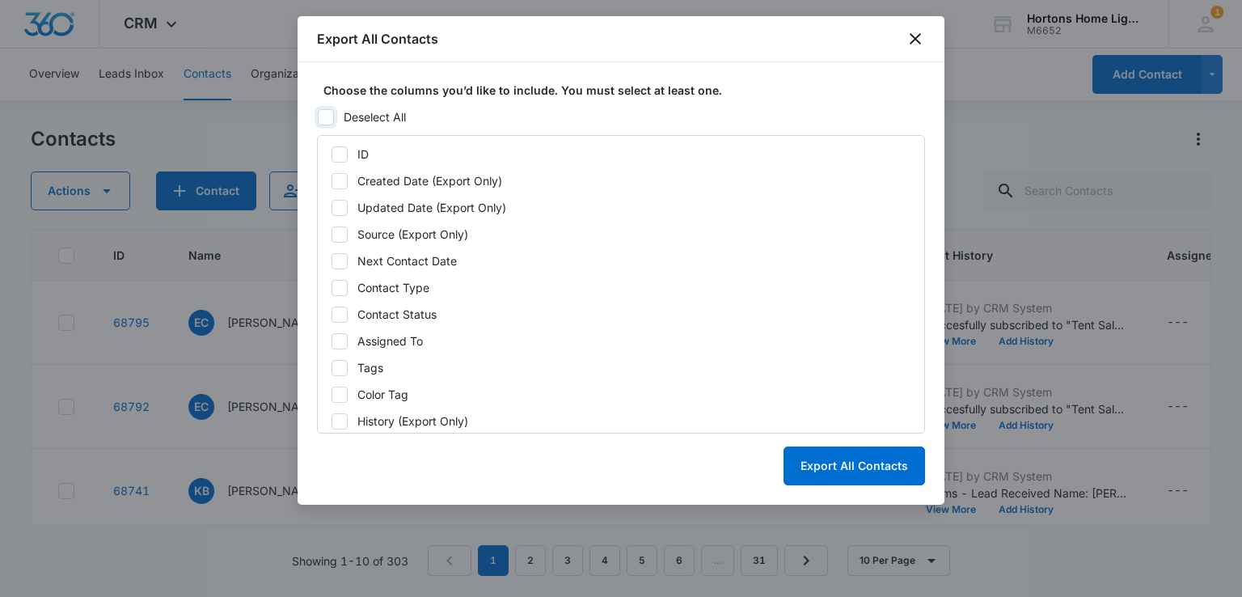
checkbox input "false"
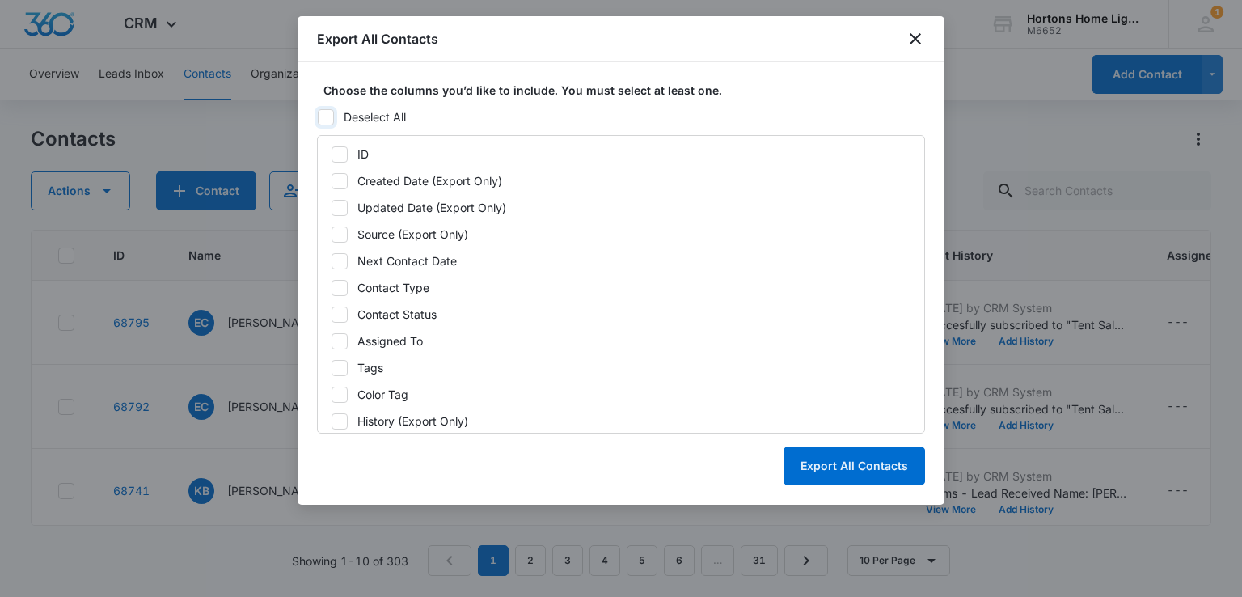
checkbox input "false"
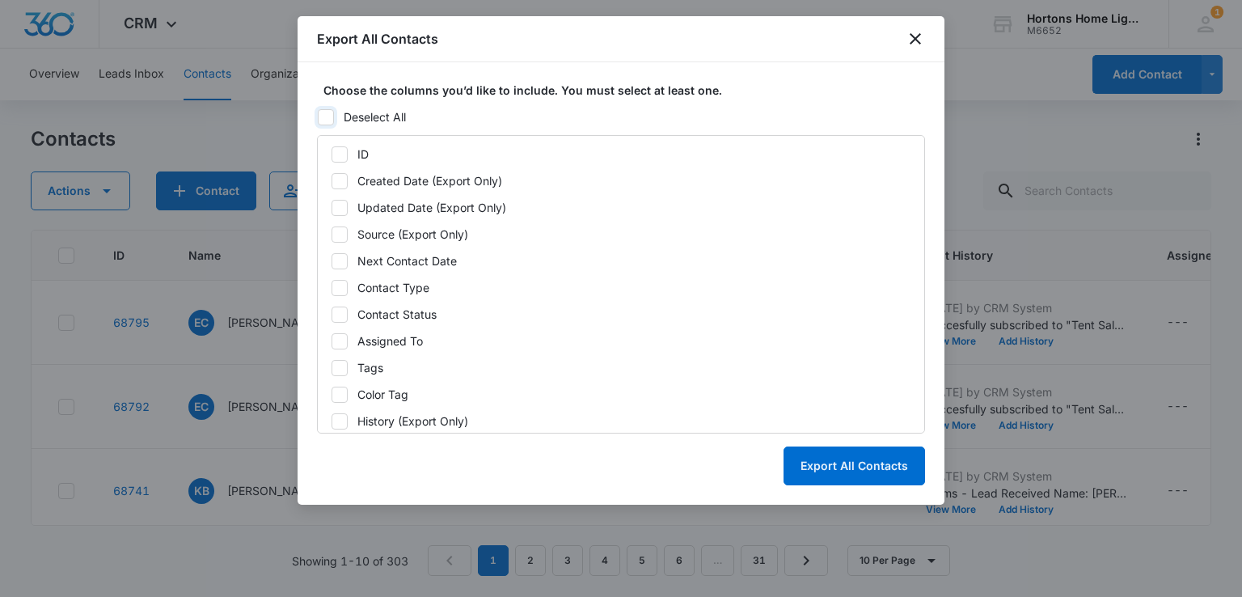
checkbox input "false"
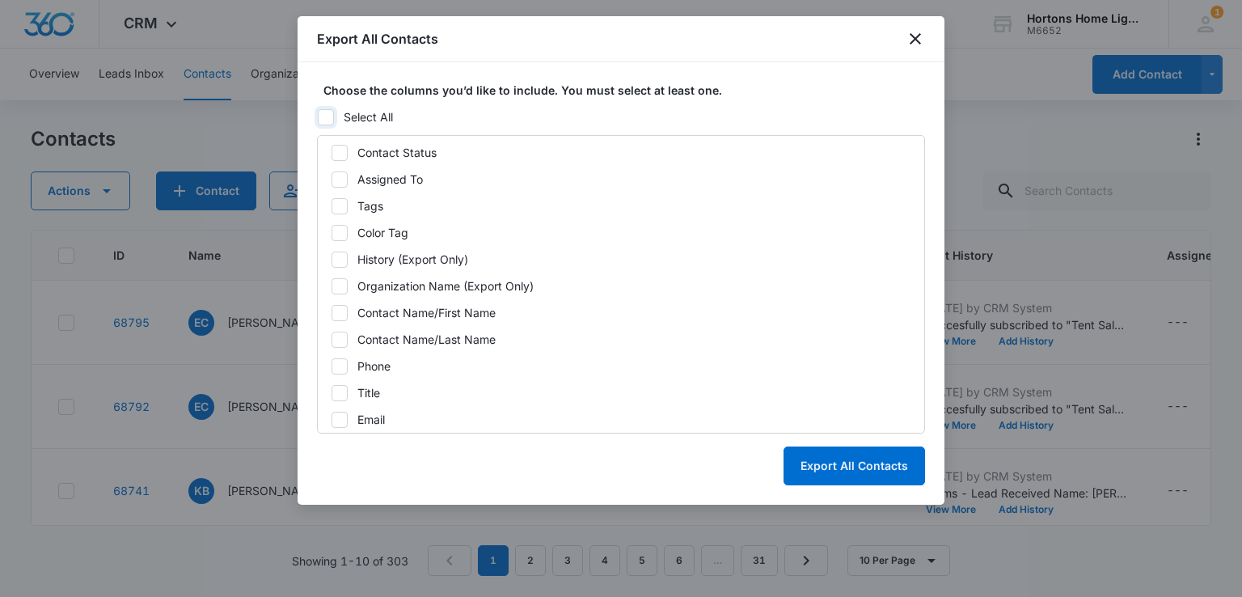
scroll to position [323, 0]
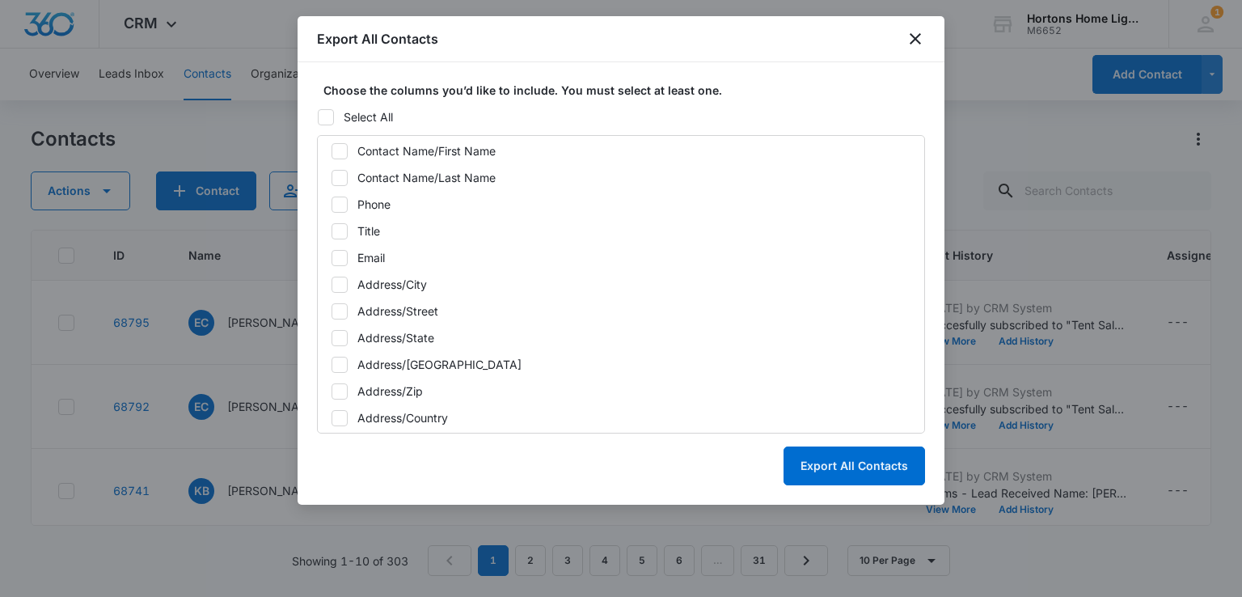
click at [340, 255] on icon at bounding box center [340, 257] width 10 height 7
click at [331, 255] on input "Email" at bounding box center [331, 257] width 1 height 11
checkbox input "true"
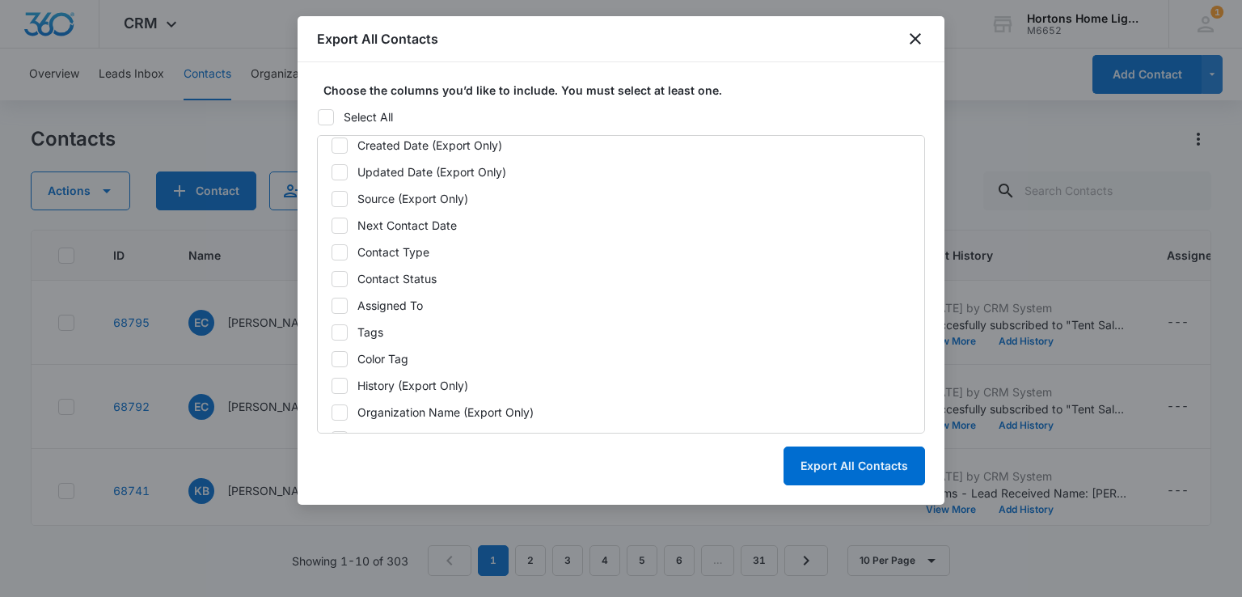
scroll to position [0, 0]
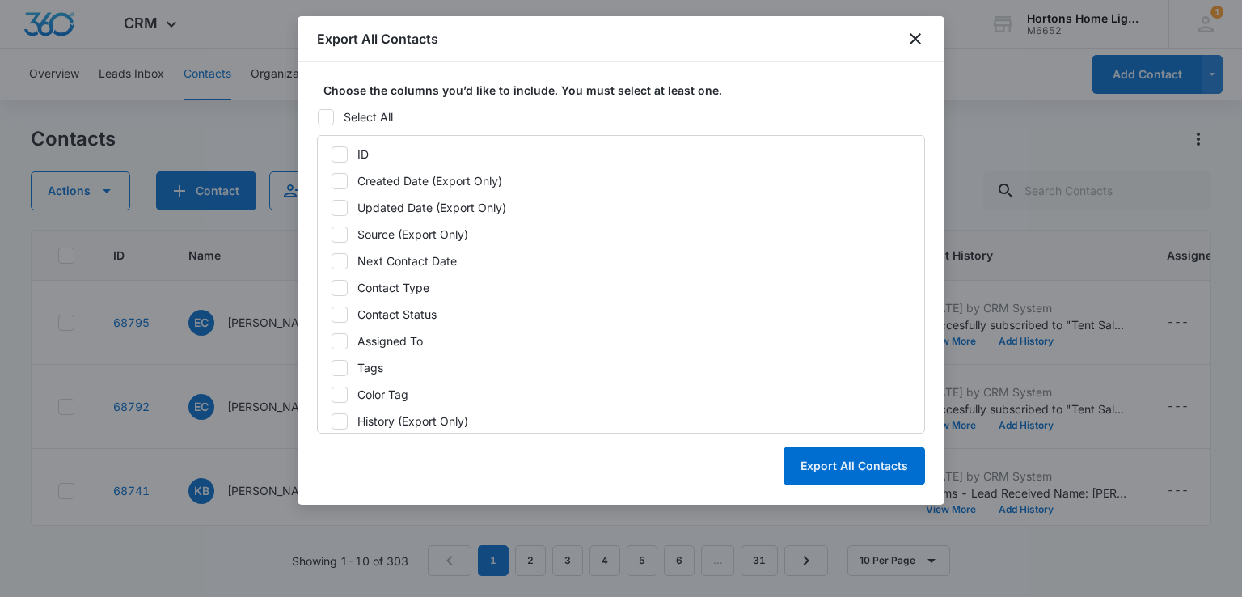
click at [343, 178] on icon at bounding box center [340, 180] width 10 height 7
click at [331, 178] on input "Created Date (Export Only)" at bounding box center [331, 180] width 1 height 11
checkbox input "true"
click at [864, 467] on button "Export All Contacts" at bounding box center [853, 465] width 141 height 39
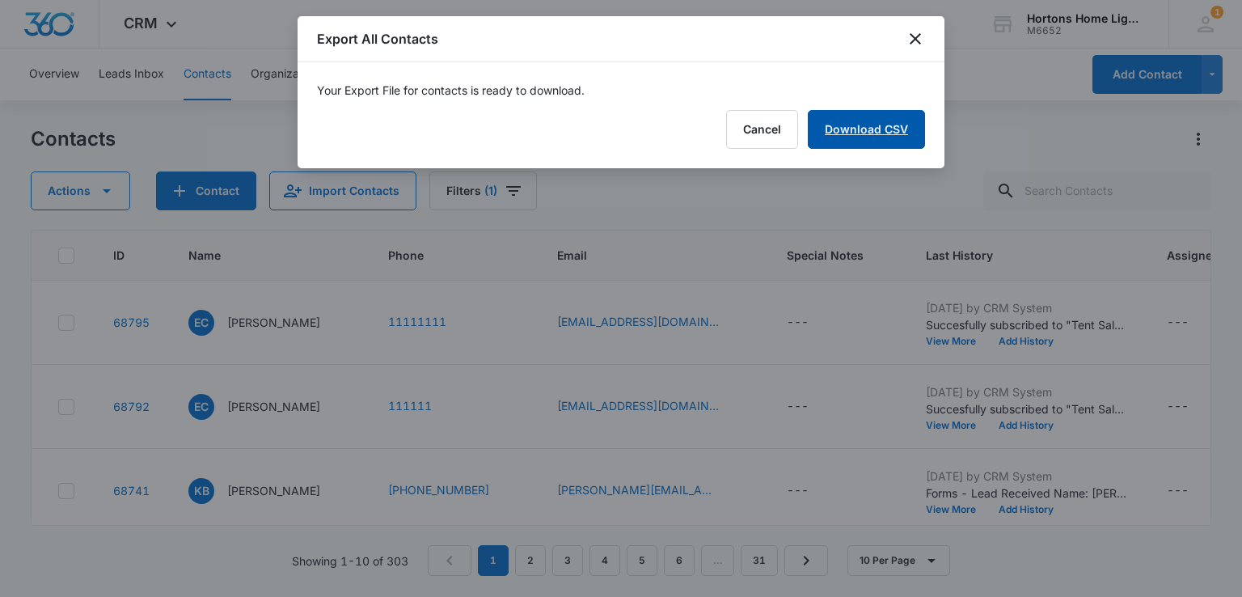
click at [887, 127] on link "Download CSV" at bounding box center [866, 129] width 117 height 39
click at [479, 59] on div "Export All Contacts" at bounding box center [621, 39] width 647 height 46
click at [897, 123] on button "Finish" at bounding box center [891, 129] width 68 height 39
